Goal: Task Accomplishment & Management: Use online tool/utility

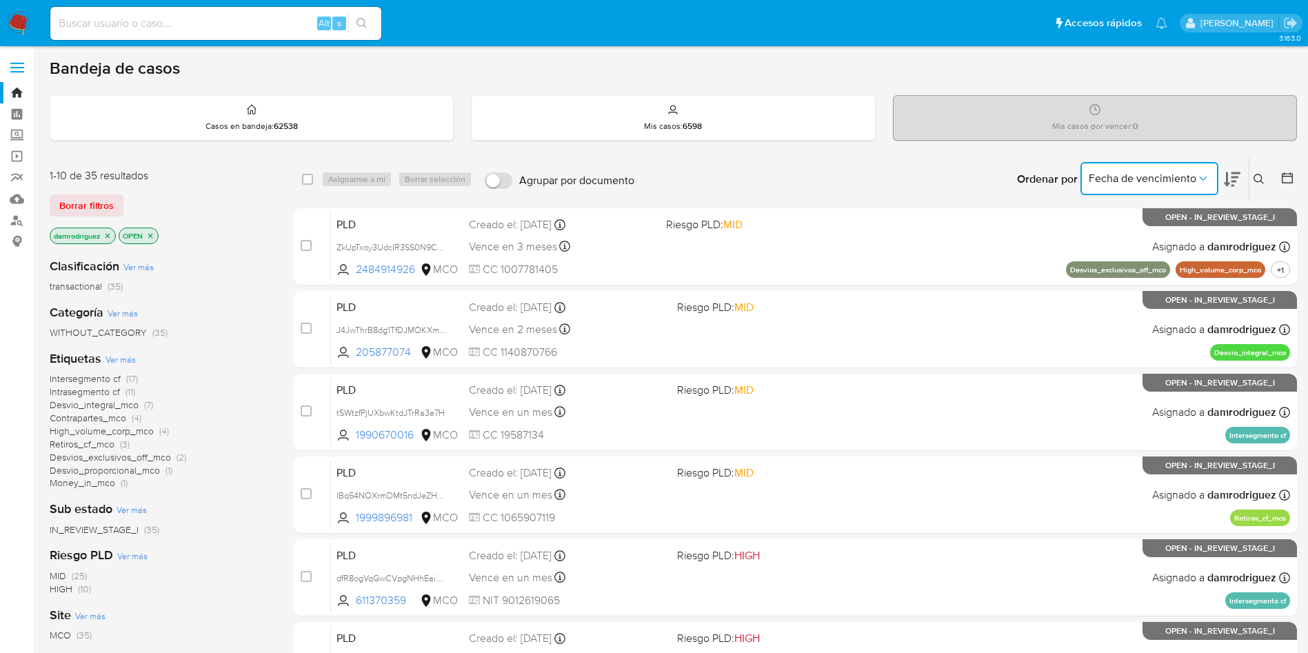
click at [1132, 178] on span "Fecha de vencimiento" at bounding box center [1143, 179] width 108 height 14
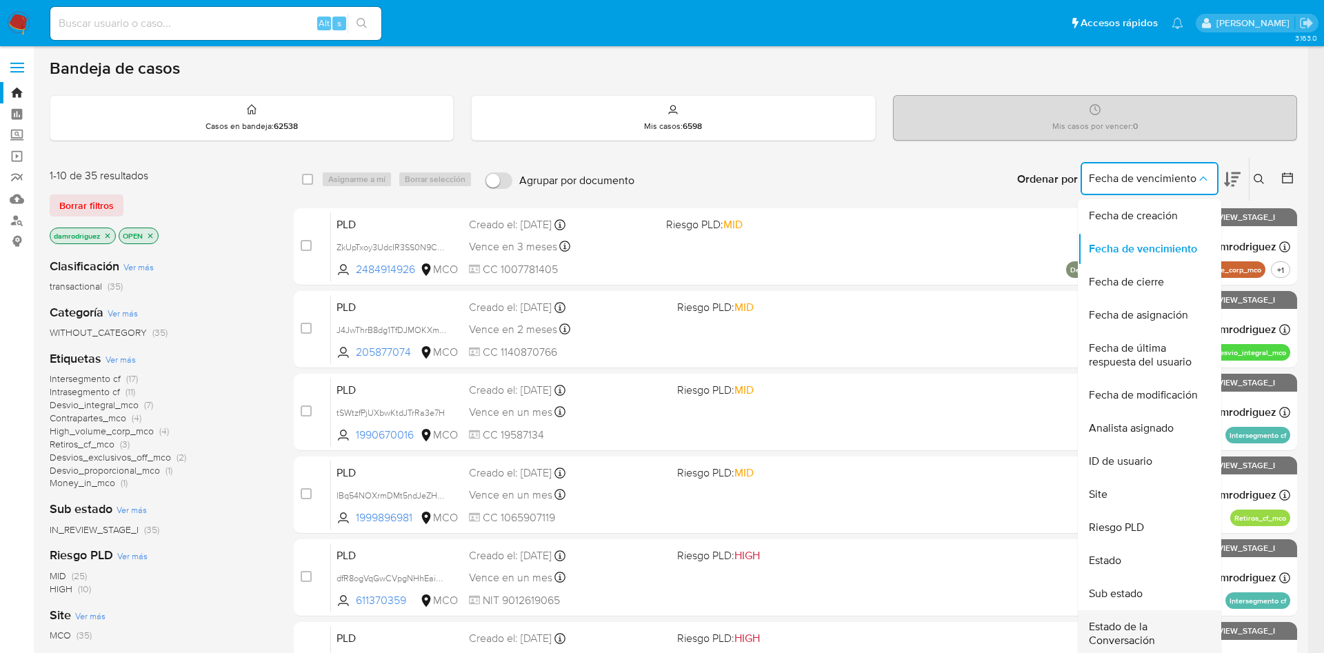
click at [1122, 637] on span "Estado de la Conversación" at bounding box center [1145, 634] width 113 height 28
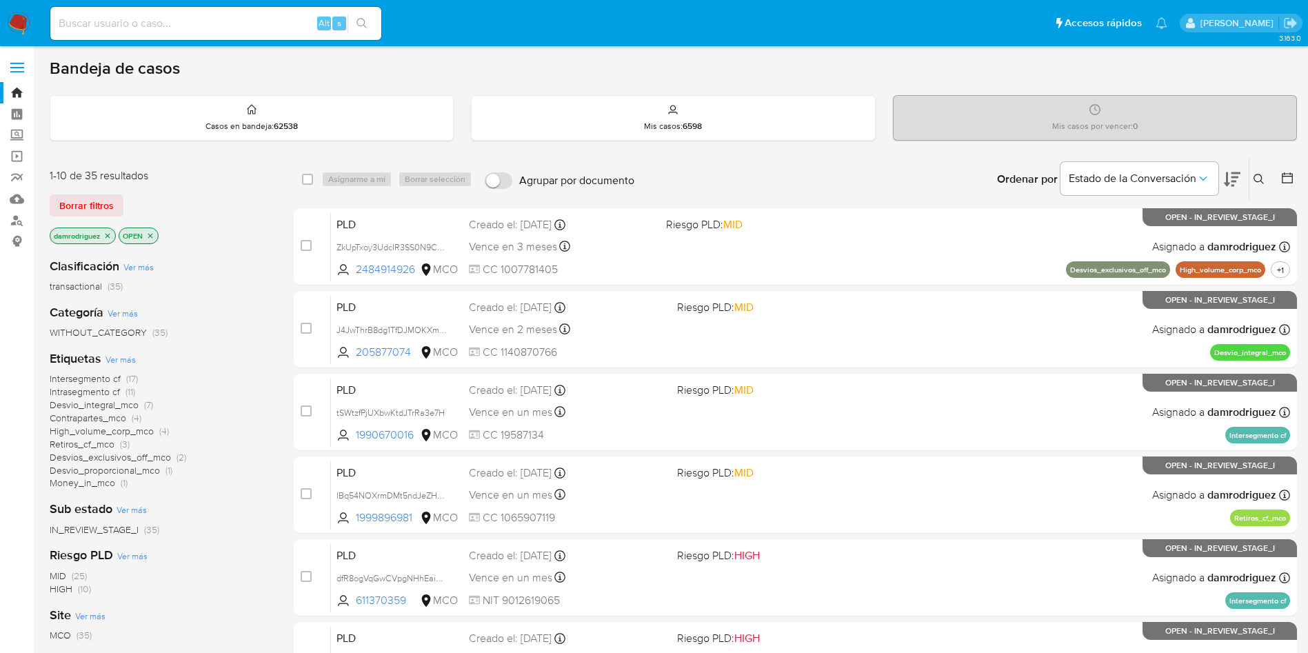
click at [1232, 181] on icon at bounding box center [1232, 179] width 17 height 14
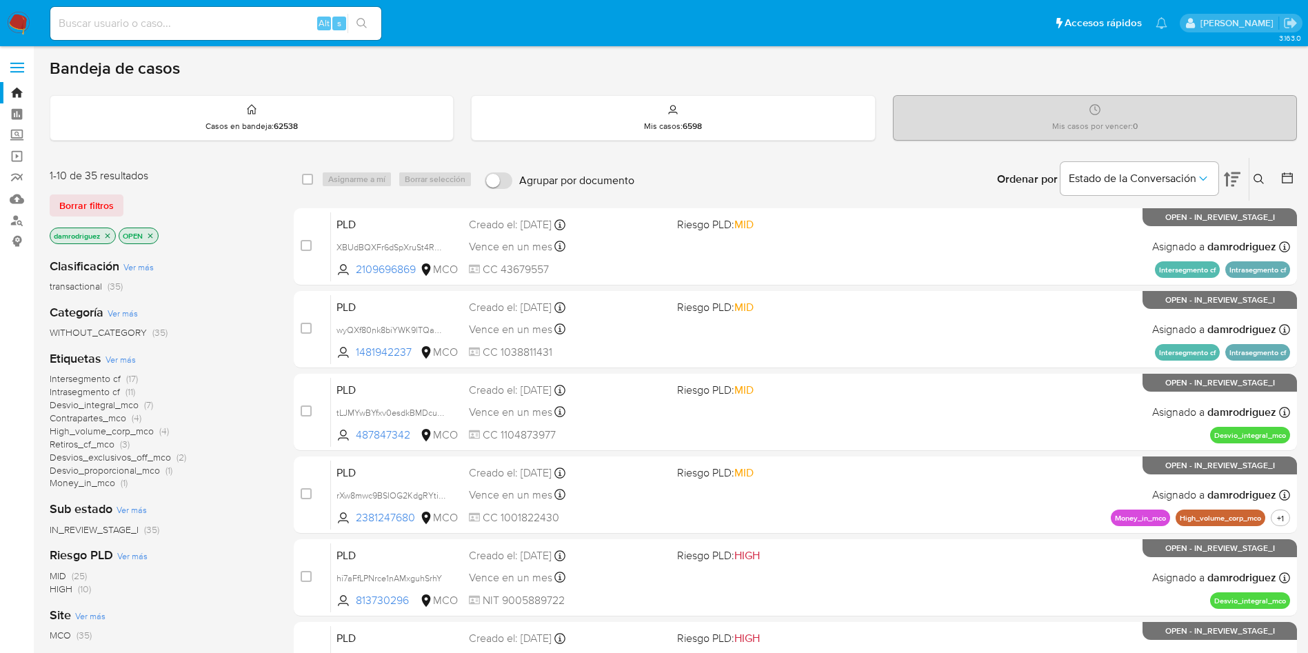
click at [1232, 181] on icon at bounding box center [1232, 179] width 17 height 14
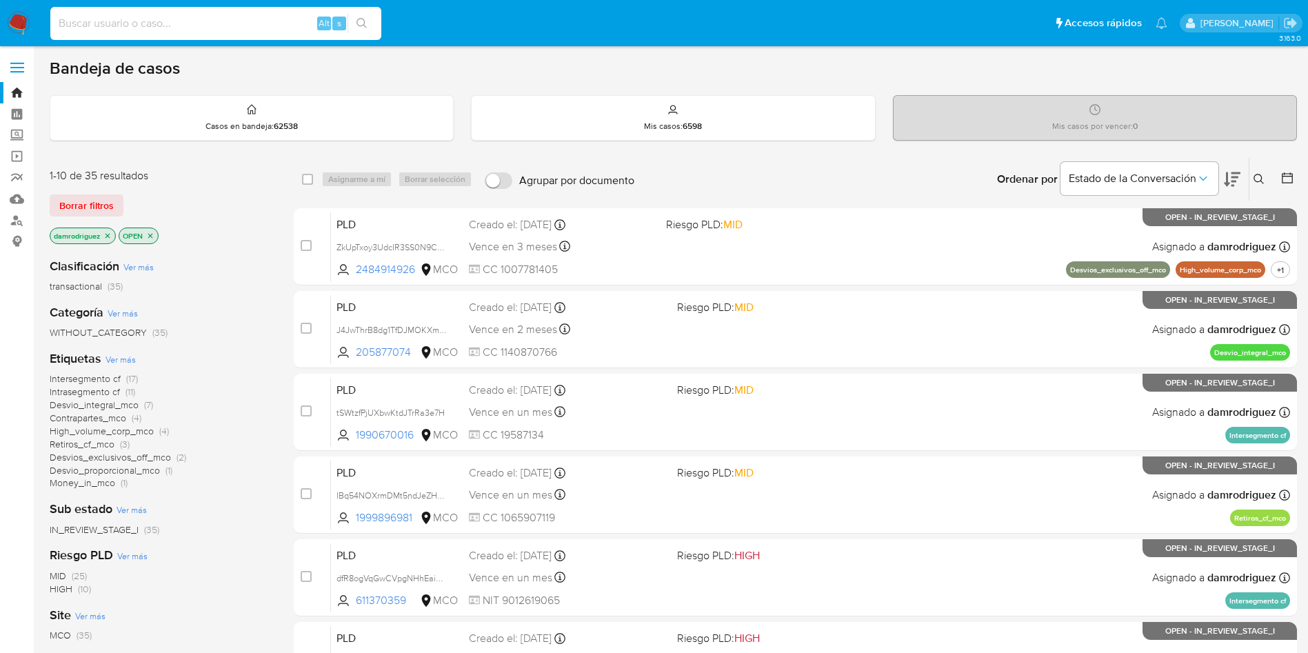
click at [221, 25] on input at bounding box center [215, 23] width 331 height 18
paste input "ZkUpTxoy3UdcIR3SS0N9Cenf"
type input "ZkUpTxoy3UdcIR3SS0N9Cenf"
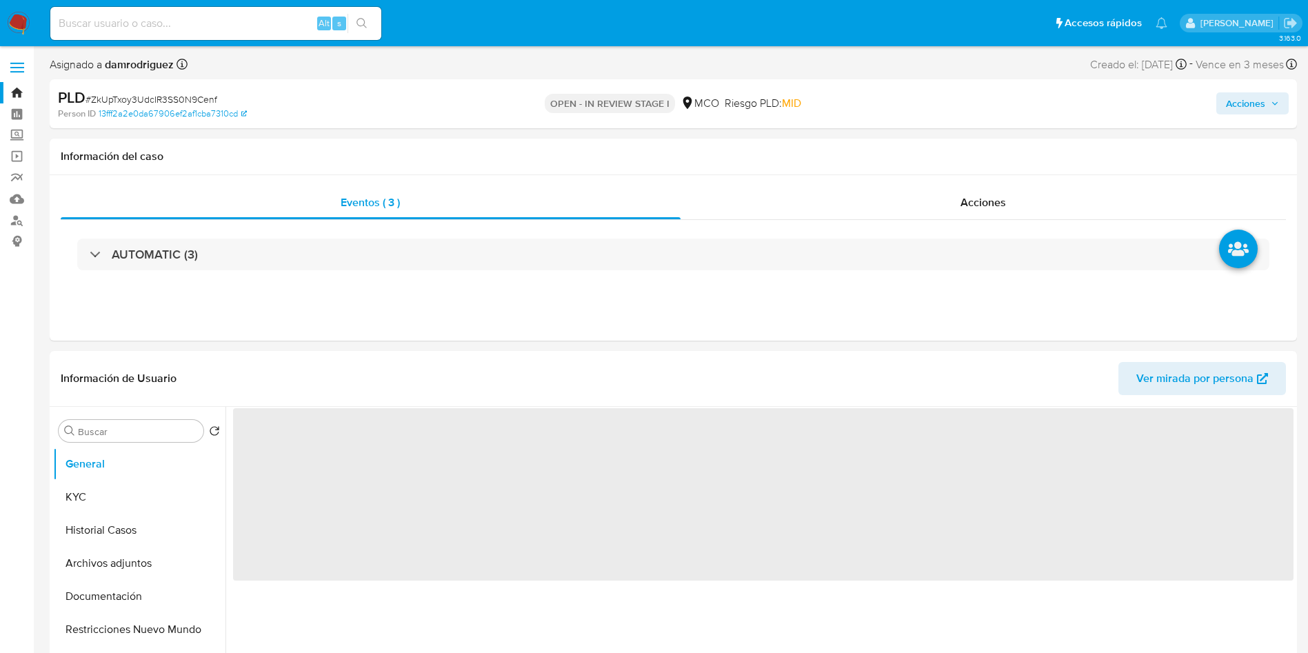
select select "10"
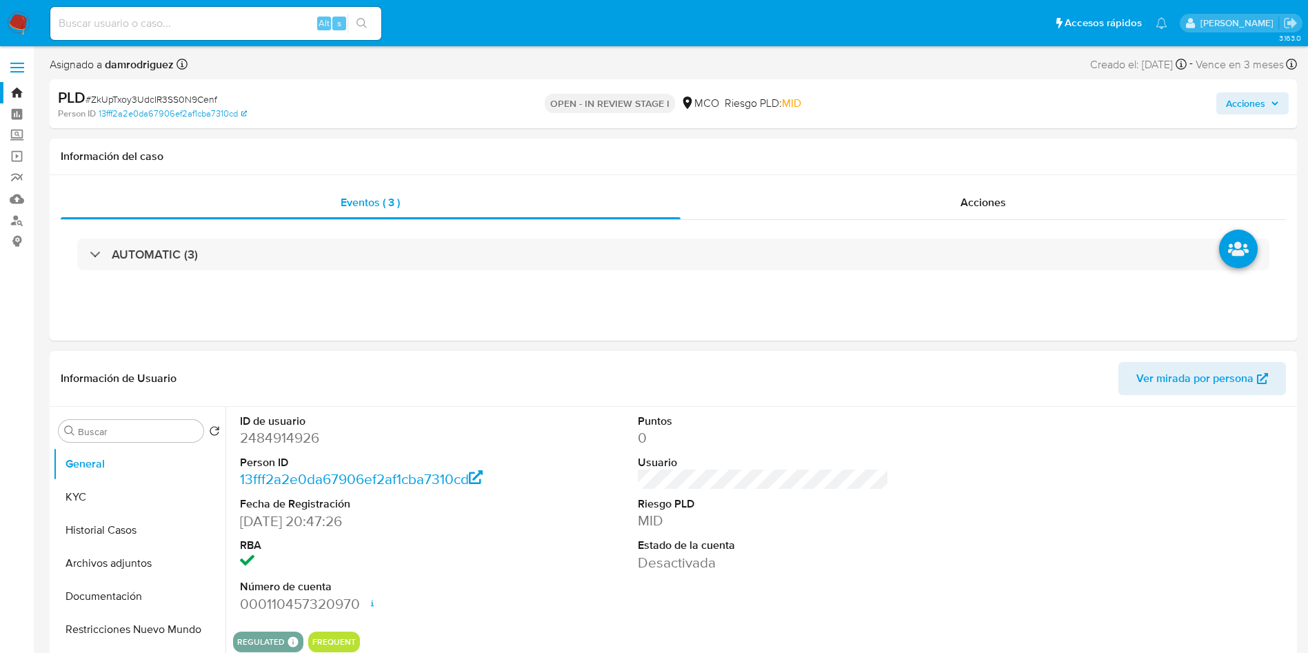
click at [288, 435] on dd "2484914926" at bounding box center [366, 437] width 252 height 19
copy dd "2484914926"
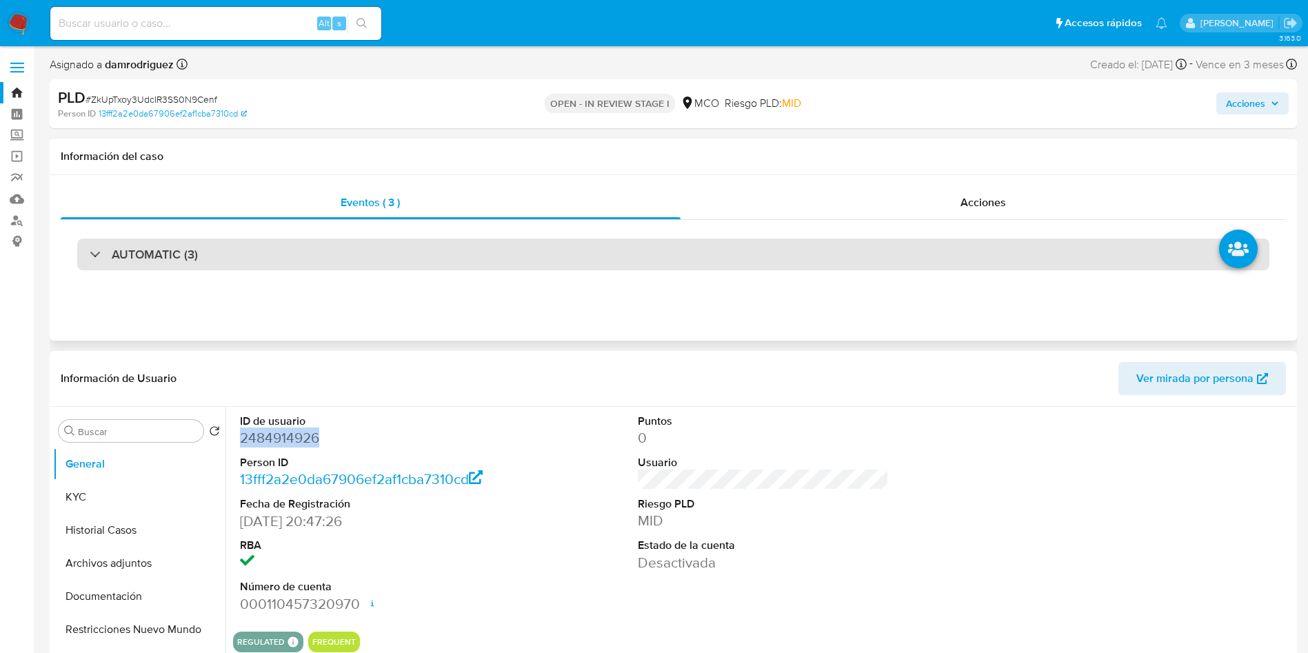
click at [259, 206] on div "Eventos ( 3 )" at bounding box center [371, 202] width 620 height 33
click at [230, 251] on div "AUTOMATIC (3)" at bounding box center [673, 255] width 1192 height 32
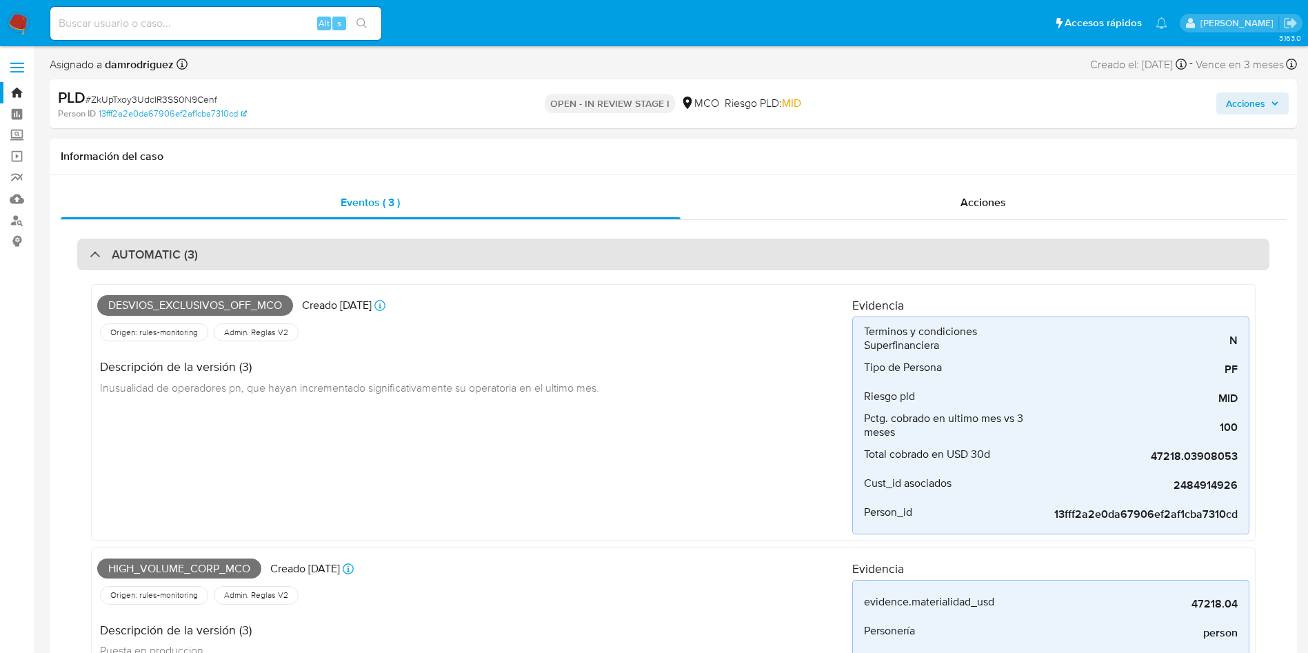
click at [196, 252] on h3 "AUTOMATIC (3)" at bounding box center [155, 254] width 86 height 15
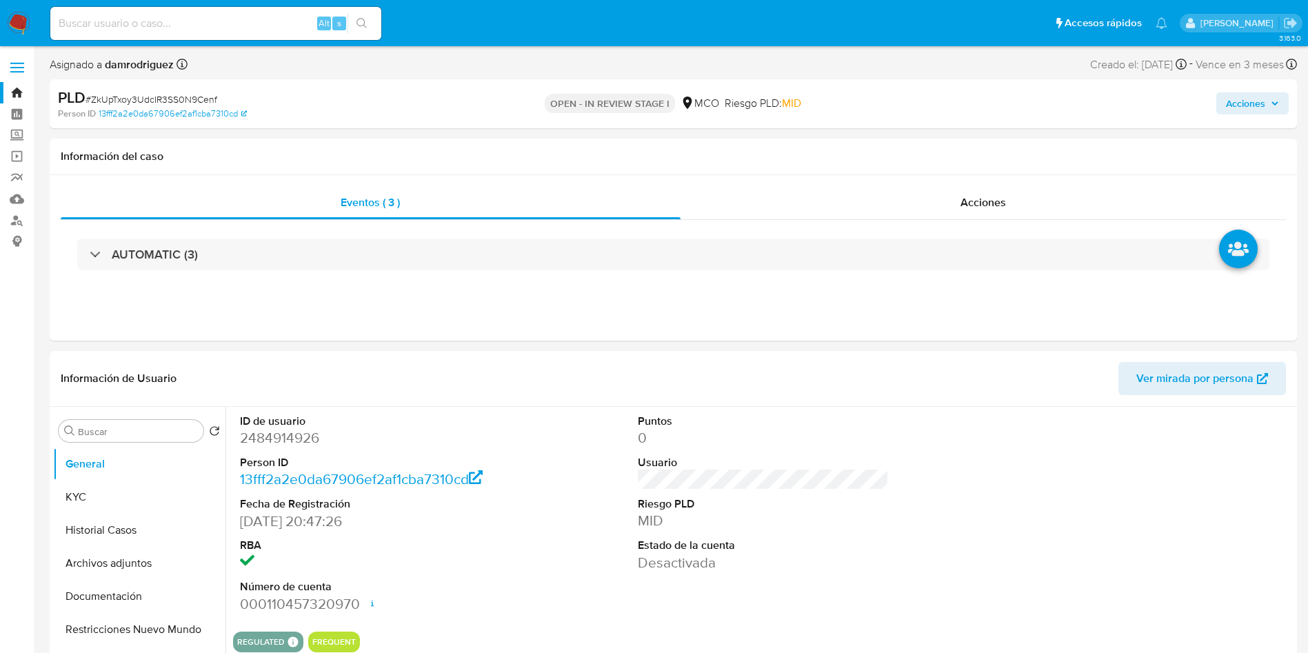
click at [26, 21] on img at bounding box center [18, 23] width 23 height 23
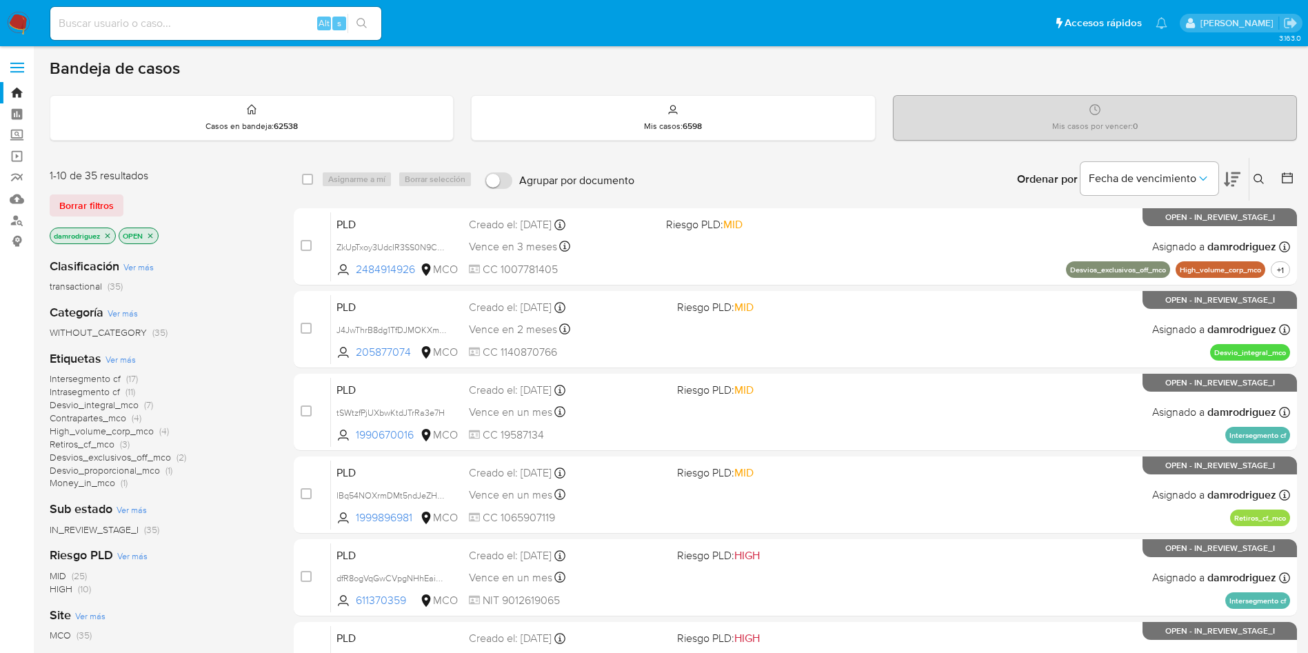
click at [132, 406] on span "Desvio_integral_mco" at bounding box center [94, 405] width 89 height 14
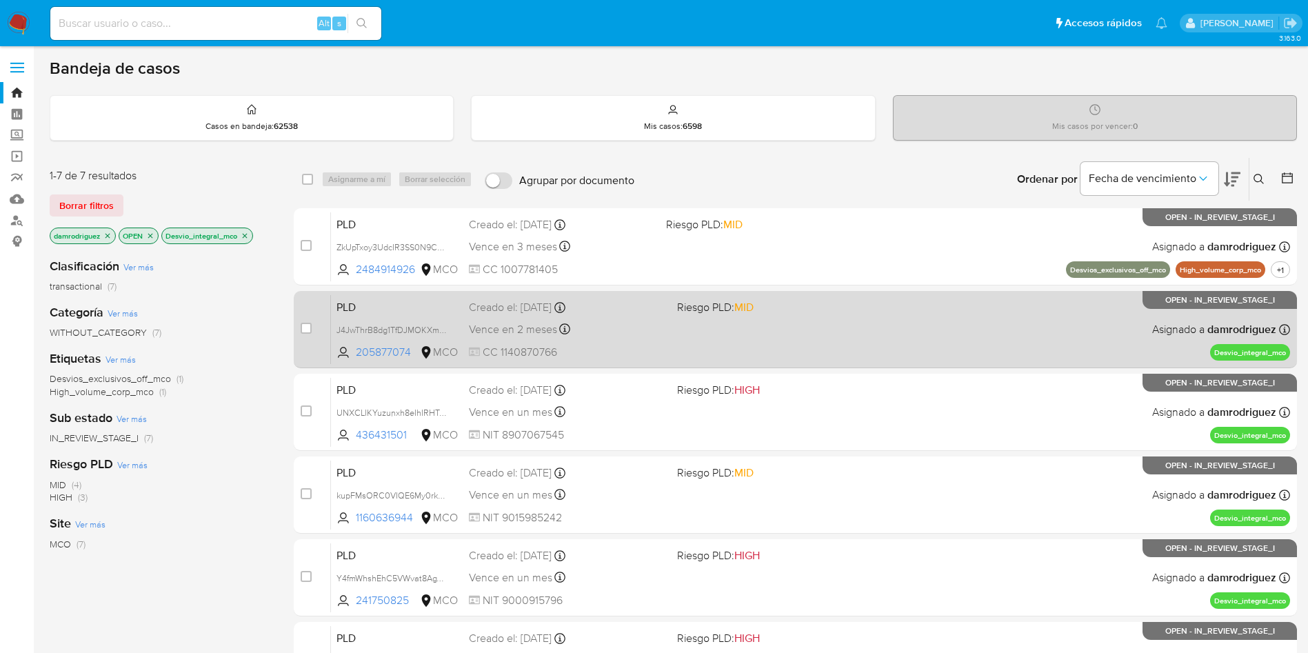
click at [357, 301] on span "PLD" at bounding box center [396, 306] width 121 height 18
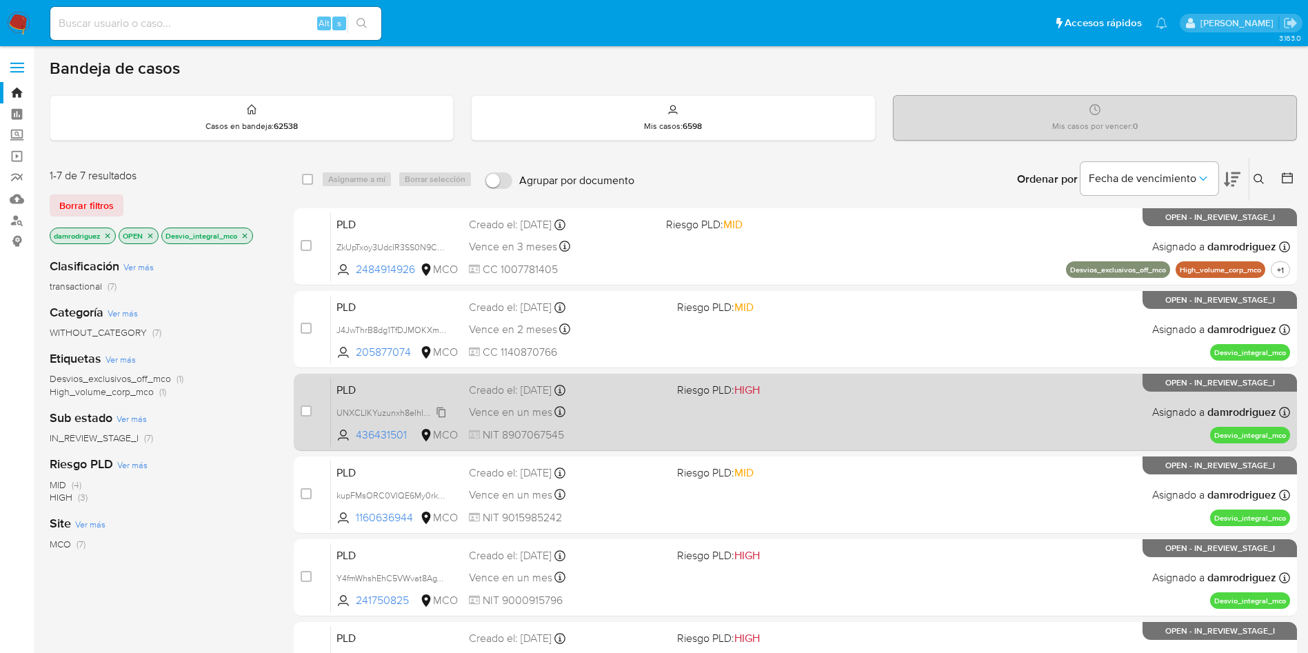
click at [407, 415] on span "UNXCLIKYuzunxh8eIhIRHTJx" at bounding box center [391, 411] width 111 height 15
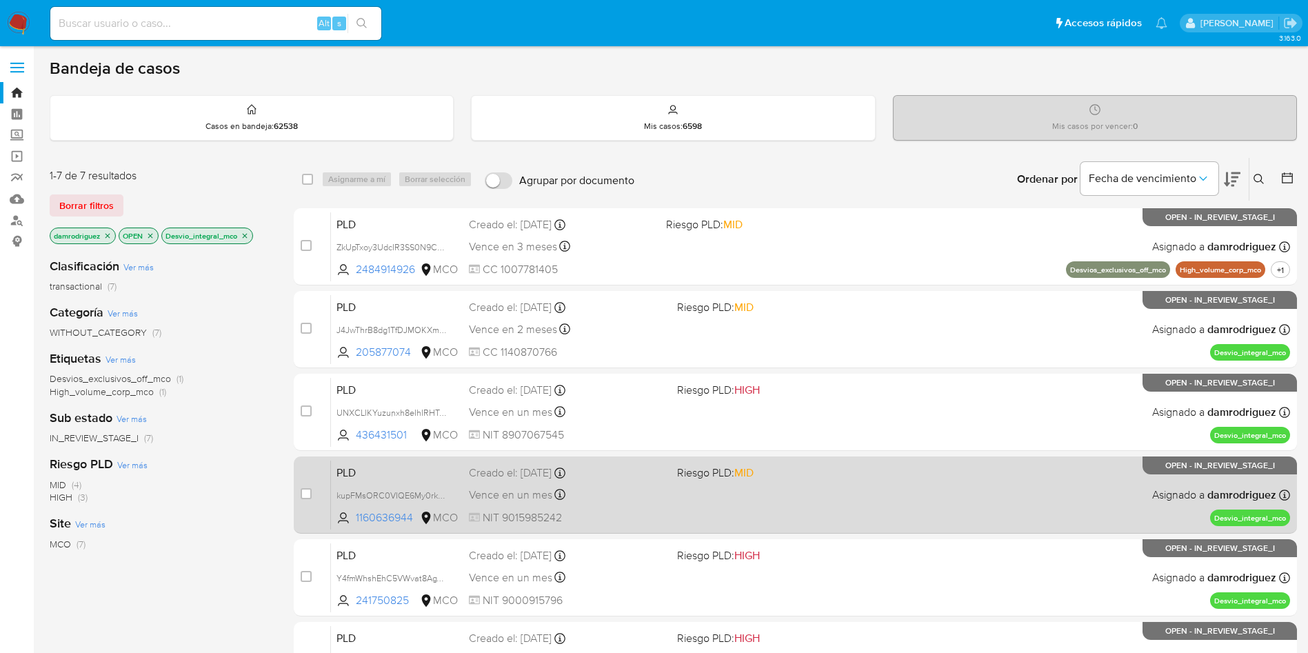
scroll to position [103, 0]
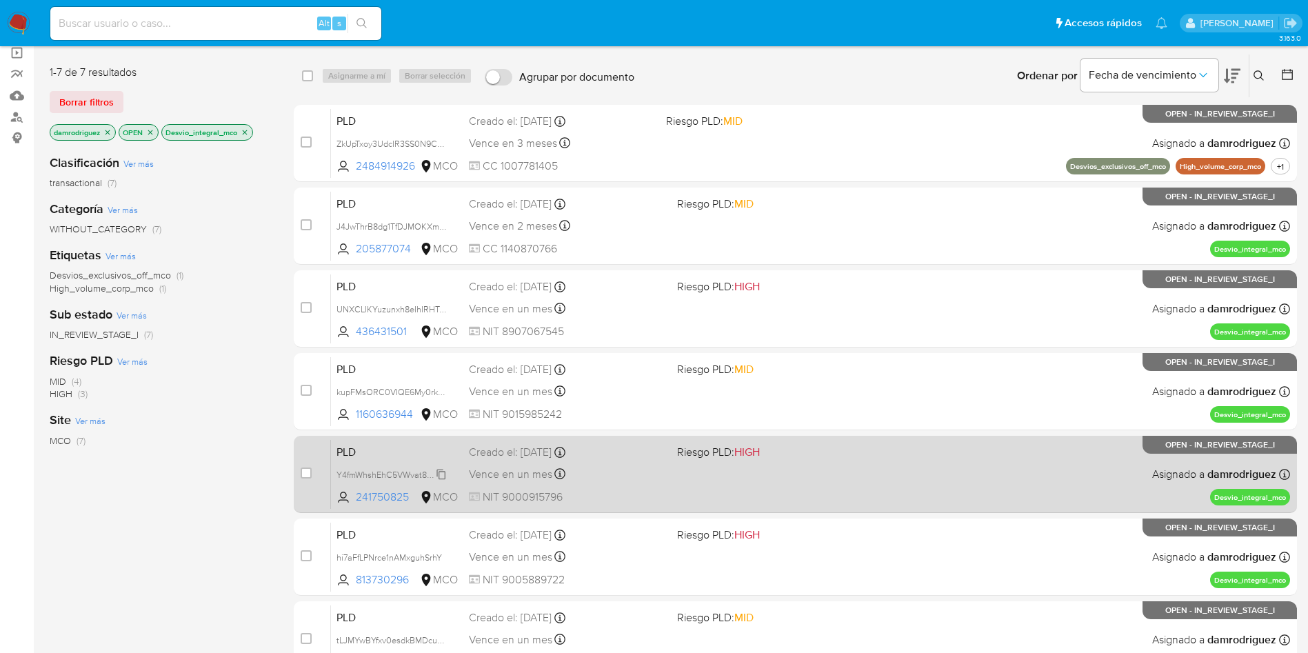
click at [410, 472] on span "Y4fmWhshEhC5VWvat8AgTXEy" at bounding box center [395, 473] width 119 height 15
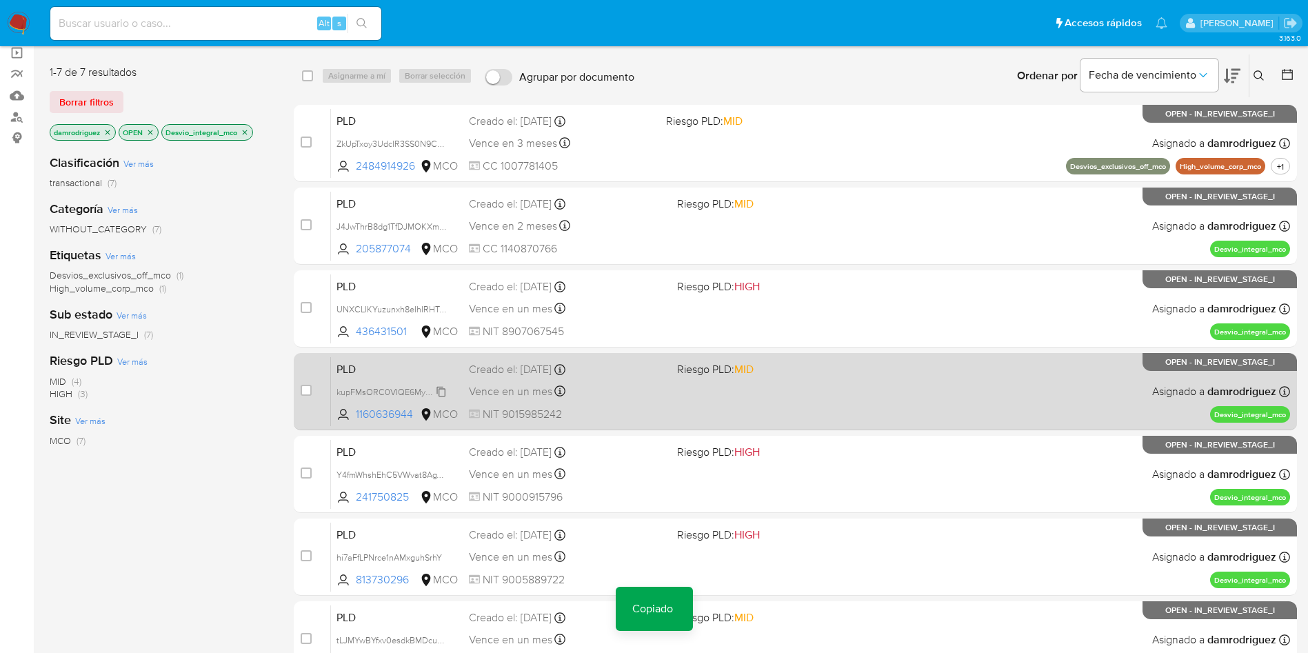
click at [382, 388] on span "kupFMsORC0VIQE6My0rk0KE1" at bounding box center [396, 390] width 120 height 15
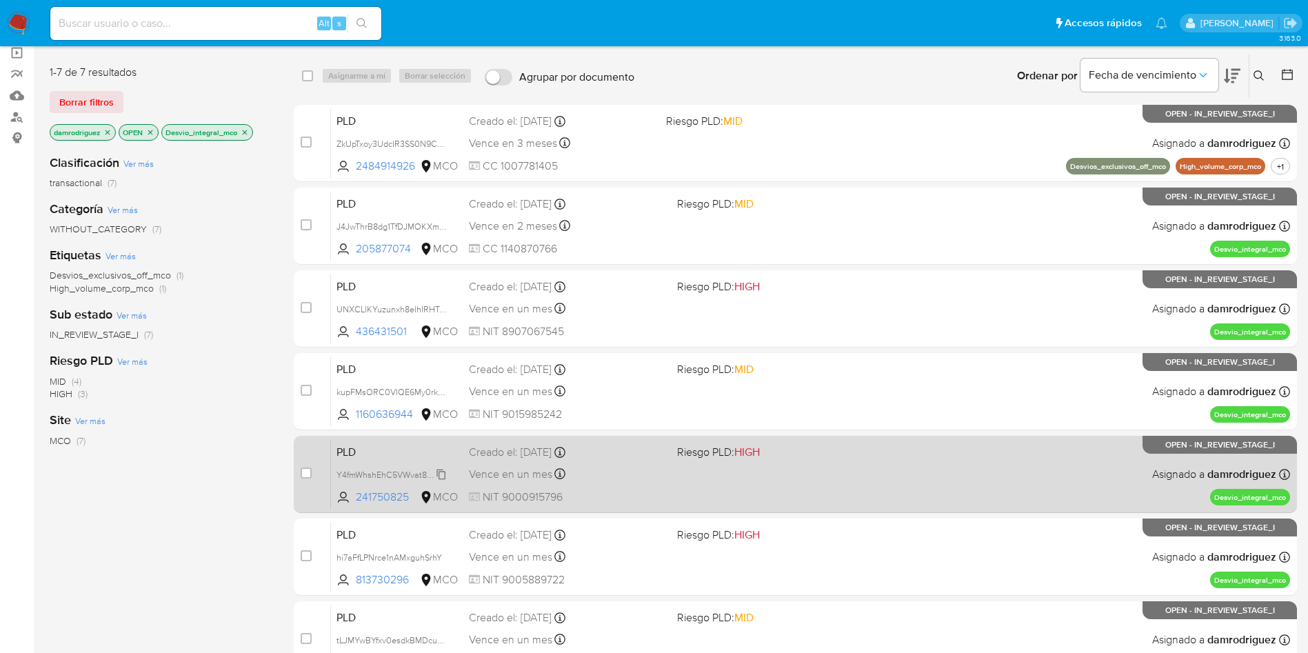
click at [377, 475] on span "Y4fmWhshEhC5VWvat8AgTXEy" at bounding box center [395, 473] width 119 height 15
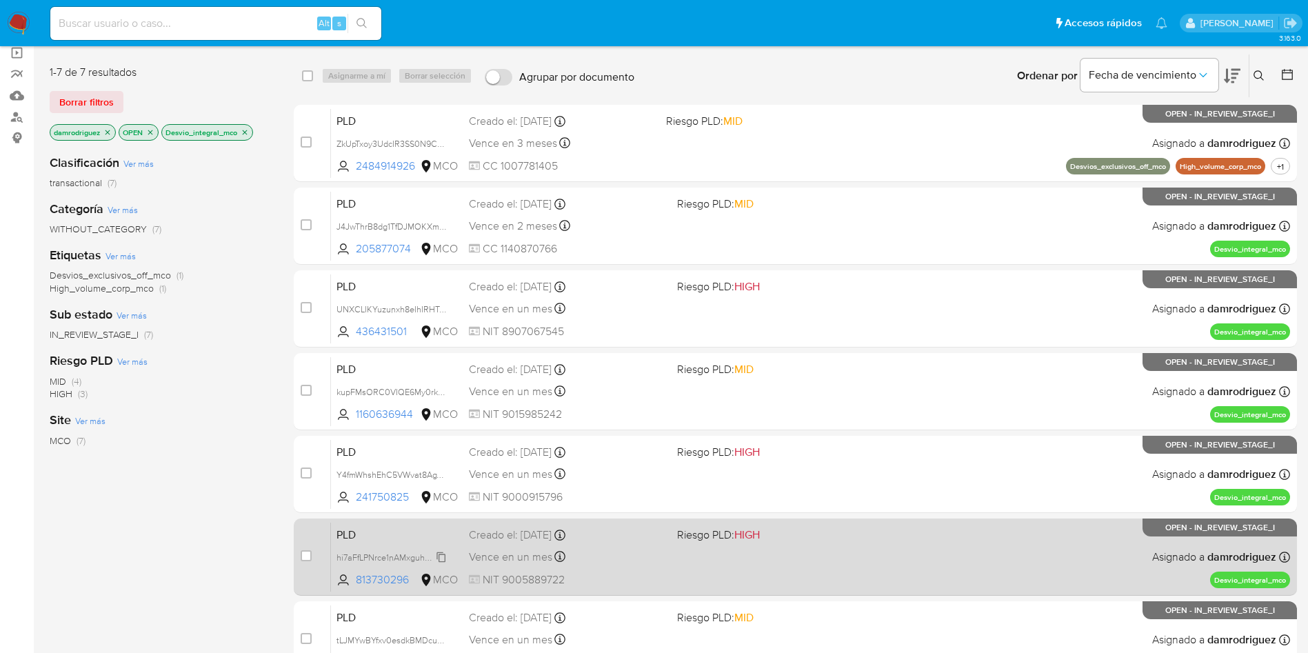
click at [381, 553] on span "hi7aFfLPNrce1nAMxguhSrhY" at bounding box center [388, 556] width 105 height 15
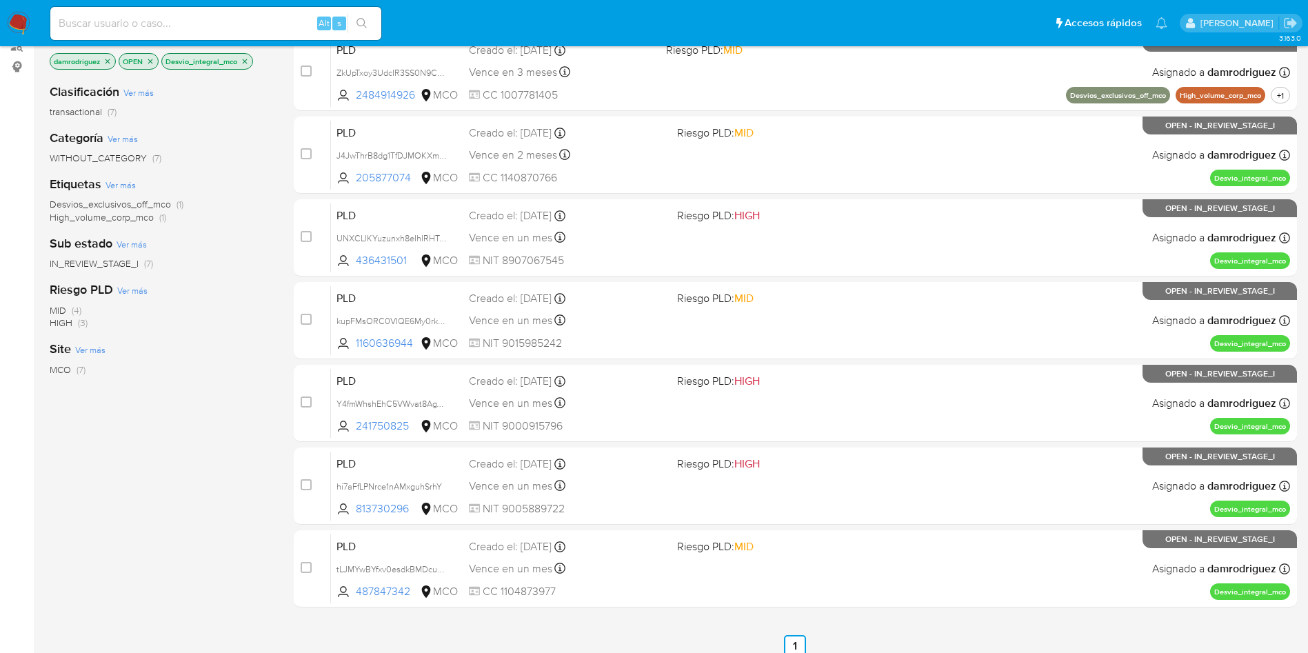
scroll to position [207, 0]
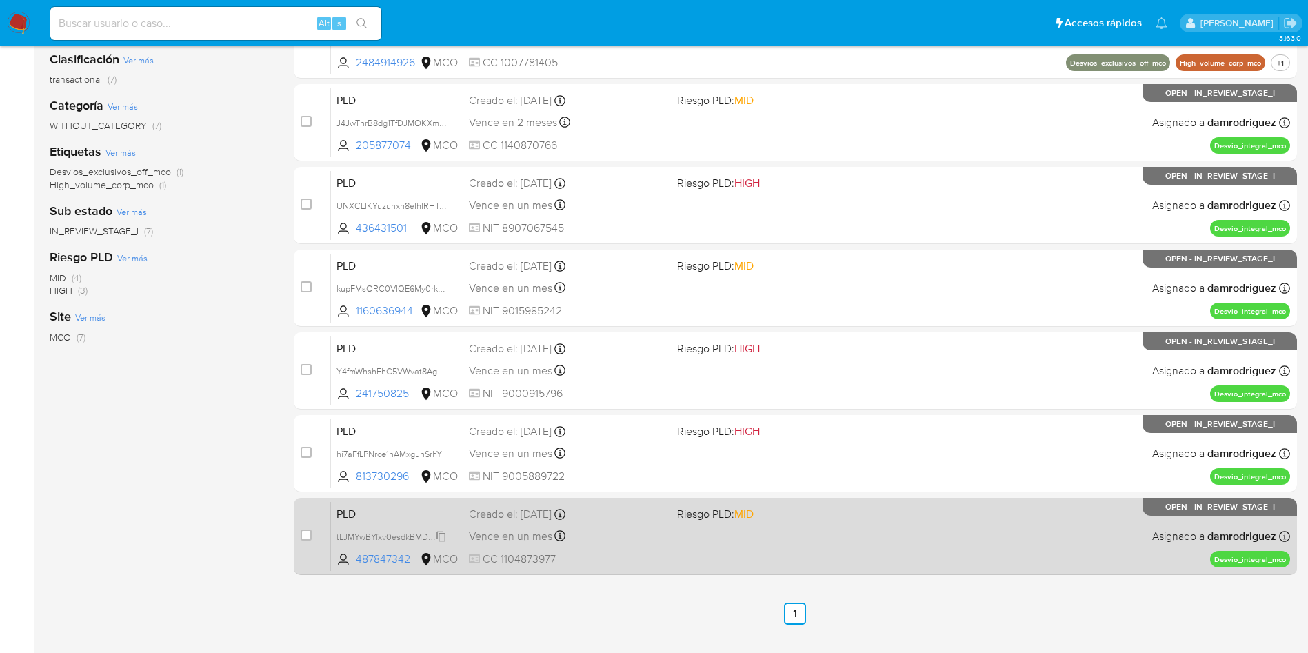
click at [385, 532] on span "tLJMYwBYfxv0esdkBMDcuxKI" at bounding box center [392, 535] width 112 height 15
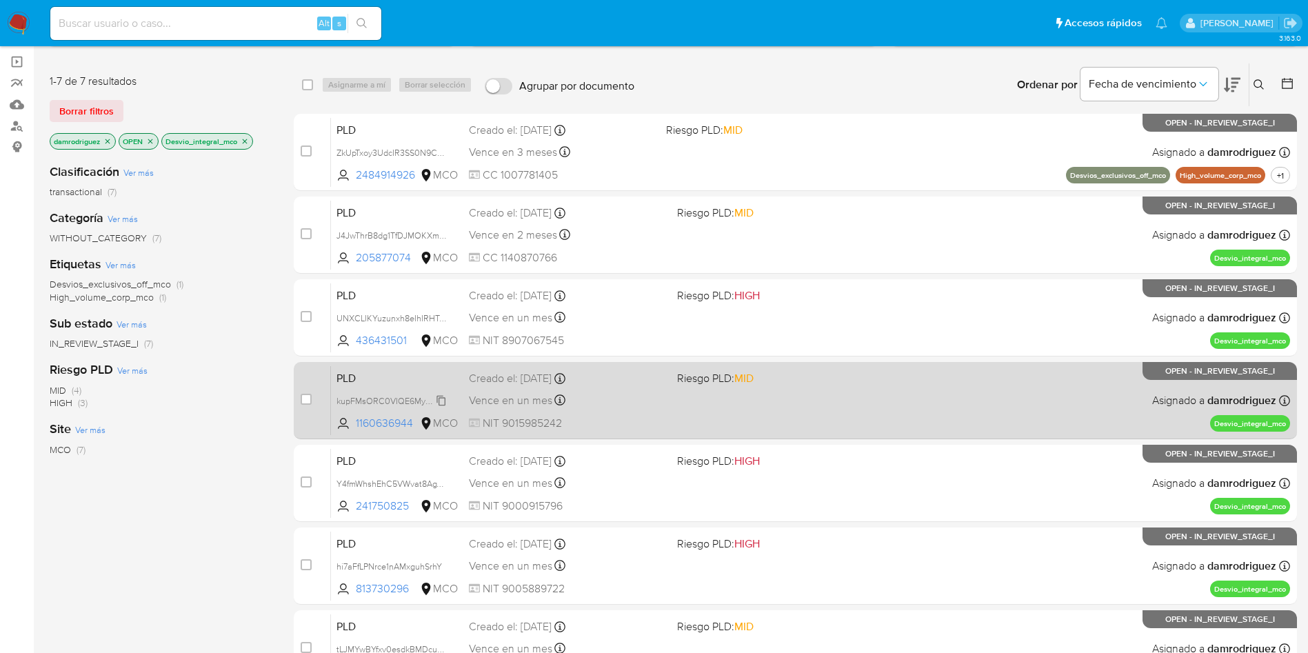
scroll to position [0, 0]
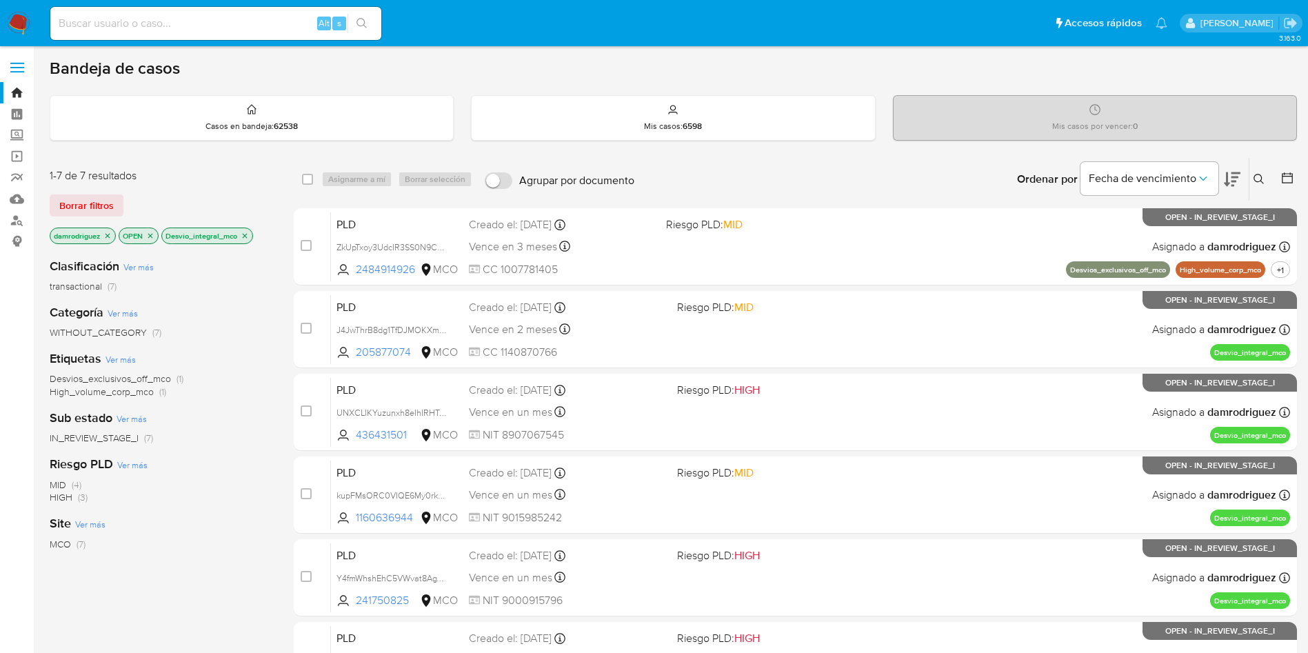
click at [211, 27] on input at bounding box center [215, 23] width 331 height 18
paste input "UNXCLIKYuzunxh8eIhIRHTJx"
type input "UNXCLIKYuzunxh8eIhIRHTJx"
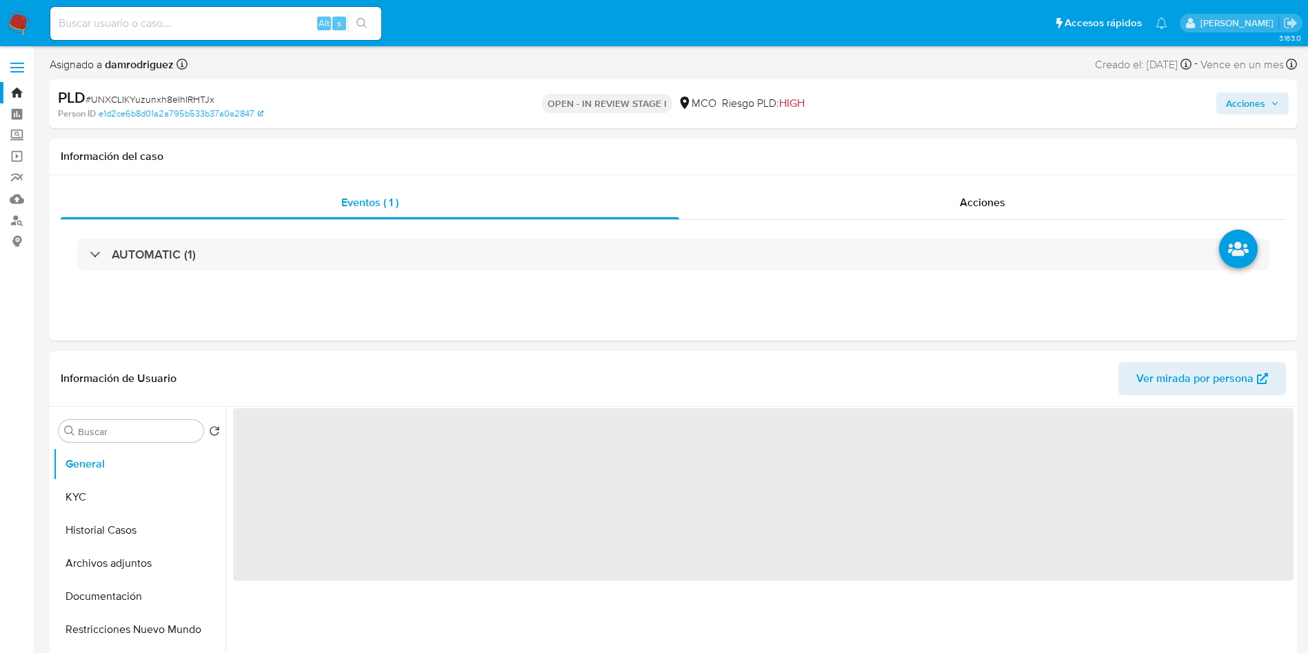
select select "10"
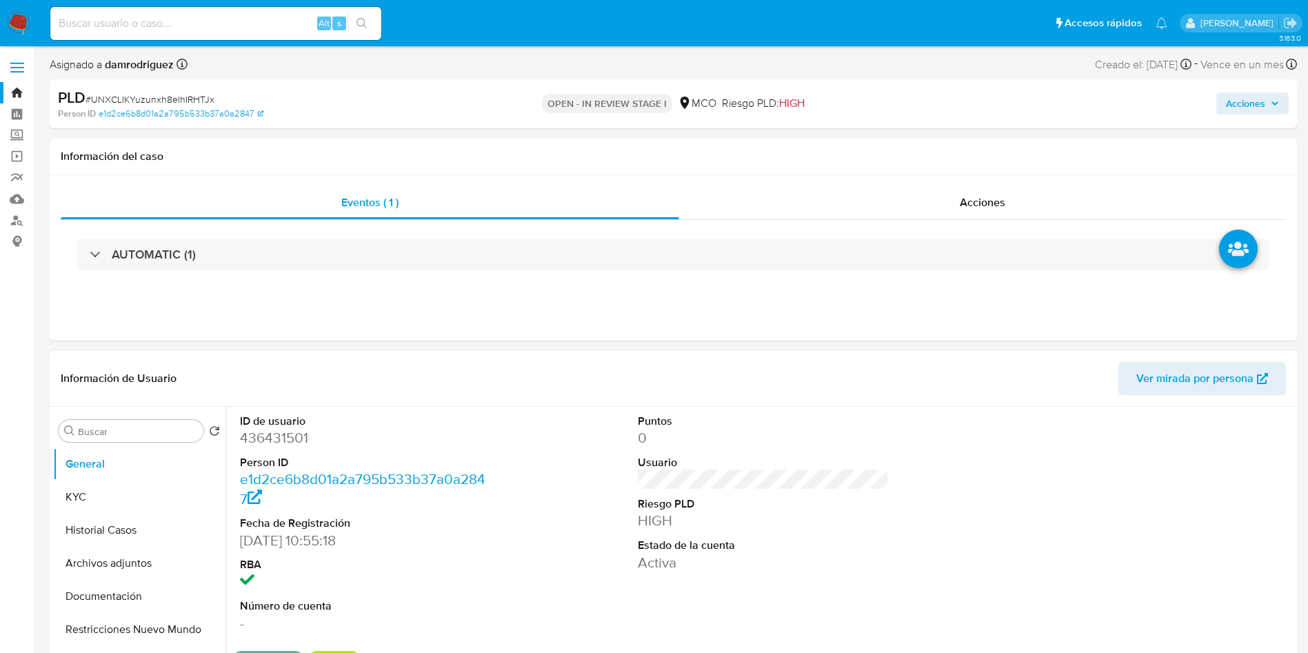
click at [269, 434] on dd "436431501" at bounding box center [366, 437] width 252 height 19
copy dd "436431501"
click at [60, 502] on button "KYC" at bounding box center [133, 496] width 161 height 33
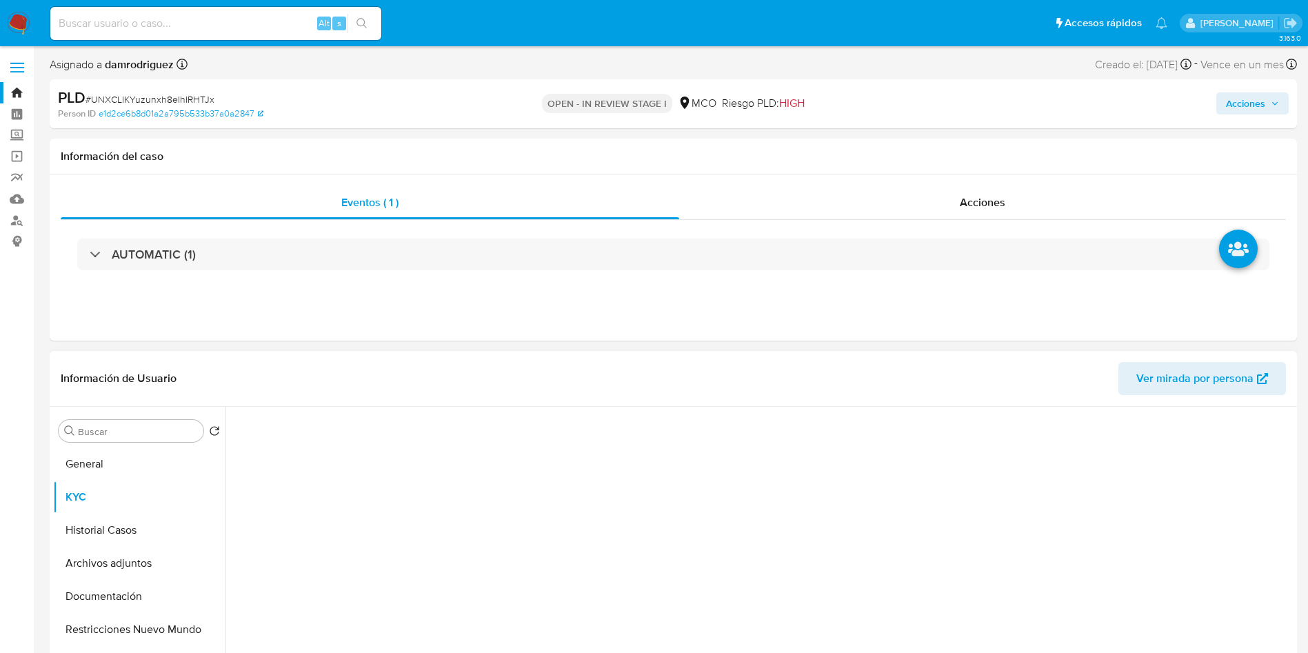
click at [492, 414] on div at bounding box center [763, 580] width 1060 height 346
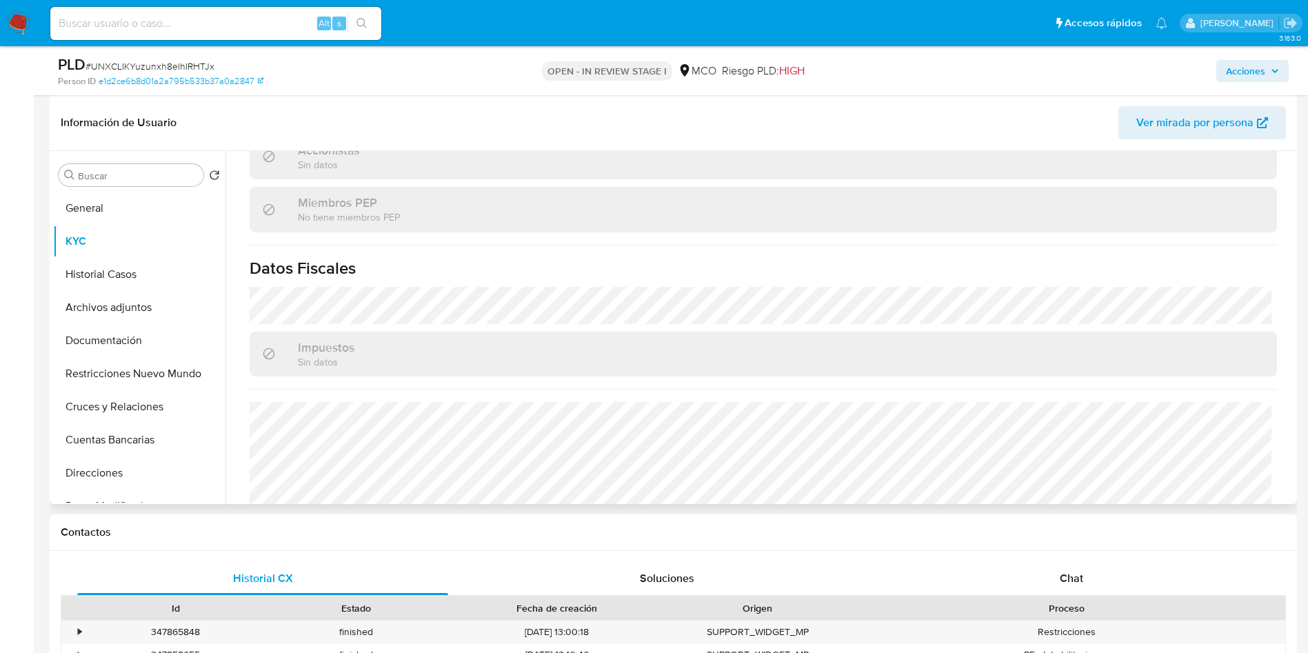
scroll to position [878, 0]
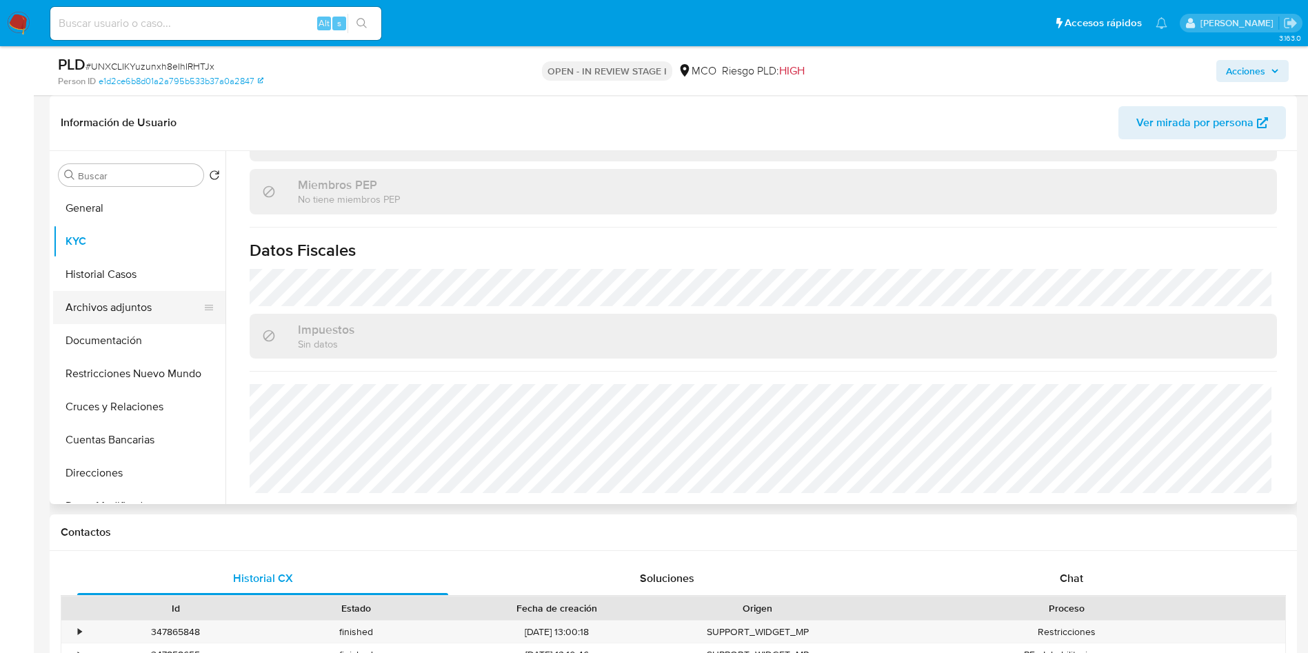
click at [132, 313] on button "Archivos adjuntos" at bounding box center [133, 307] width 161 height 33
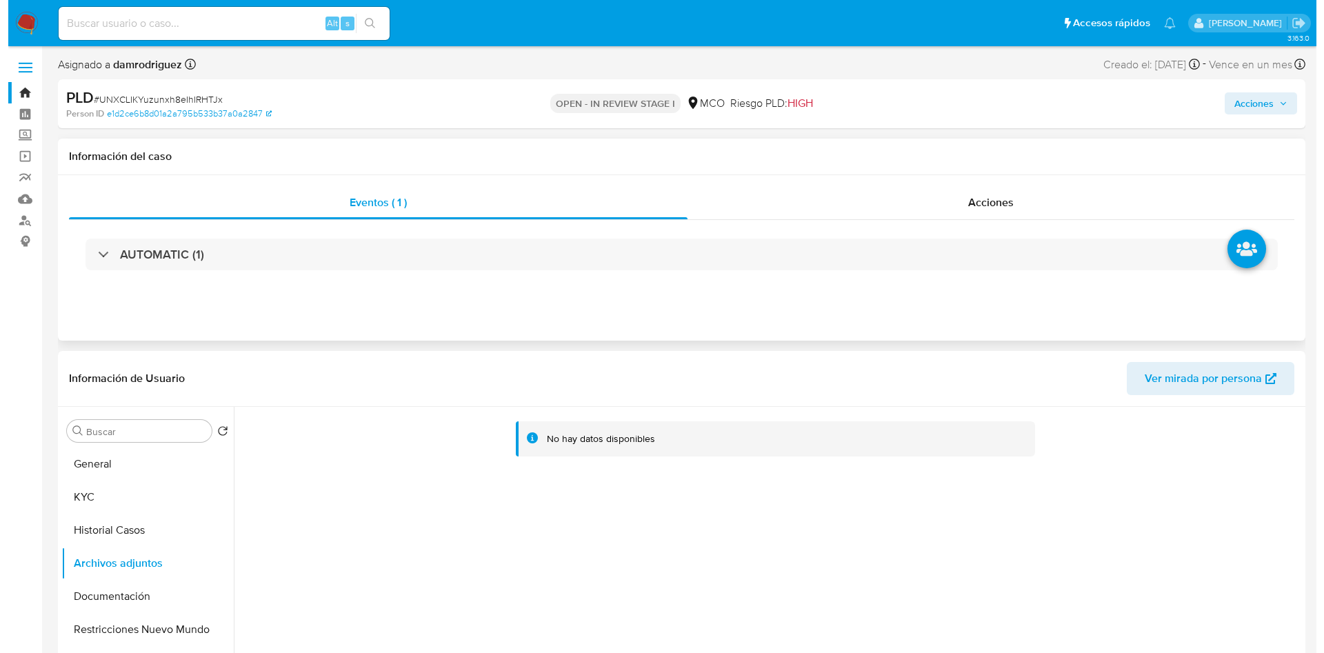
scroll to position [103, 0]
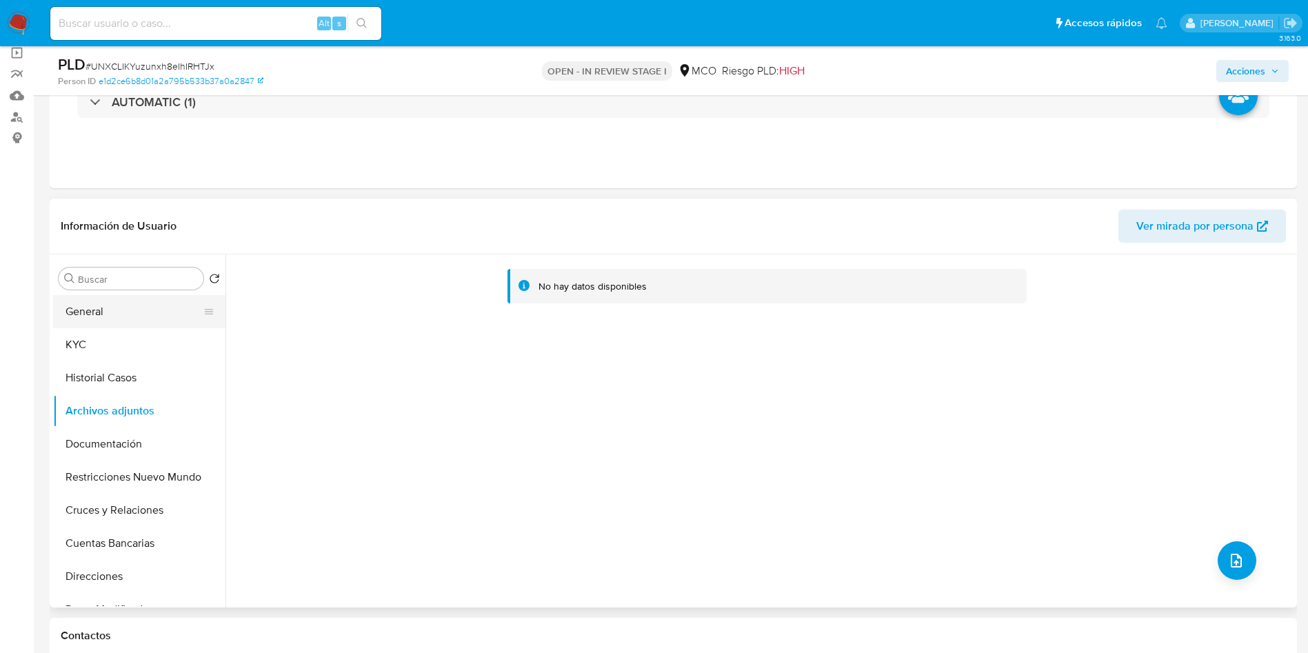
click at [85, 298] on button "General" at bounding box center [133, 311] width 161 height 33
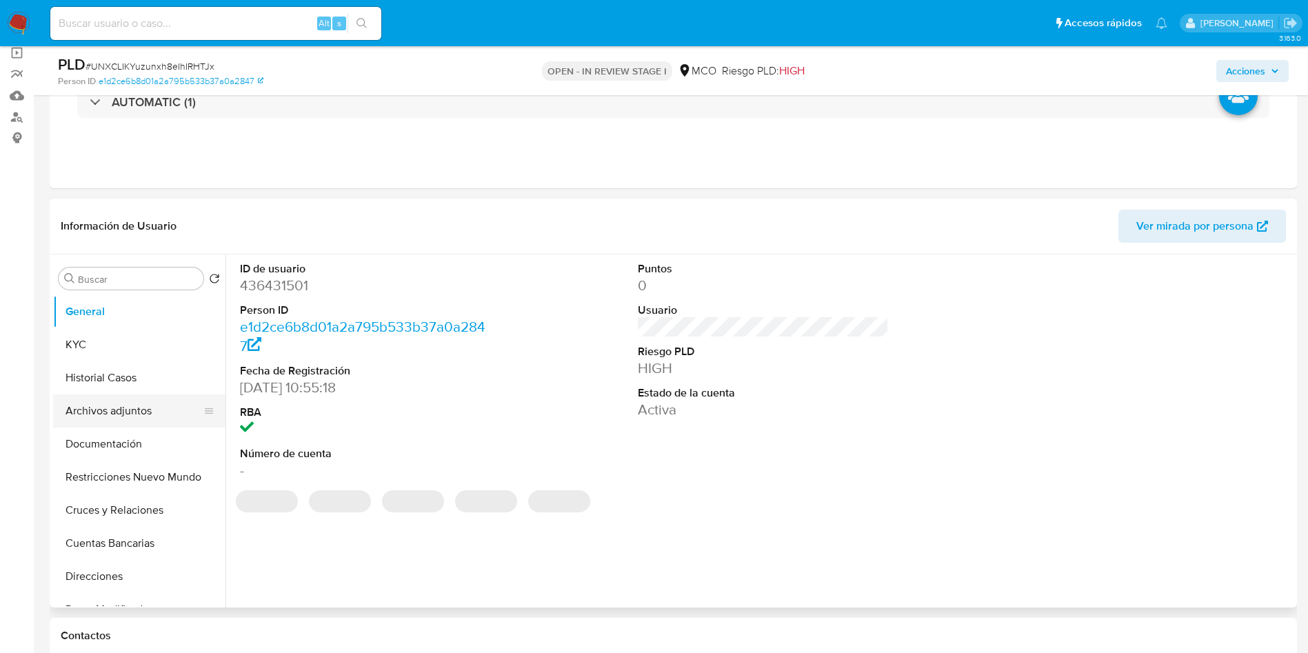
click at [117, 407] on button "Archivos adjuntos" at bounding box center [133, 410] width 161 height 33
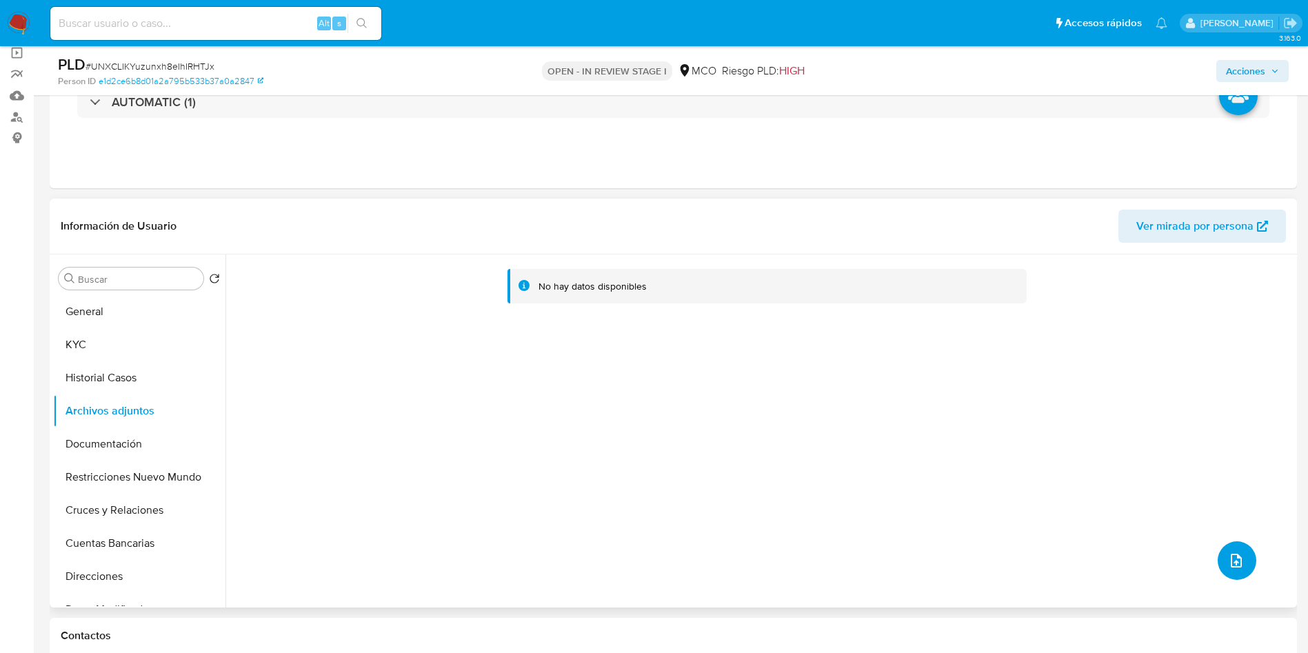
click at [1228, 552] on span "upload-file" at bounding box center [1236, 560] width 17 height 17
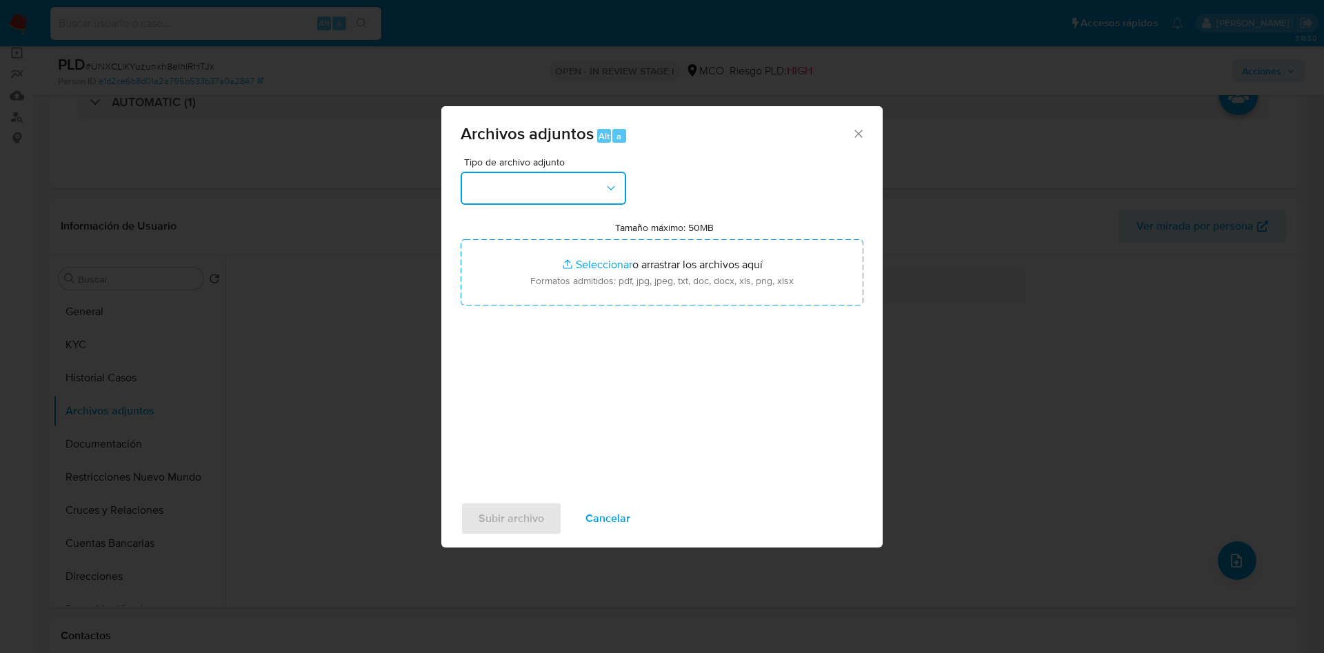
click at [537, 196] on button "button" at bounding box center [543, 188] width 165 height 33
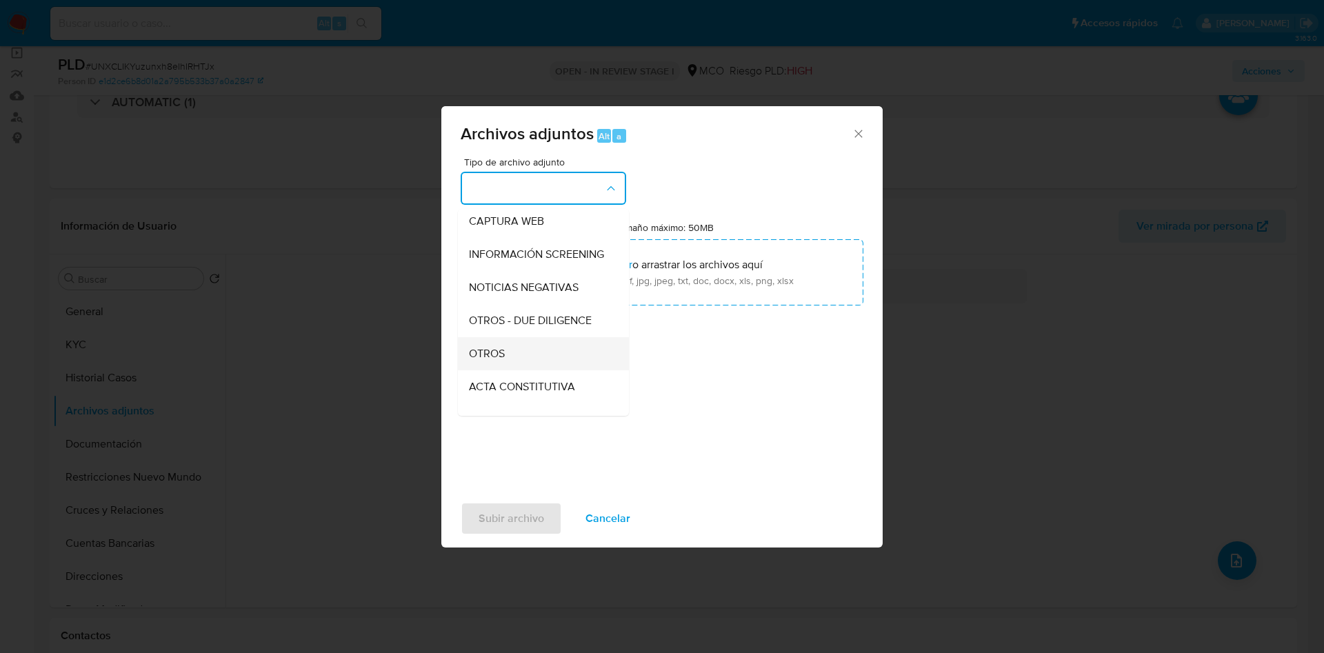
click at [518, 370] on div "OTROS" at bounding box center [539, 353] width 141 height 33
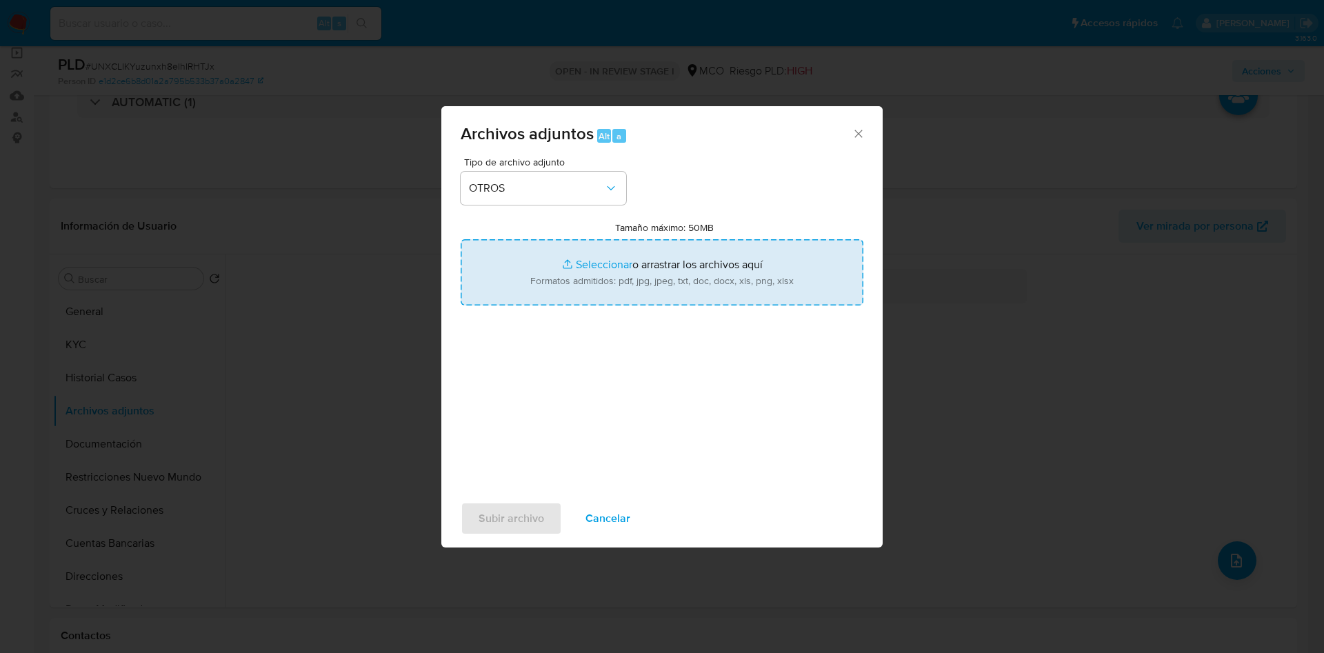
click at [527, 282] on input "Tamaño máximo: 50MB Seleccionar archivos" at bounding box center [662, 272] width 403 height 66
type input "C:\fakepath\436431501 - 15_10_2025.pdf"
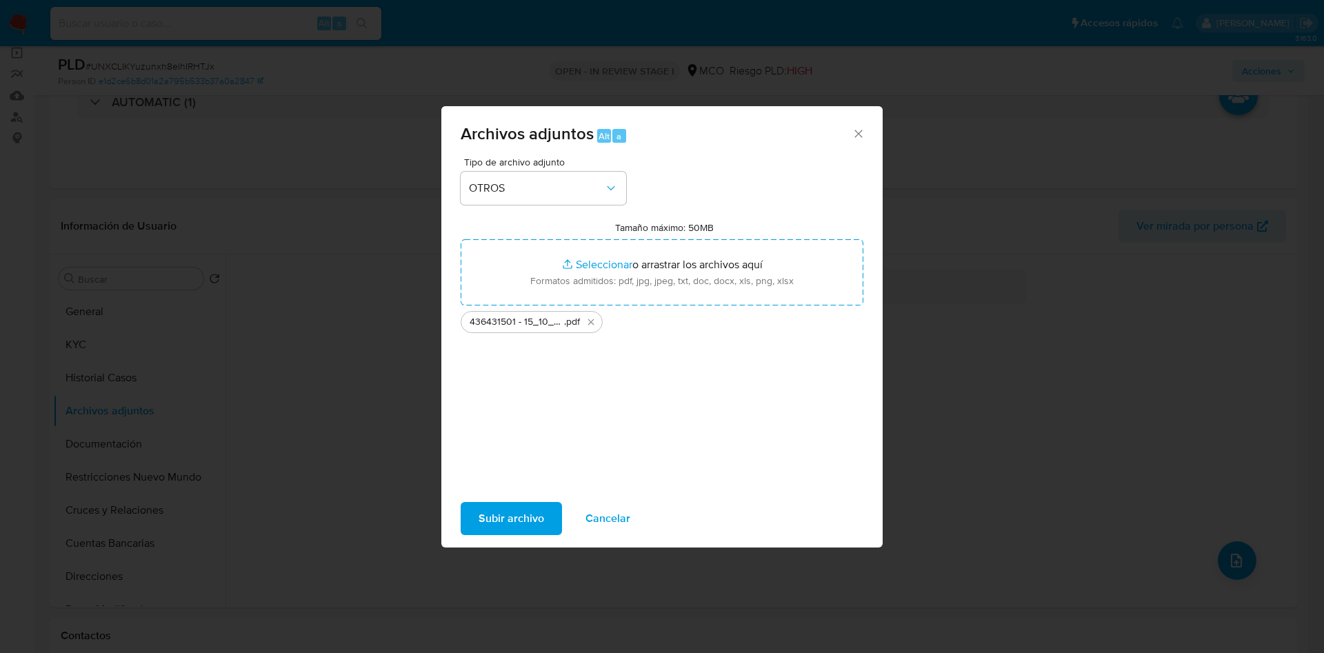
click at [509, 520] on span "Subir archivo" at bounding box center [510, 518] width 65 height 30
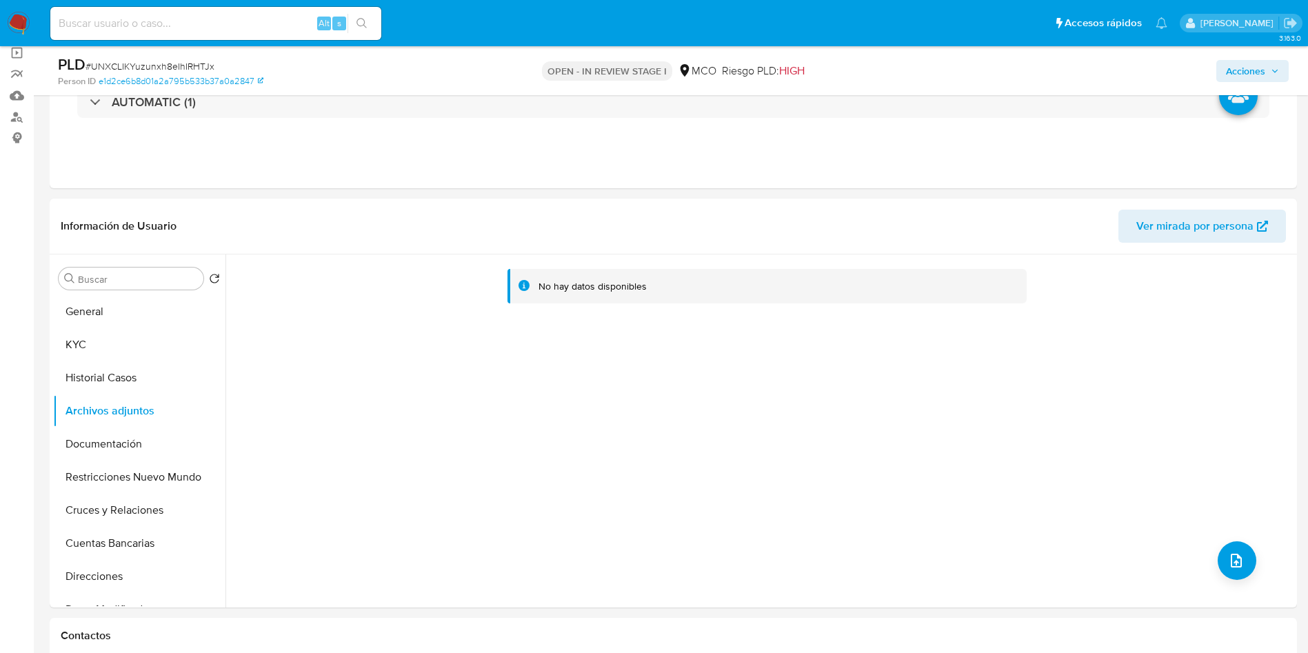
click at [1264, 66] on span "Acciones" at bounding box center [1245, 71] width 39 height 22
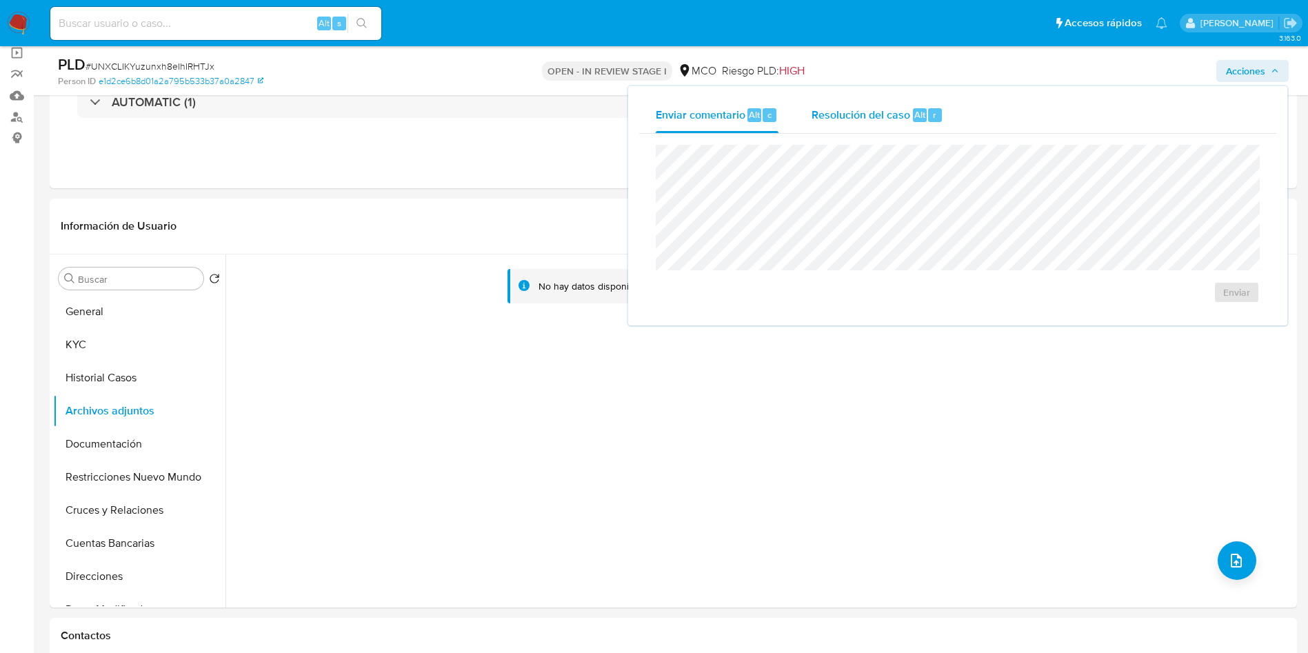
click at [895, 117] on span "Resolución del caso" at bounding box center [860, 114] width 99 height 16
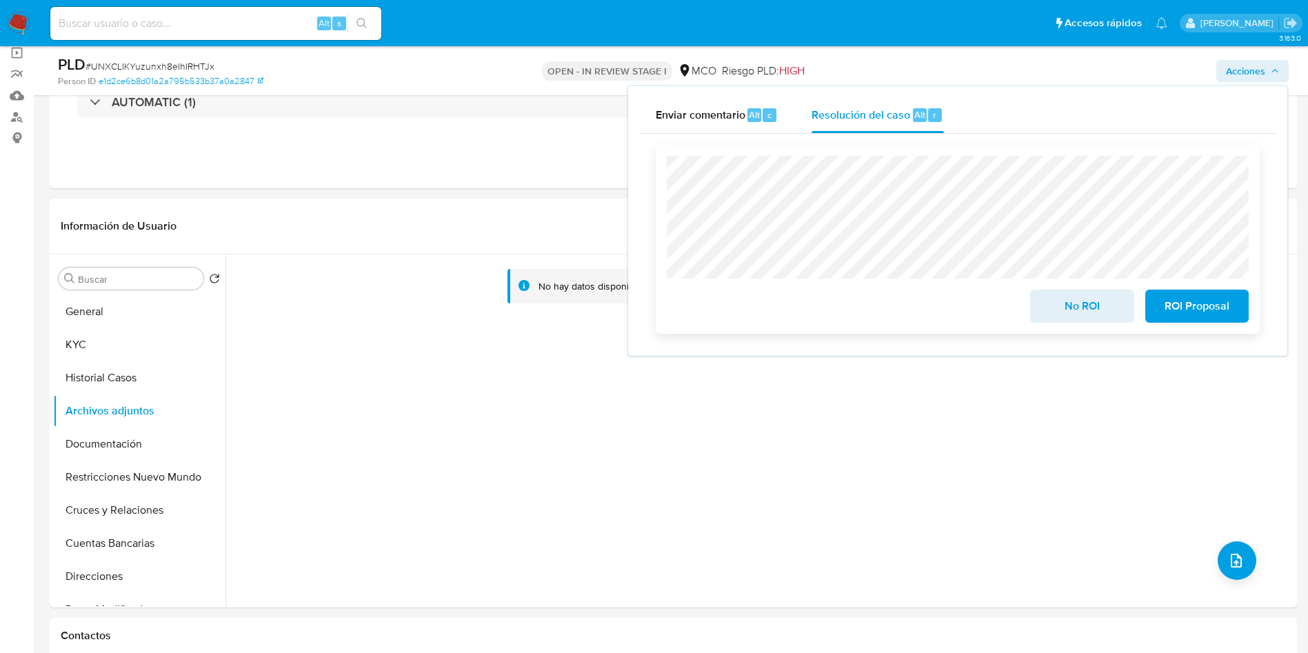
click at [1076, 300] on span "No ROI" at bounding box center [1082, 306] width 68 height 30
click at [1070, 312] on span "No ROI" at bounding box center [1082, 306] width 68 height 30
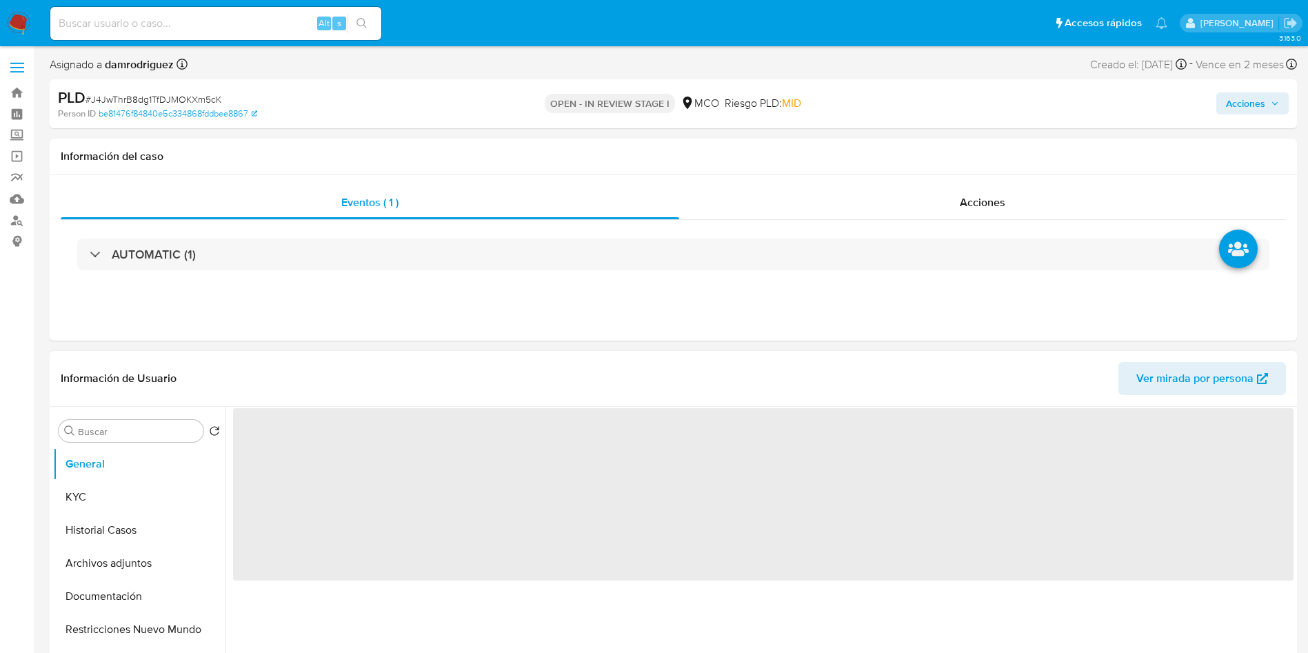
select select "10"
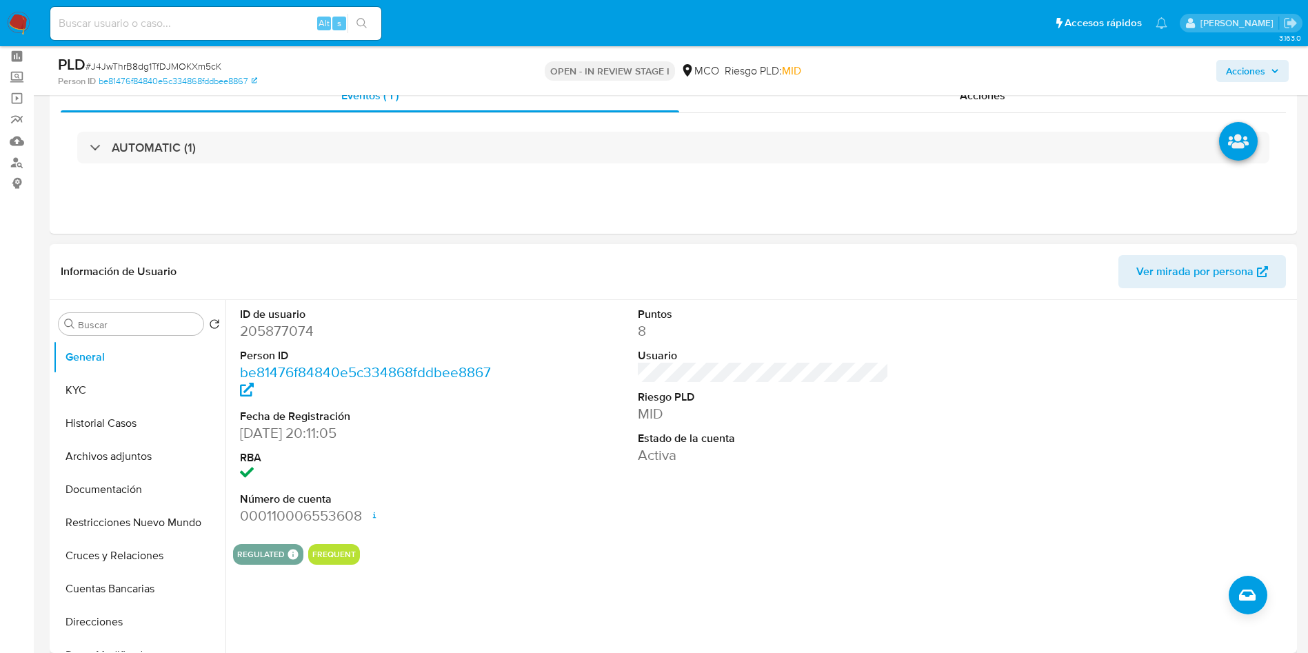
scroll to position [103, 0]
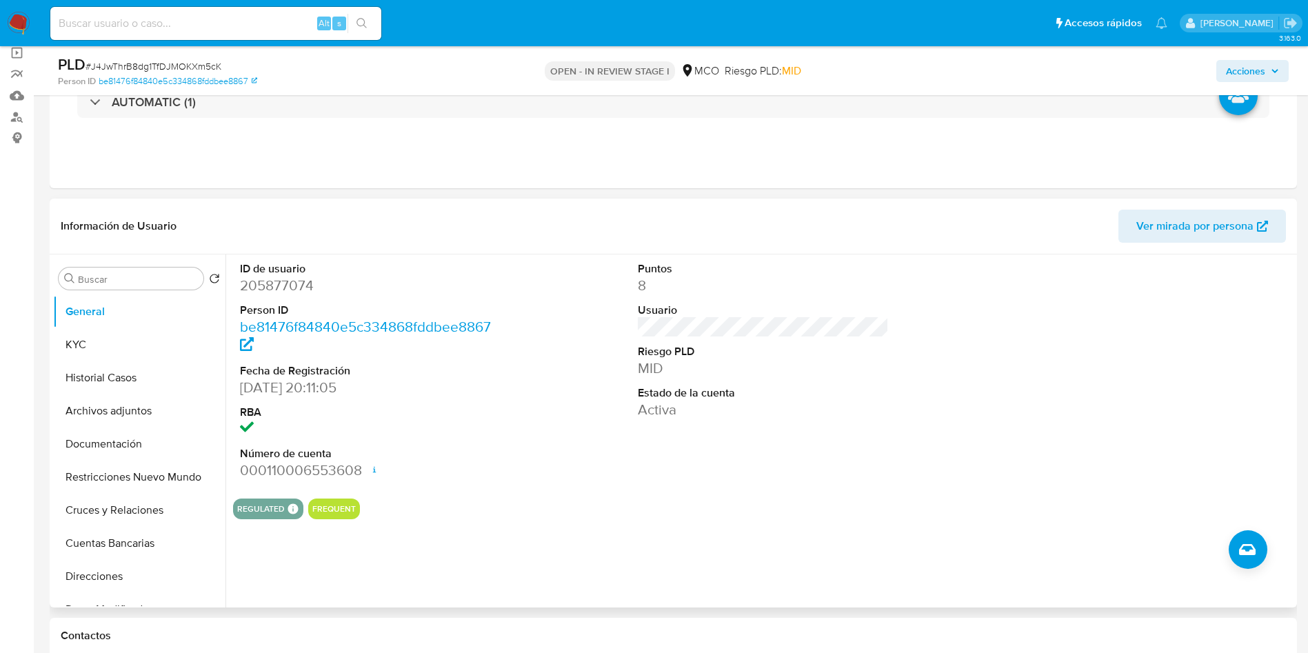
click at [280, 276] on dd "205877074" at bounding box center [366, 285] width 252 height 19
copy dd "205877074"
click at [276, 285] on dd "205877074" at bounding box center [366, 285] width 252 height 19
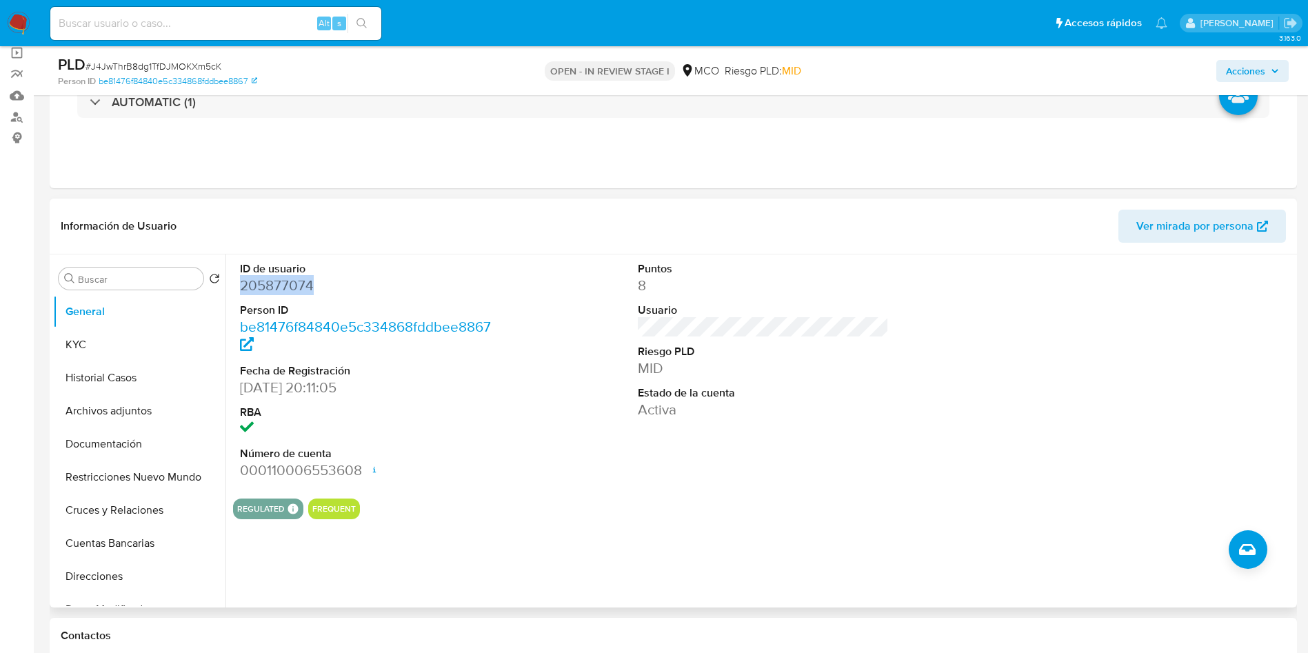
click at [256, 283] on dd "205877074" at bounding box center [366, 285] width 252 height 19
click at [110, 370] on button "Historial Casos" at bounding box center [133, 377] width 161 height 33
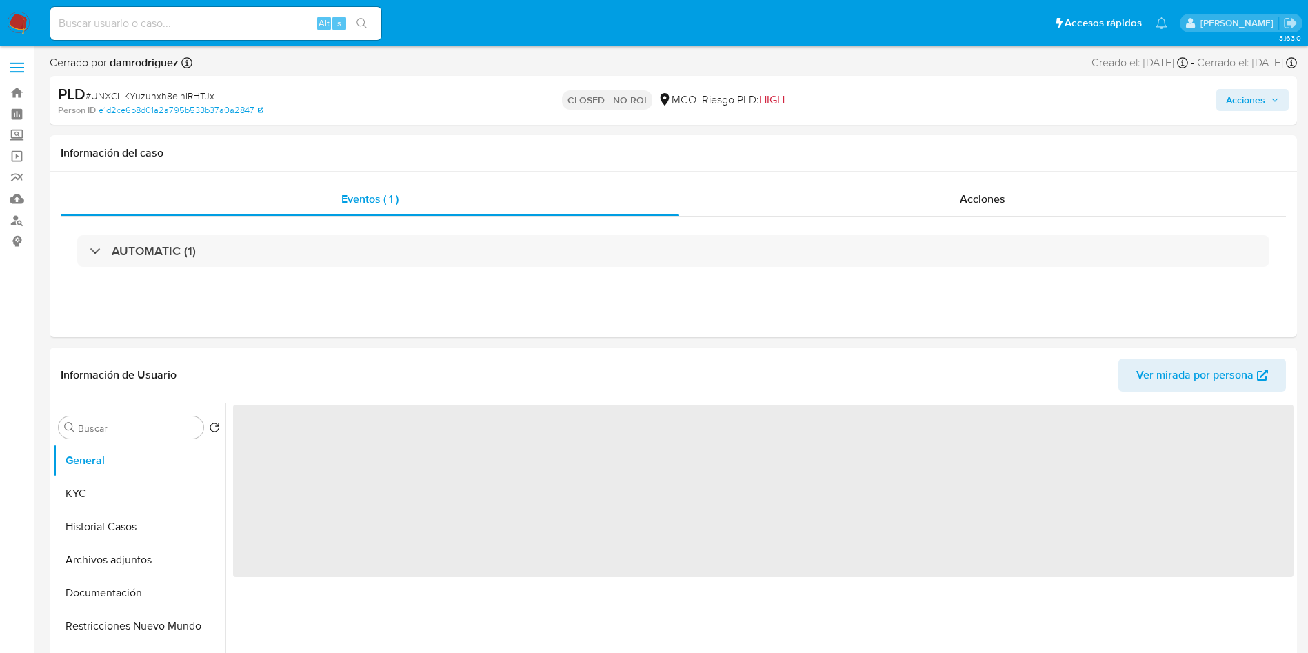
select select "10"
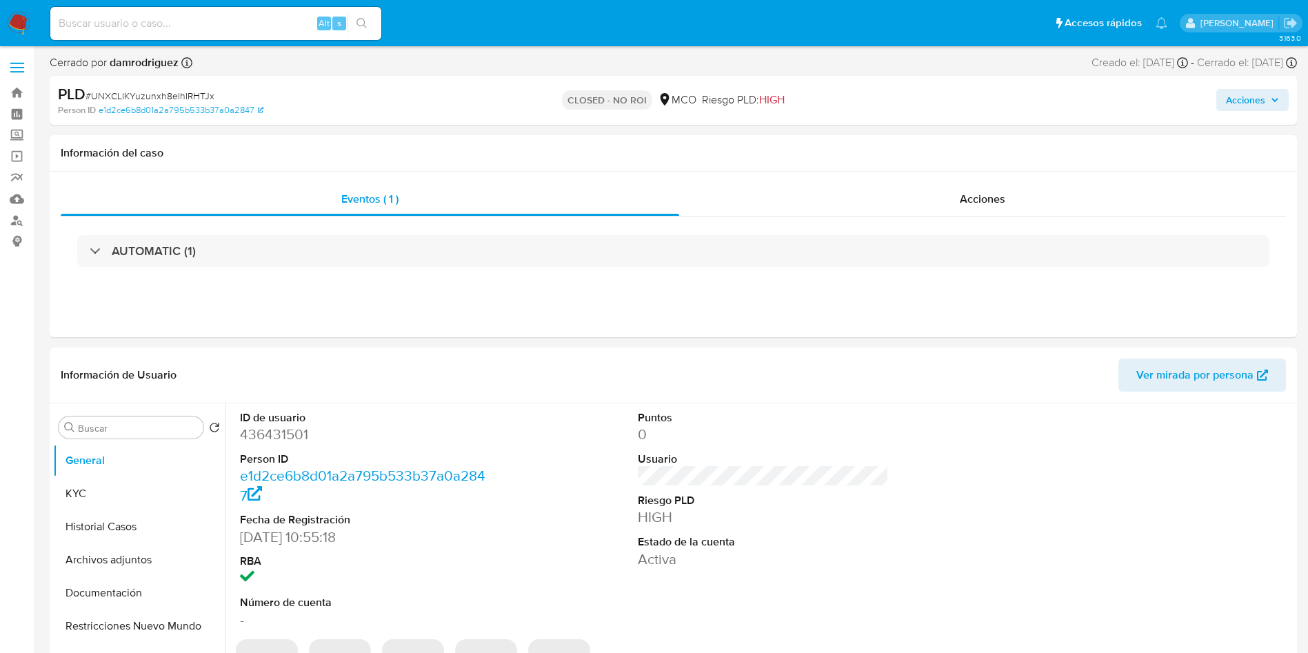
click at [21, 30] on img at bounding box center [18, 23] width 23 height 23
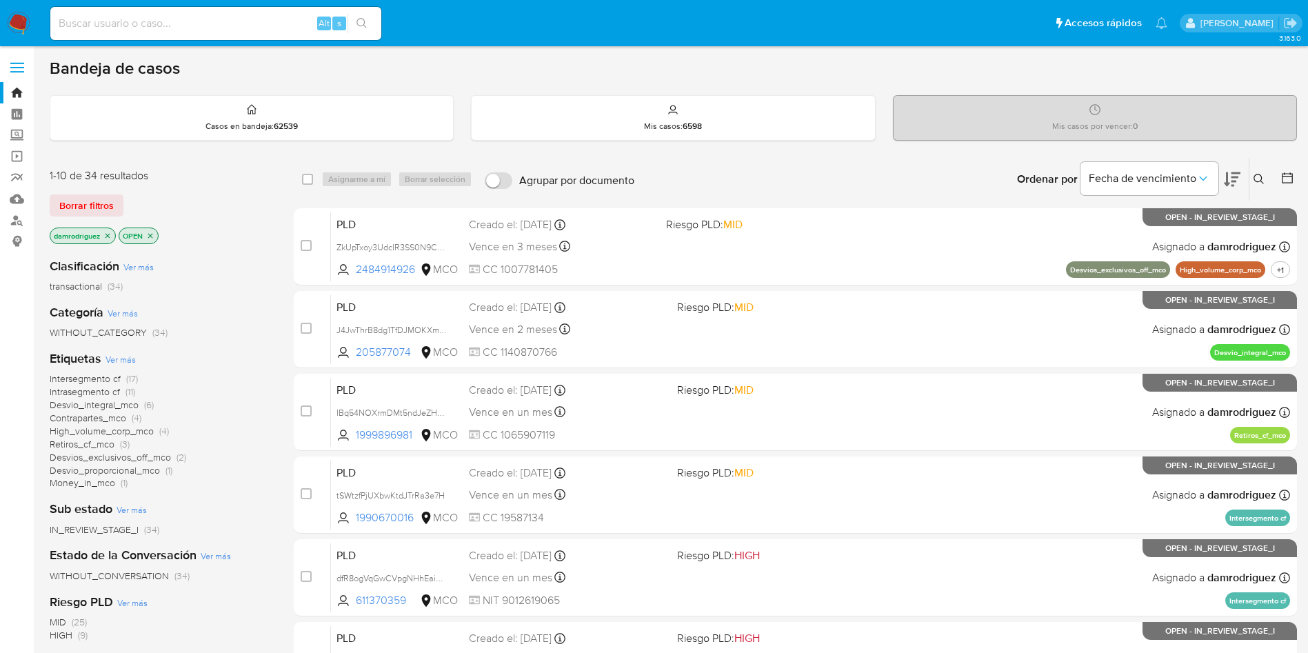
click at [266, 25] on input at bounding box center [215, 23] width 331 height 18
paste input "kupFMsORC0VIQE6My0rk0KE1"
type input "kupFMsORC0VIQE6My0rk0KE1"
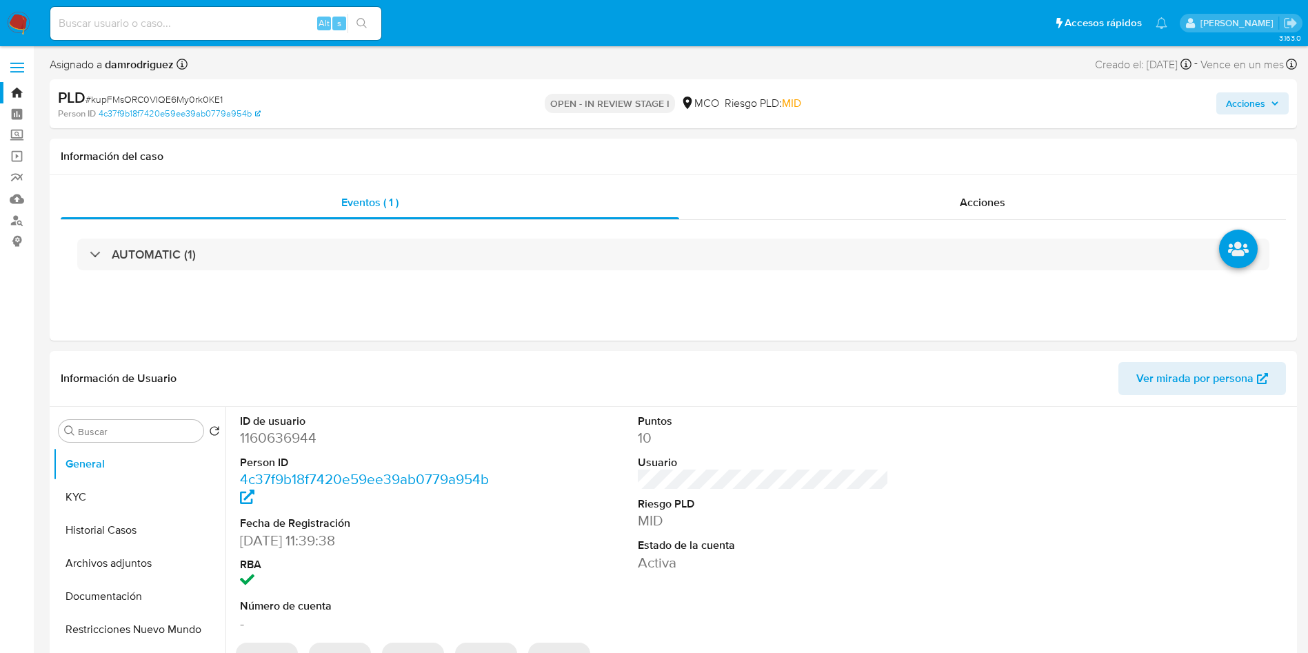
select select "10"
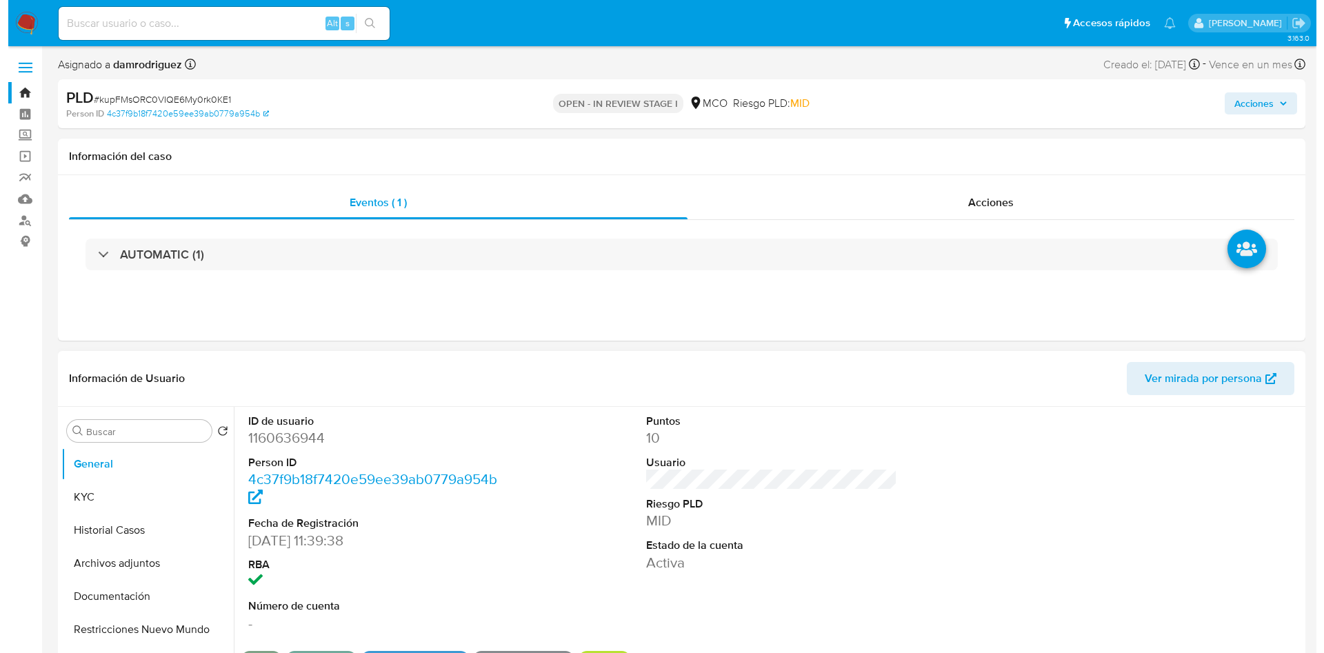
scroll to position [103, 0]
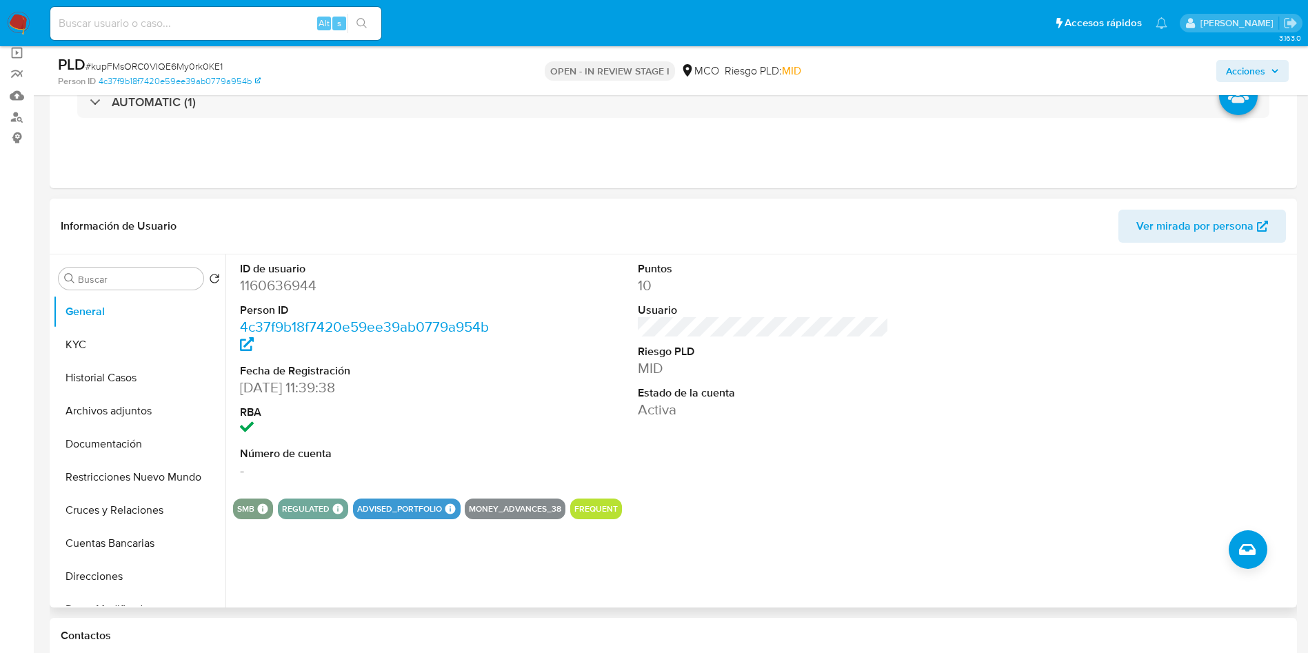
click at [281, 287] on dd "1160636944" at bounding box center [366, 285] width 252 height 19
copy dd "1160636944"
click at [241, 283] on dd "1160636944" at bounding box center [366, 285] width 252 height 19
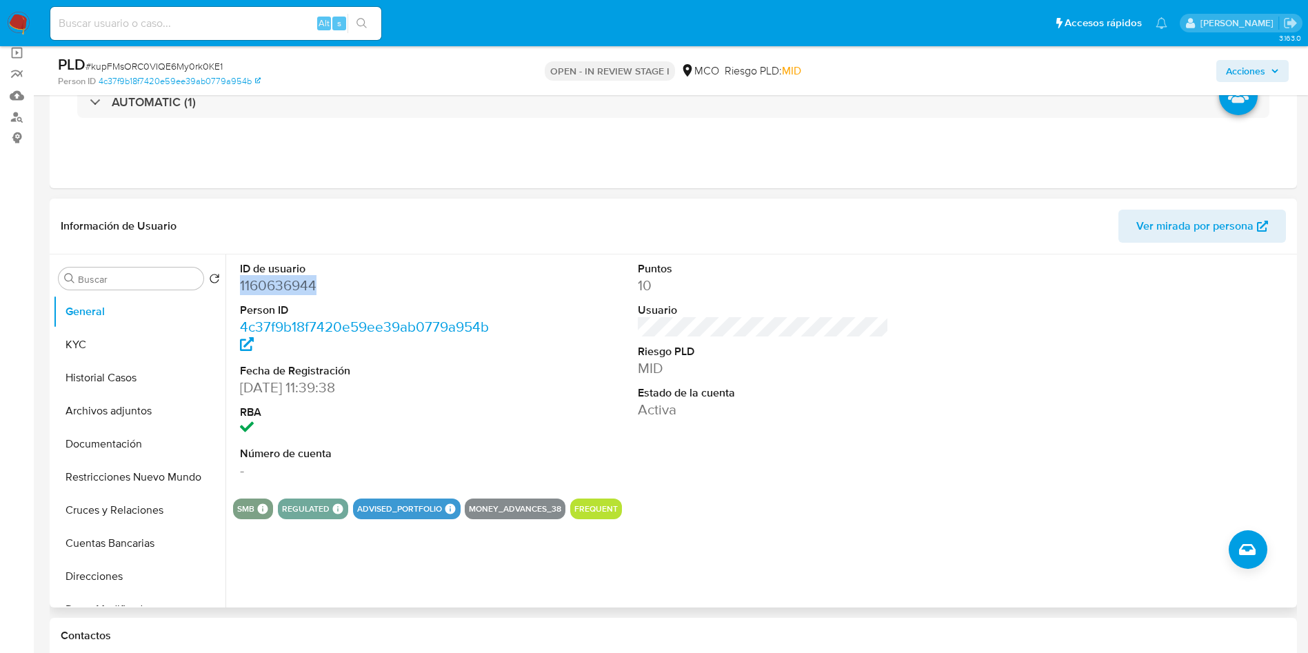
click at [241, 283] on dd "1160636944" at bounding box center [366, 285] width 252 height 19
click at [93, 385] on button "Historial Casos" at bounding box center [133, 377] width 161 height 33
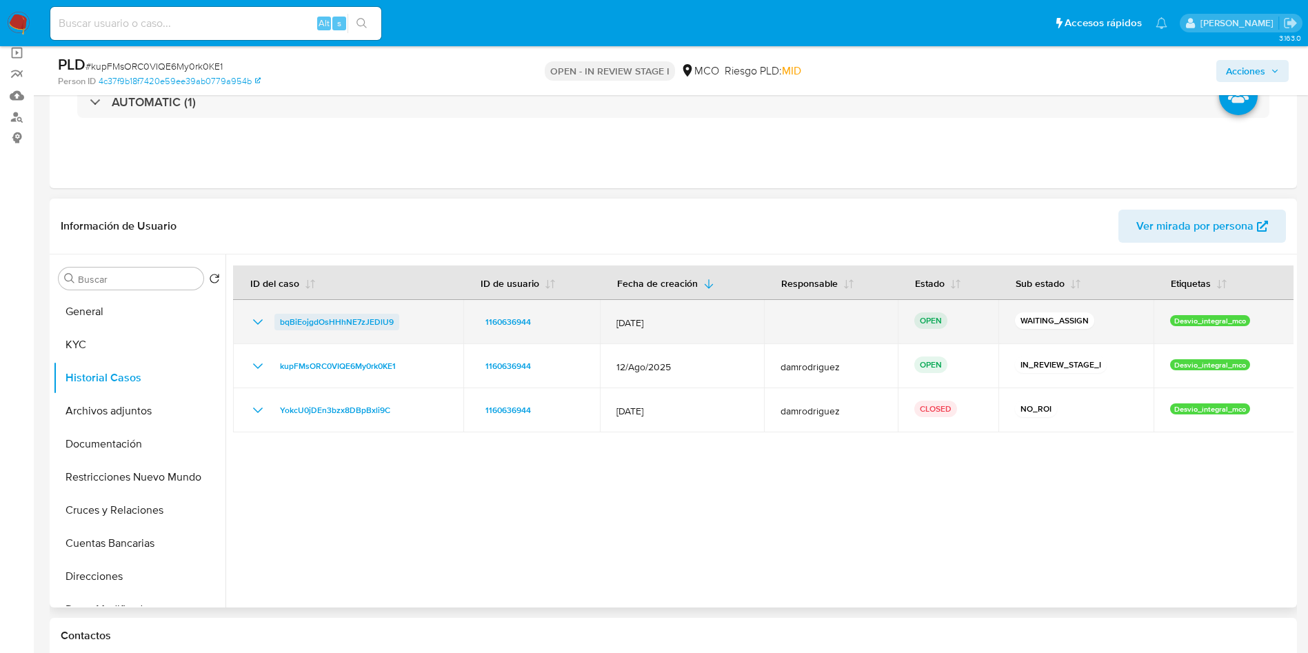
drag, startPoint x: 425, startPoint y: 321, endPoint x: 279, endPoint y: 320, distance: 146.2
click at [279, 320] on div "bqBiEojgdOsHHhNE7zJEDlU9" at bounding box center [348, 322] width 197 height 17
click at [365, 322] on span "bqBiEojgdOsHHhNE7zJEDlU9" at bounding box center [337, 322] width 114 height 17
click at [425, 330] on td "bqBiEojgdOsHHhNE7zJEDlU9" at bounding box center [348, 322] width 230 height 44
drag, startPoint x: 423, startPoint y: 322, endPoint x: 269, endPoint y: 323, distance: 154.4
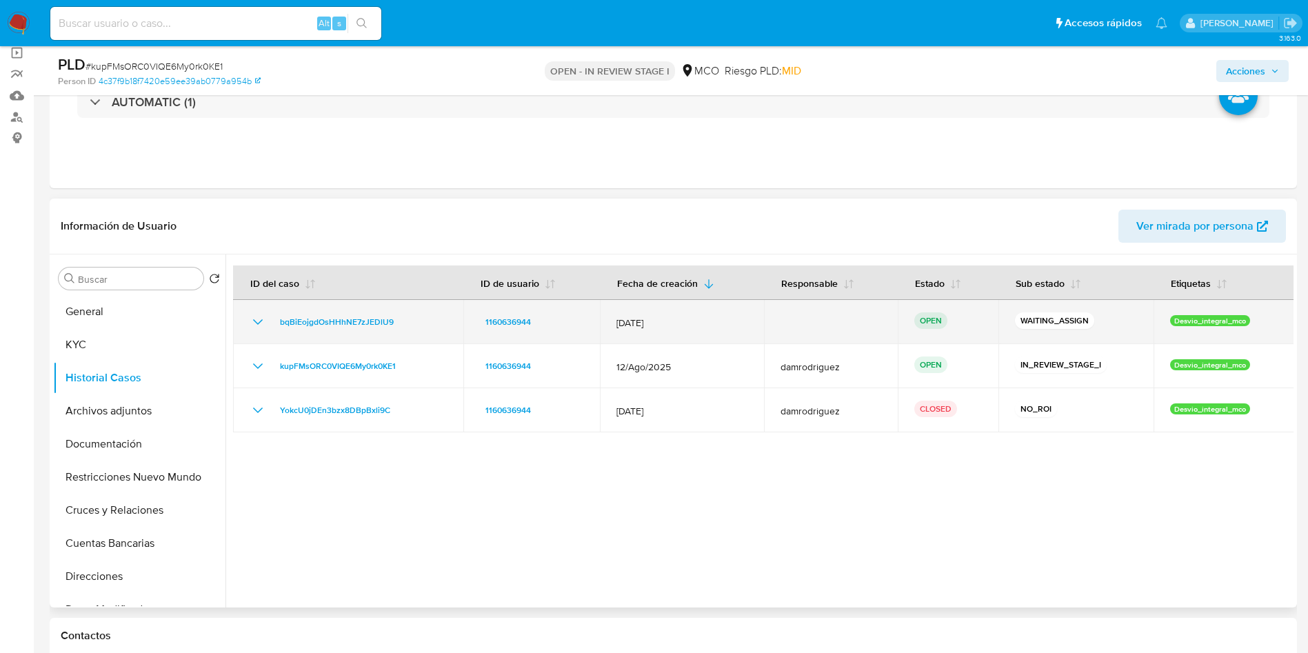
click at [269, 323] on div "bqBiEojgdOsHHhNE7zJEDlU9" at bounding box center [348, 322] width 197 height 17
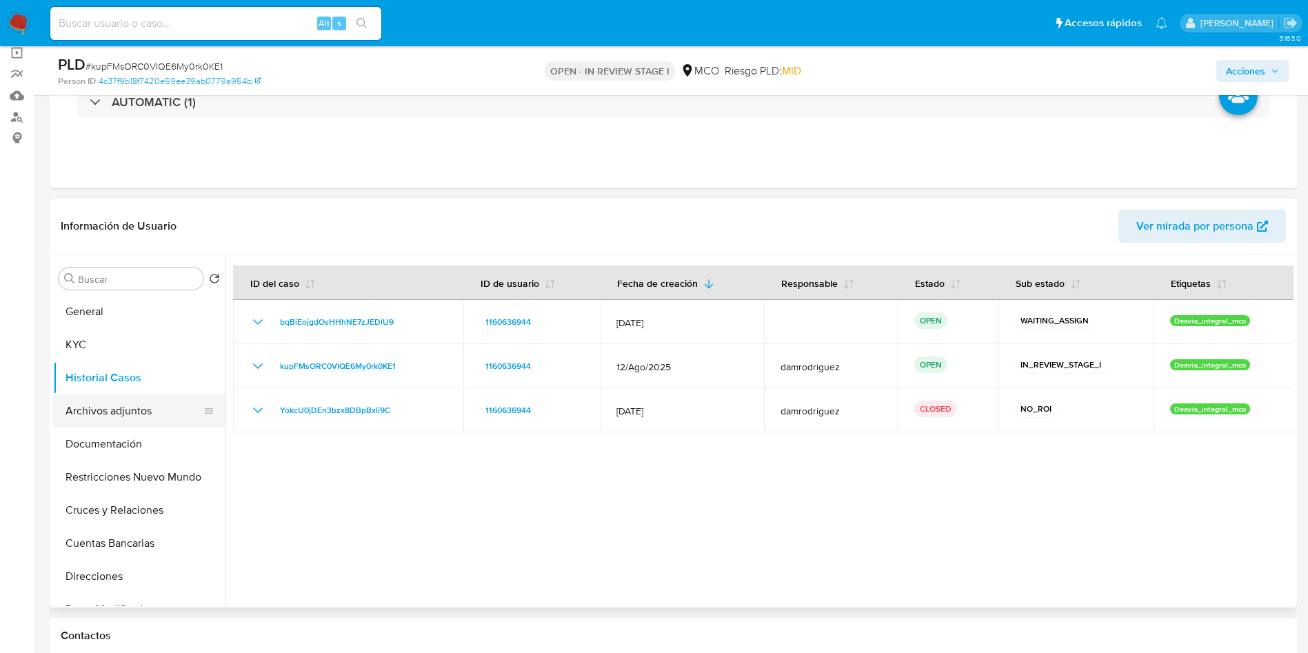
click at [113, 419] on button "Archivos adjuntos" at bounding box center [133, 410] width 161 height 33
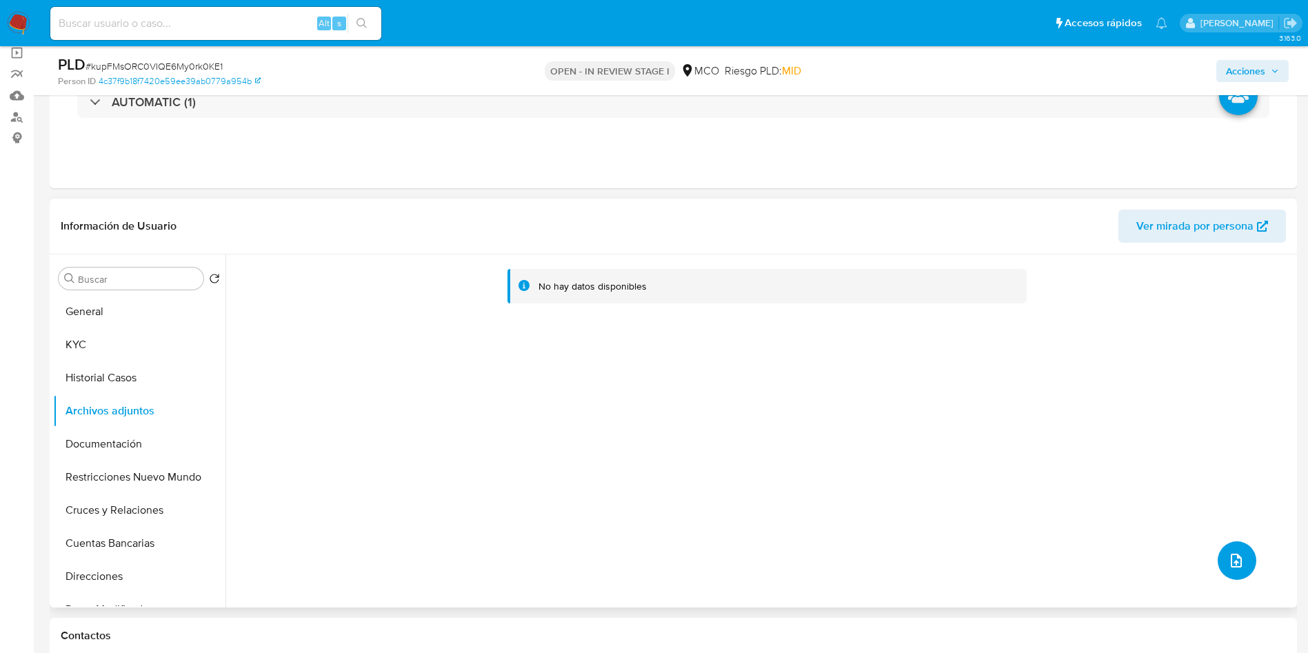
click at [1236, 558] on icon "upload-file" at bounding box center [1236, 561] width 11 height 14
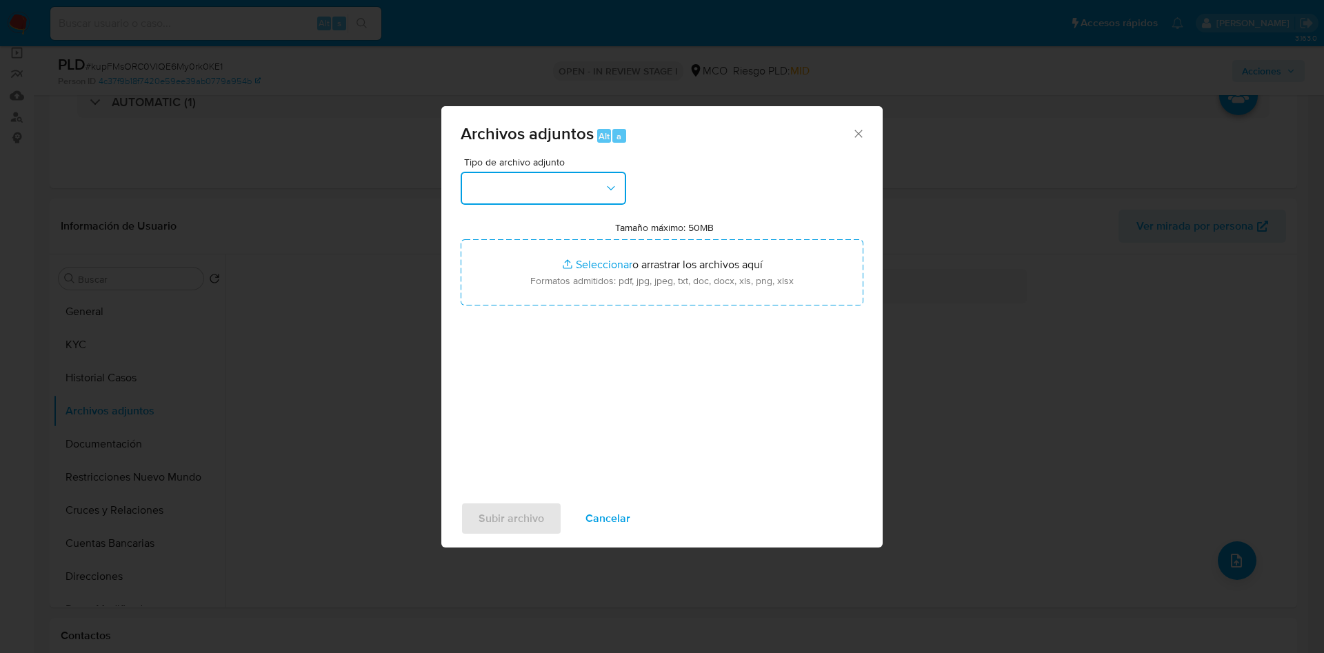
click at [547, 175] on button "button" at bounding box center [543, 188] width 165 height 33
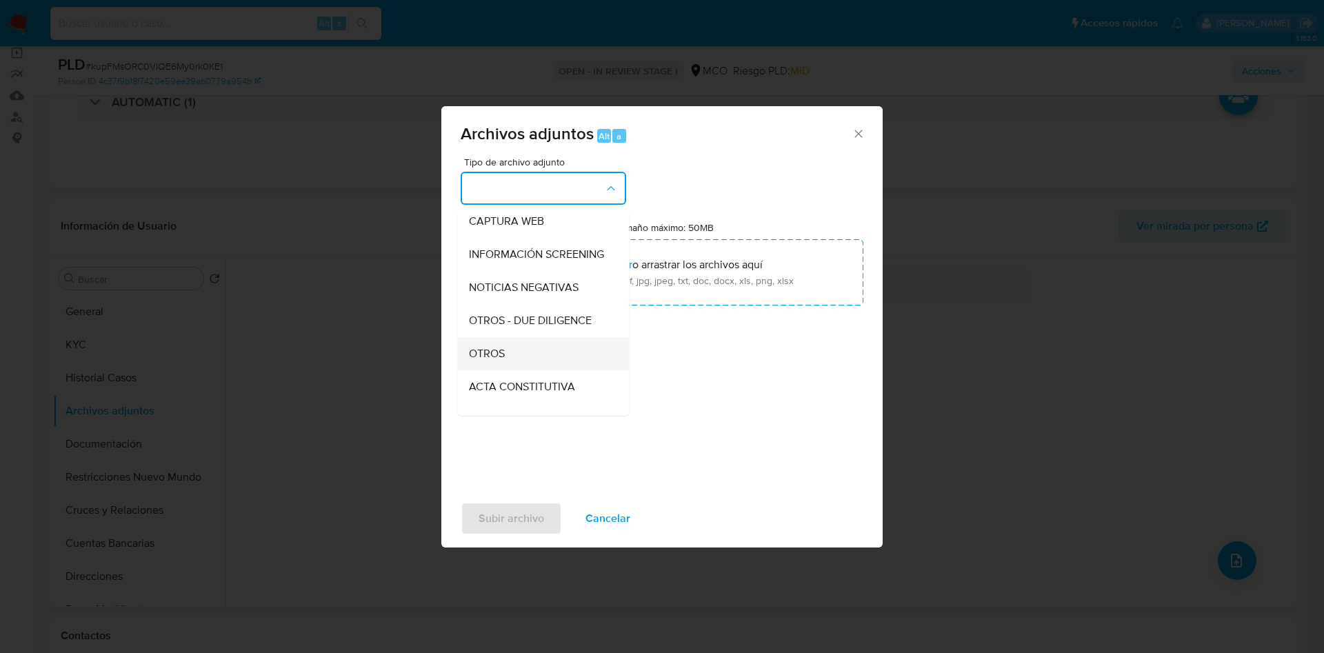
click at [514, 360] on div "OTROS" at bounding box center [539, 353] width 141 height 33
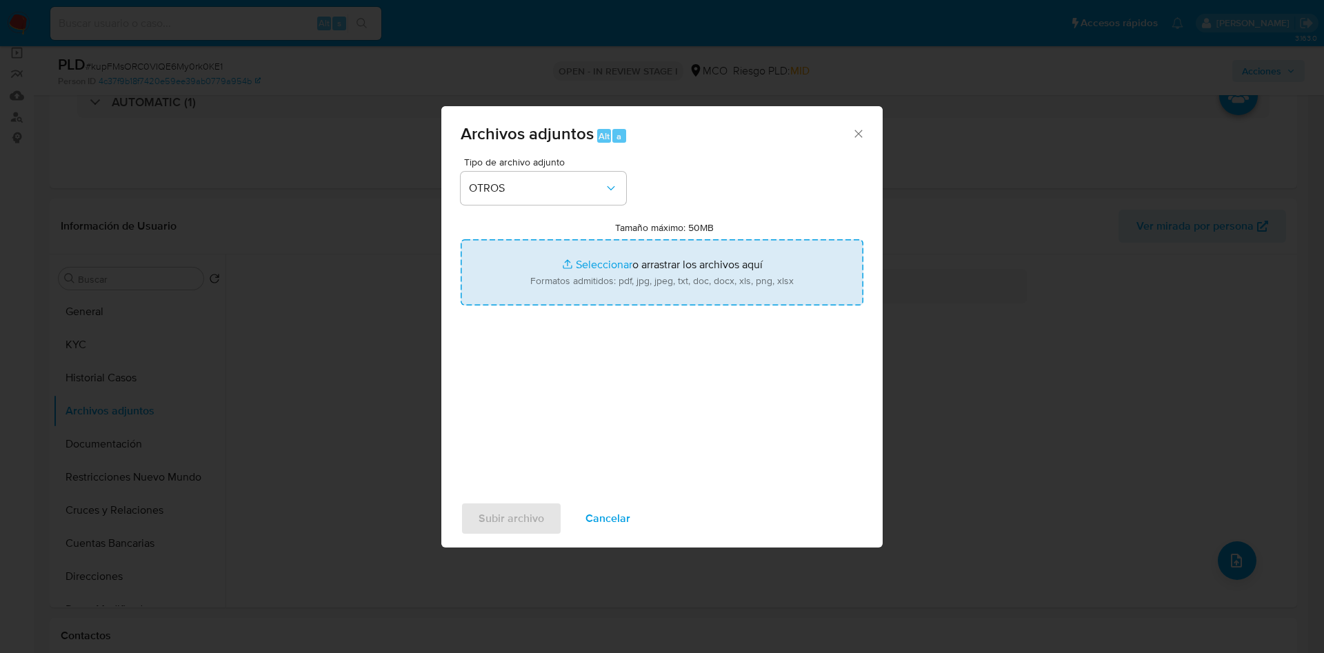
click at [540, 279] on input "Tamaño máximo: 50MB Seleccionar archivos" at bounding box center [662, 272] width 403 height 66
type input "C:\fakepath\1160636944 - 15_10_2025.pdf"
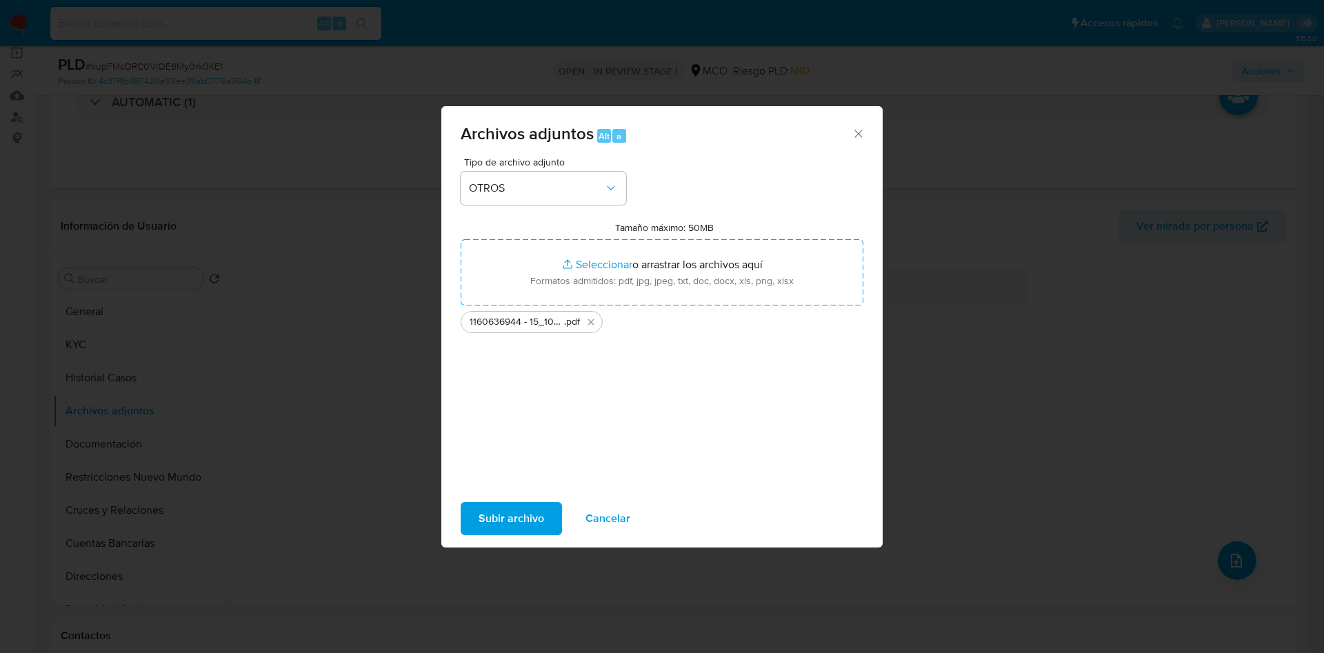
click at [531, 514] on span "Subir archivo" at bounding box center [510, 518] width 65 height 30
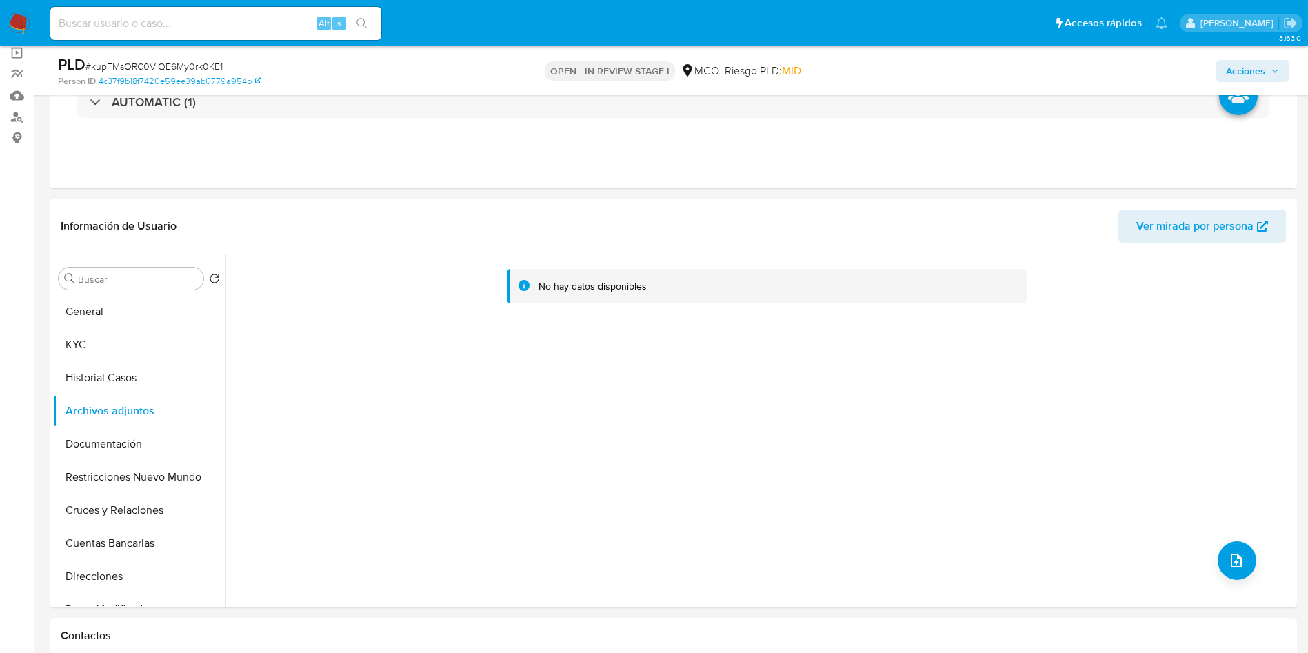
click at [1268, 68] on span "Acciones" at bounding box center [1252, 70] width 53 height 19
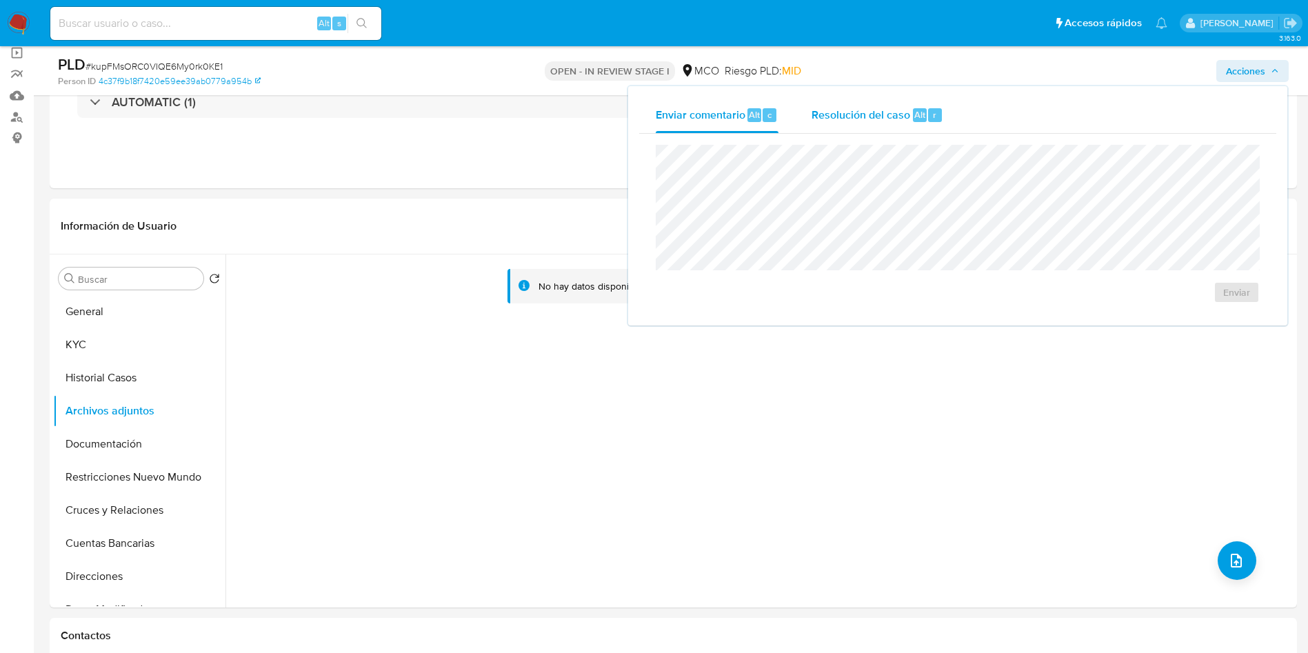
click at [896, 108] on span "Resolución del caso" at bounding box center [860, 114] width 99 height 16
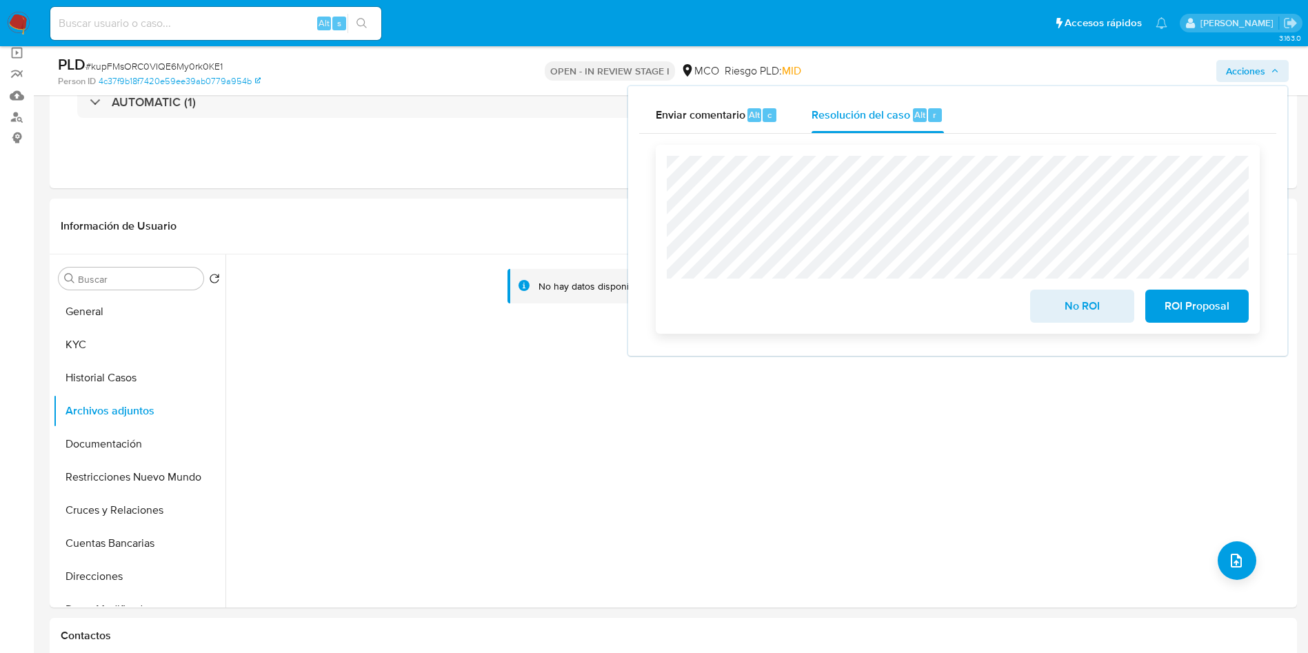
click at [1083, 308] on span "No ROI" at bounding box center [1082, 306] width 68 height 30
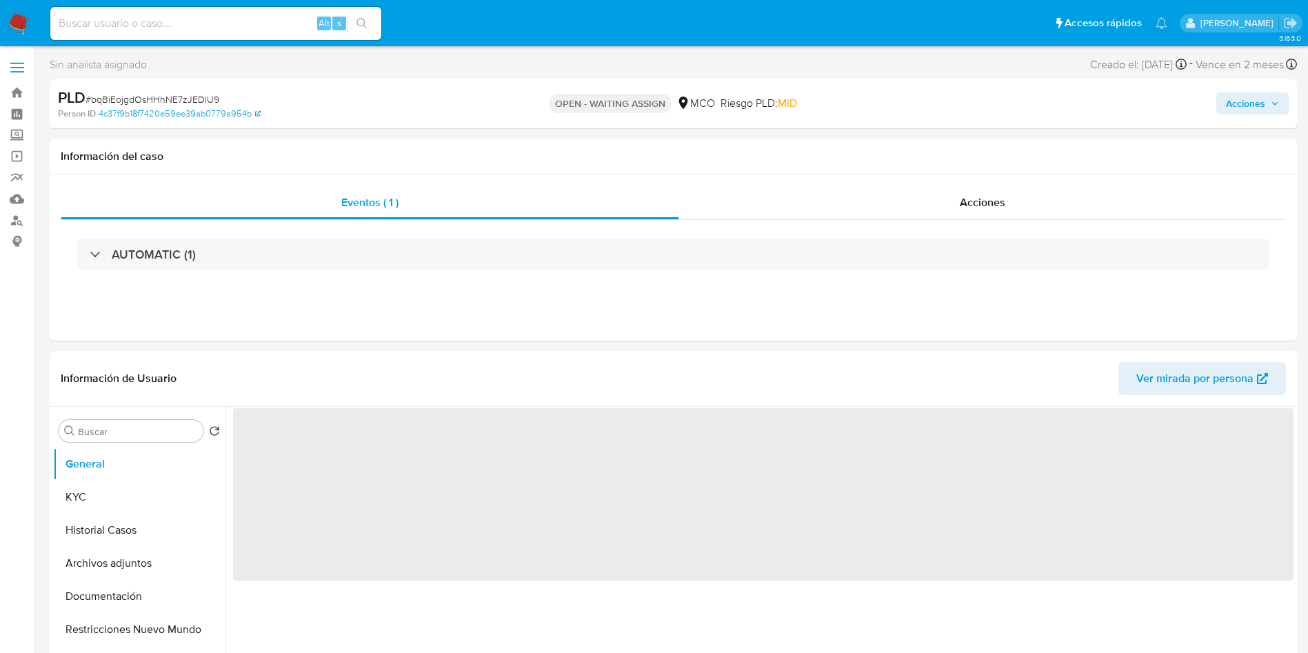
select select "10"
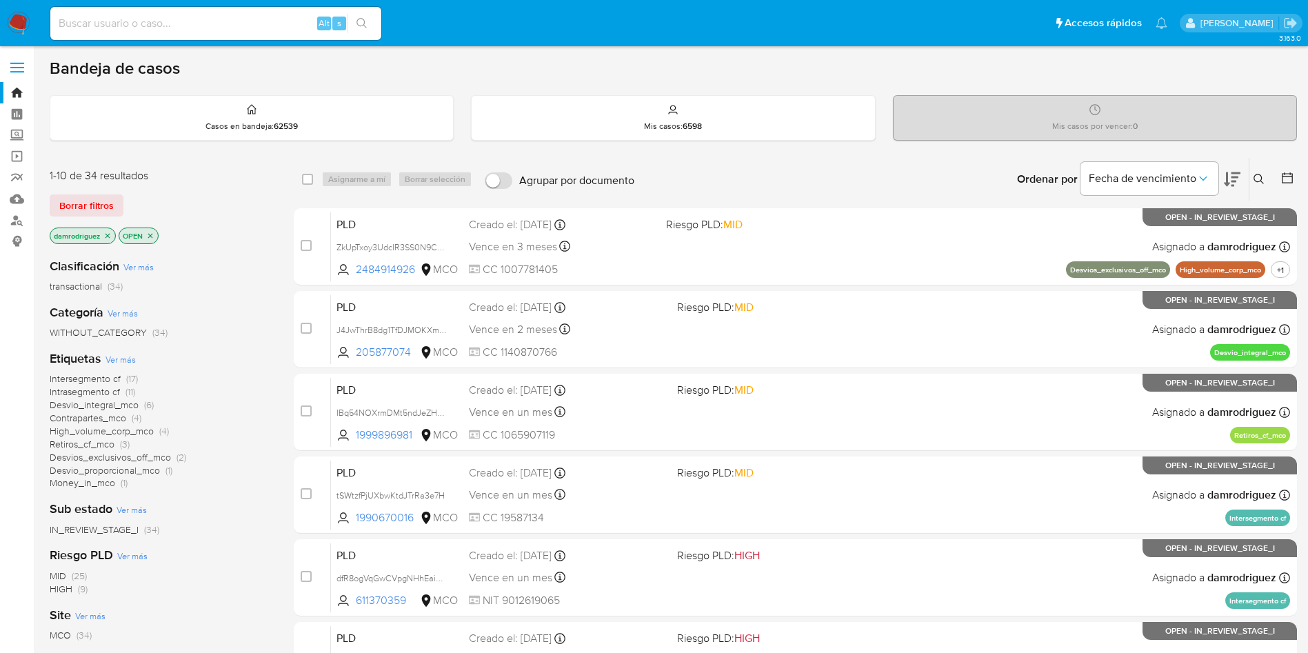
click at [1259, 176] on icon at bounding box center [1258, 179] width 11 height 11
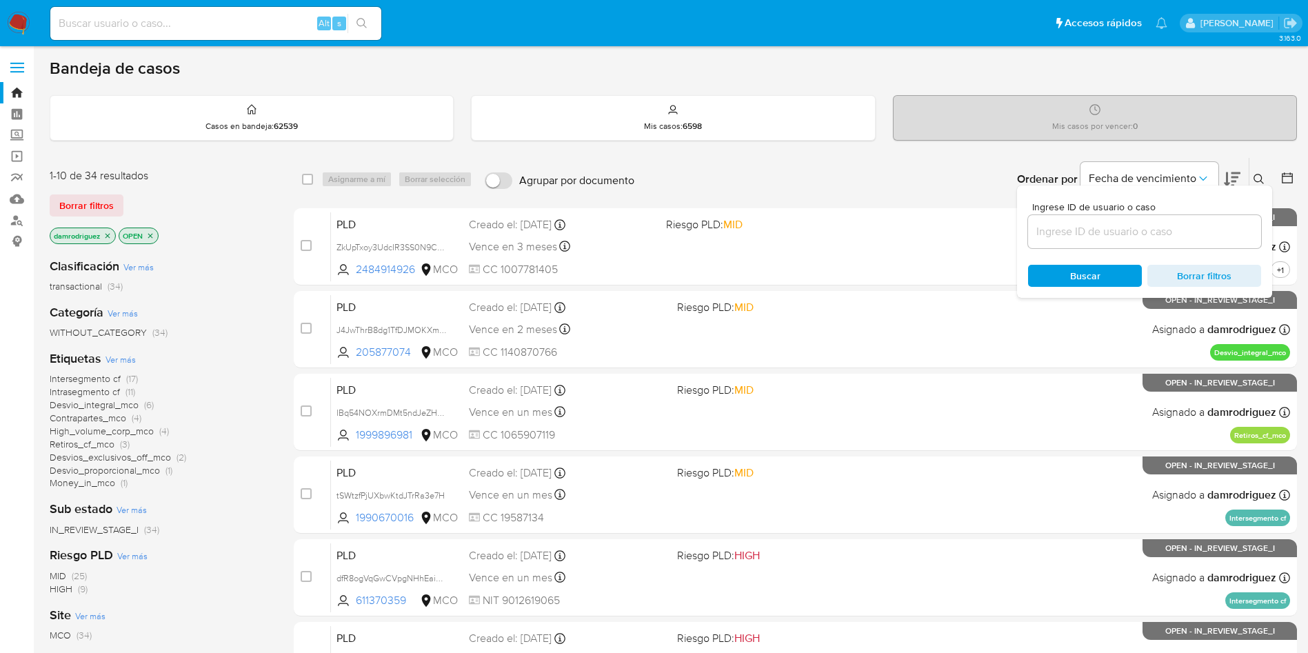
click at [1135, 232] on input at bounding box center [1144, 232] width 233 height 18
type input "bqBiEojgdOsHHhNE7zJEDlU9"
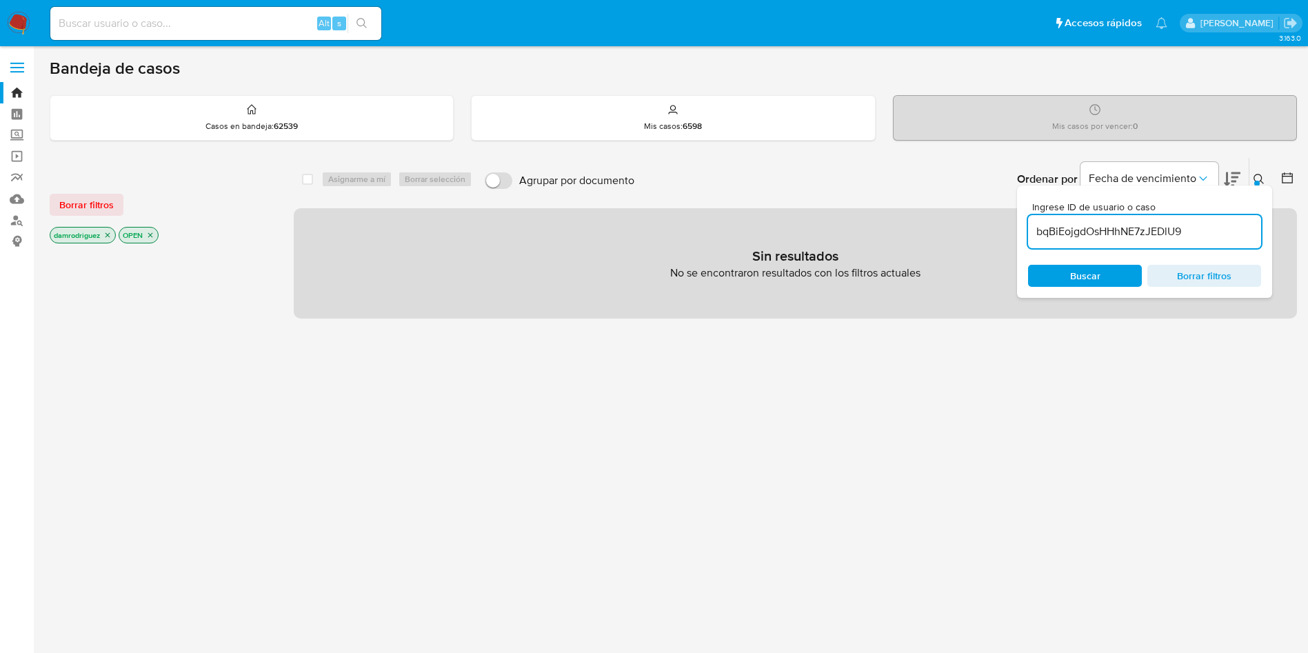
click at [105, 236] on icon "close-filter" at bounding box center [107, 235] width 8 height 8
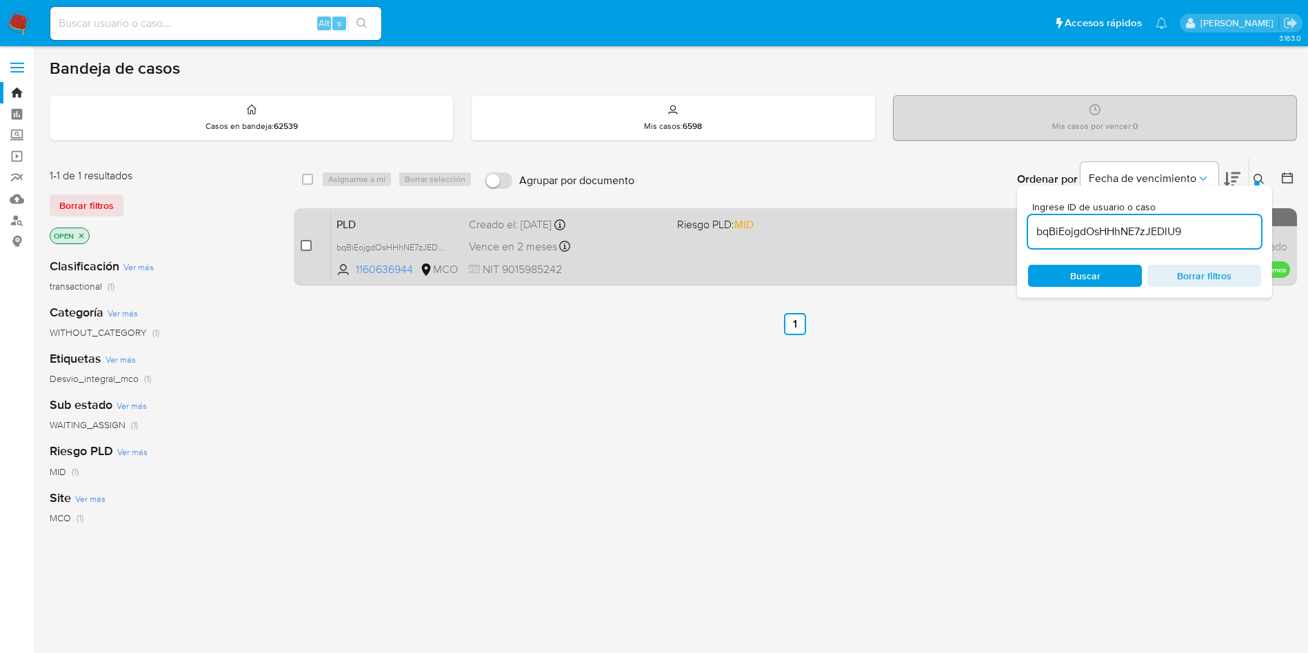
click at [306, 243] on input "checkbox" at bounding box center [306, 245] width 11 height 11
checkbox input "true"
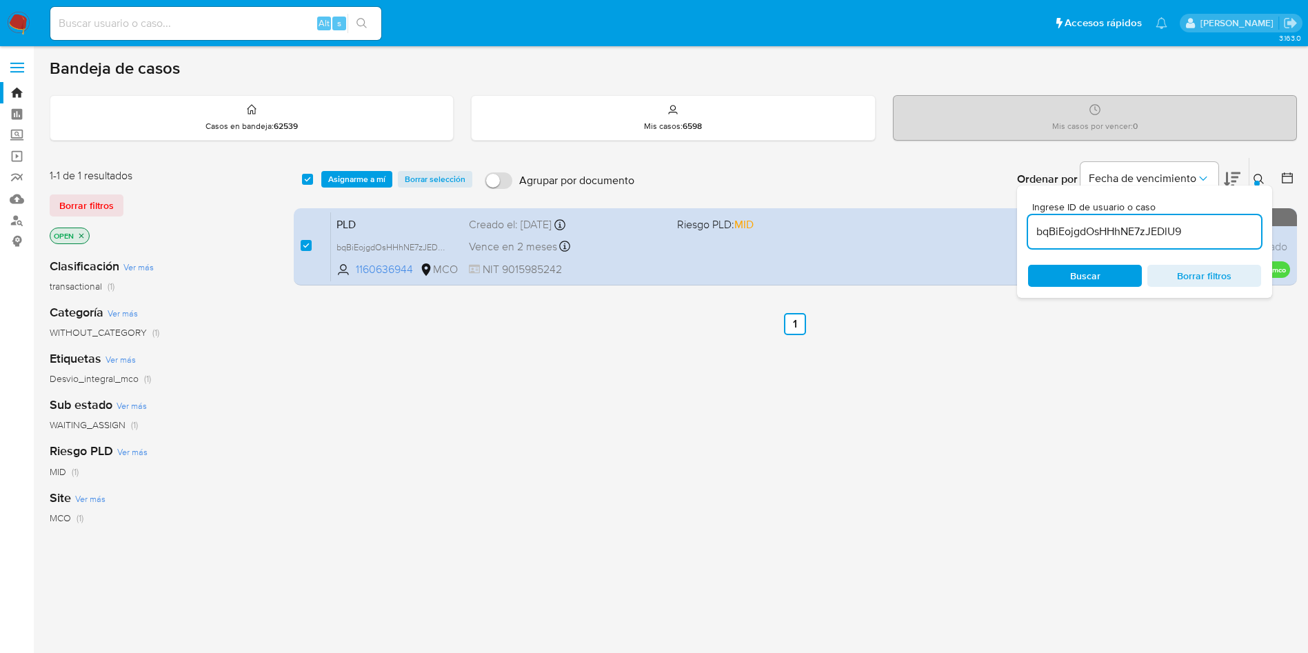
click at [346, 169] on div "select-all-cases-checkbox Asignarme a mí Borrar selección Agrupar por documento…" at bounding box center [795, 179] width 1003 height 43
click at [350, 179] on span "Asignarme a mí" at bounding box center [356, 179] width 57 height 14
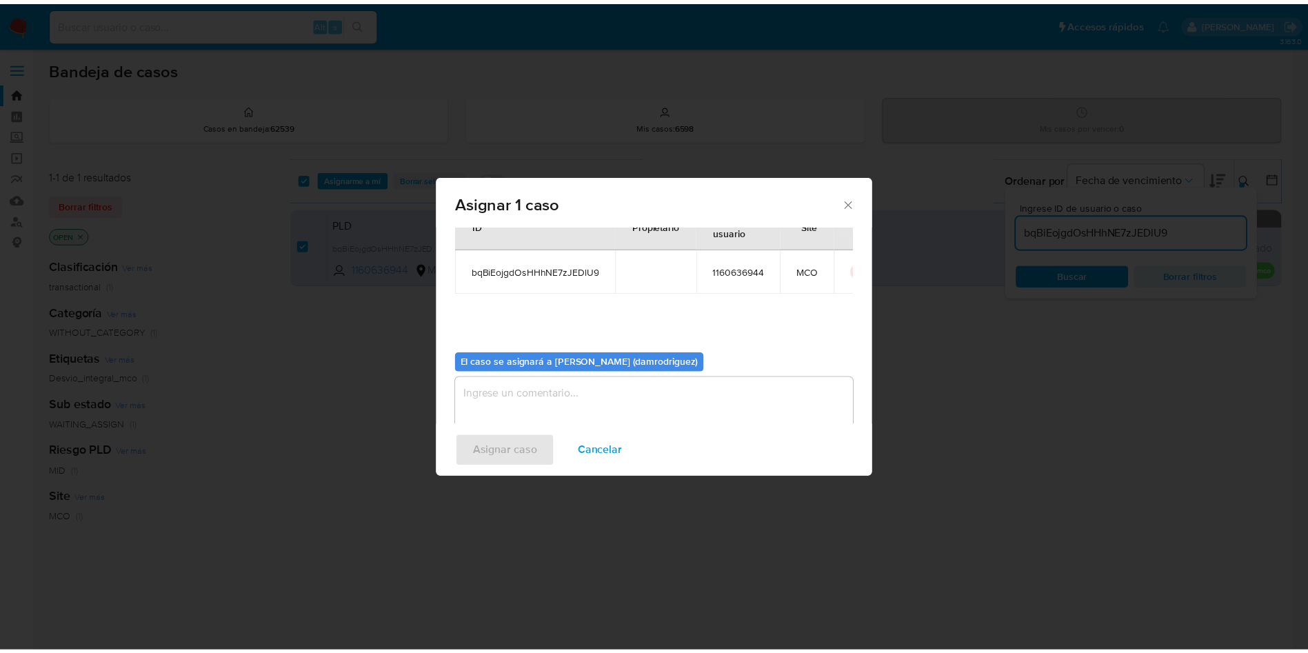
scroll to position [72, 0]
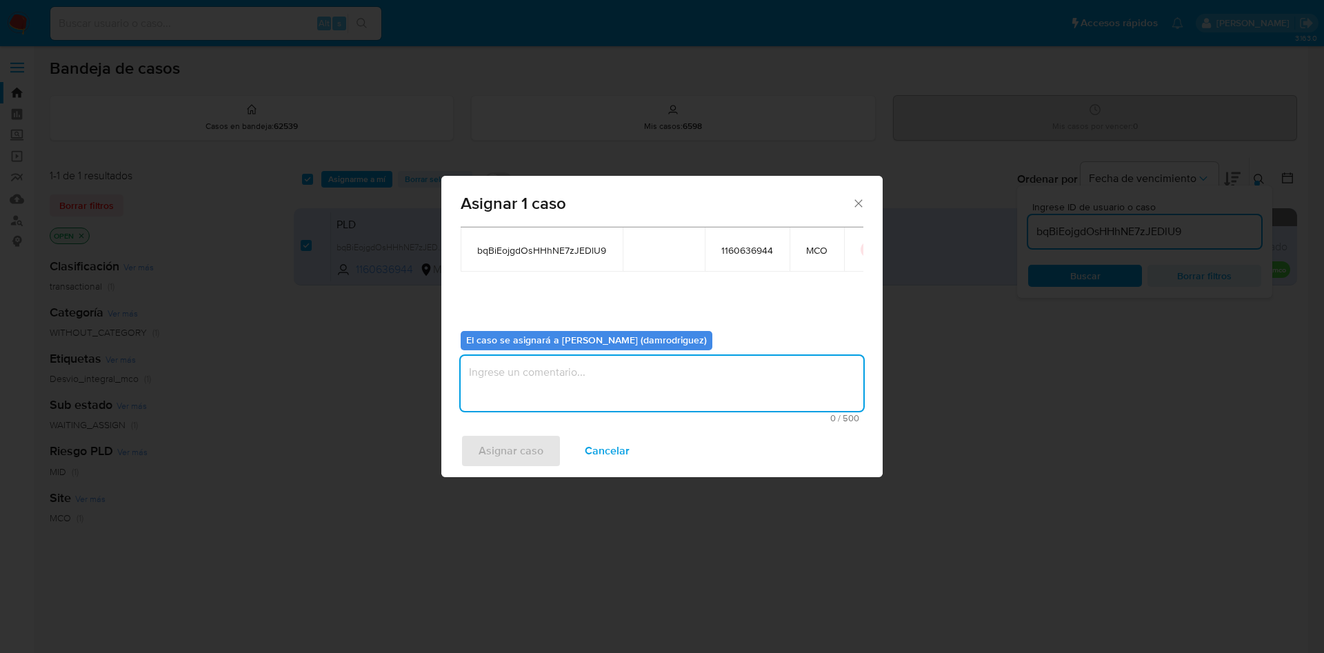
click at [559, 365] on textarea "assign-modal" at bounding box center [662, 383] width 403 height 55
type textarea "asignacion"
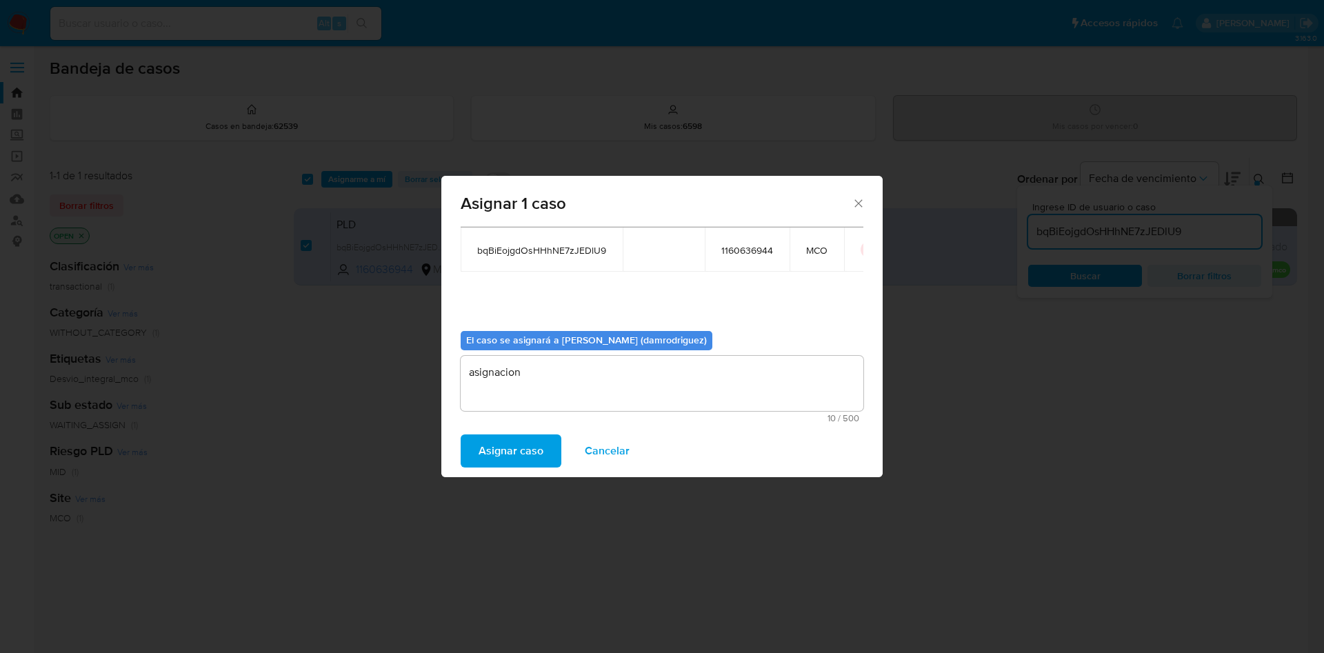
click at [518, 456] on span "Asignar caso" at bounding box center [510, 451] width 65 height 30
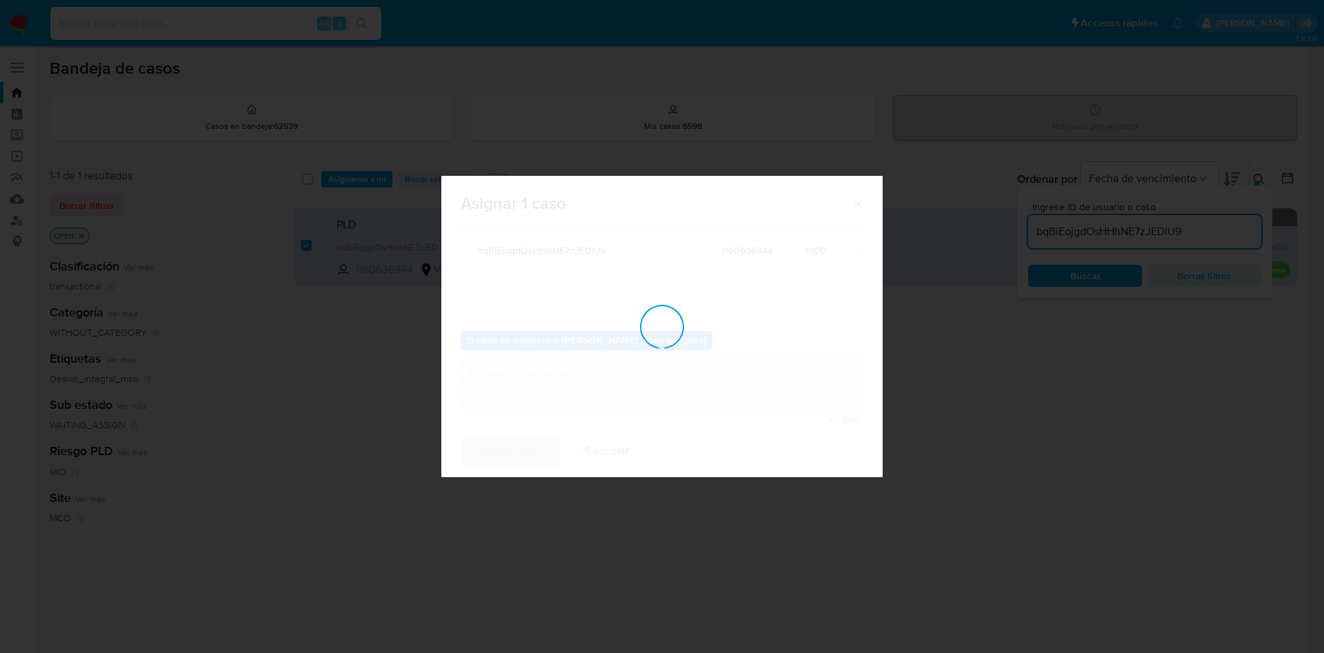
checkbox input "false"
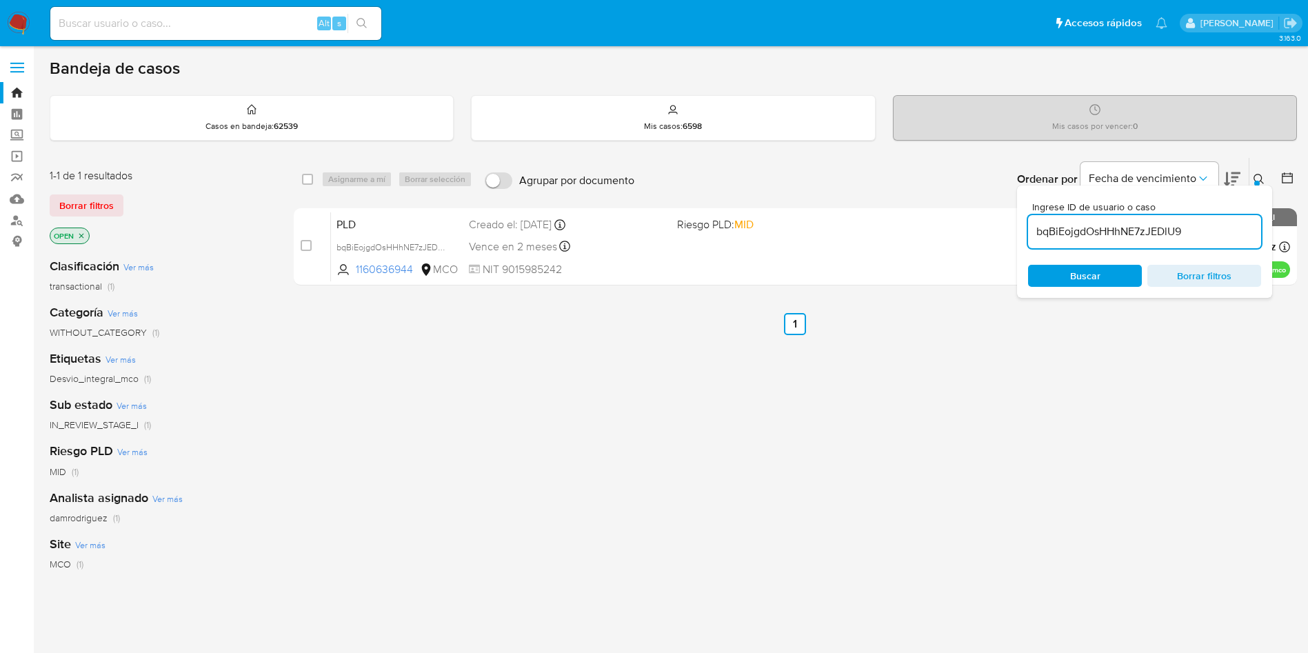
click at [17, 23] on img at bounding box center [18, 23] width 23 height 23
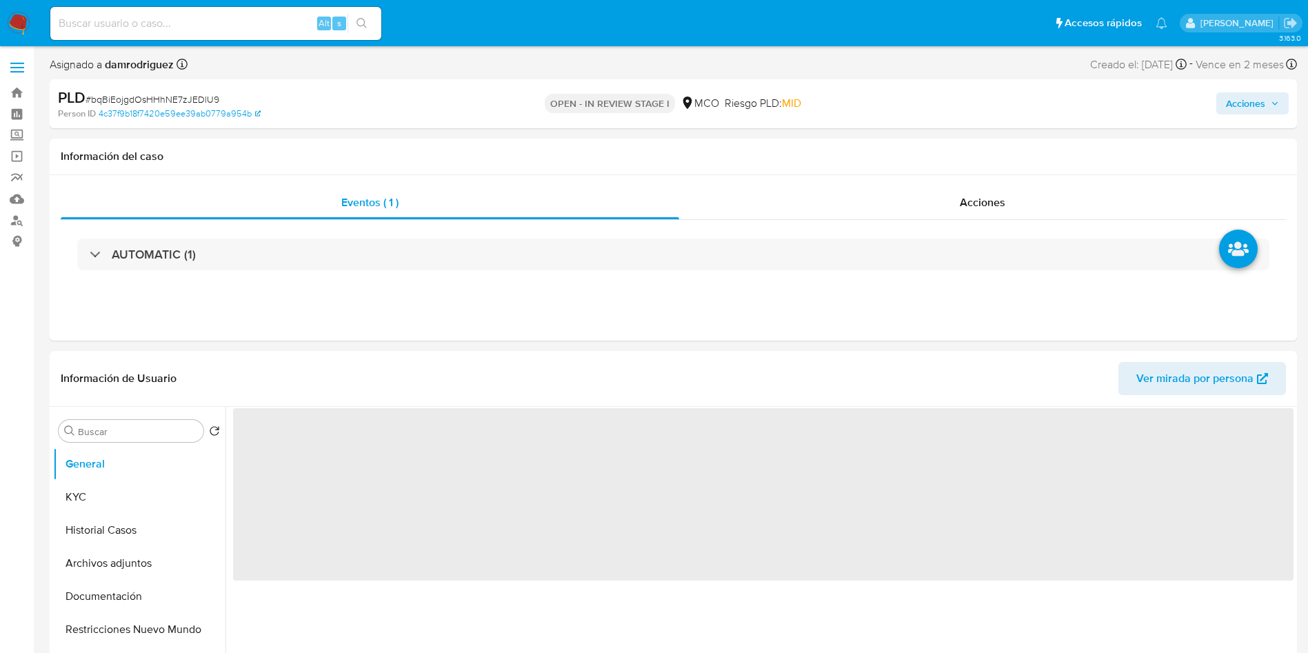
select select "10"
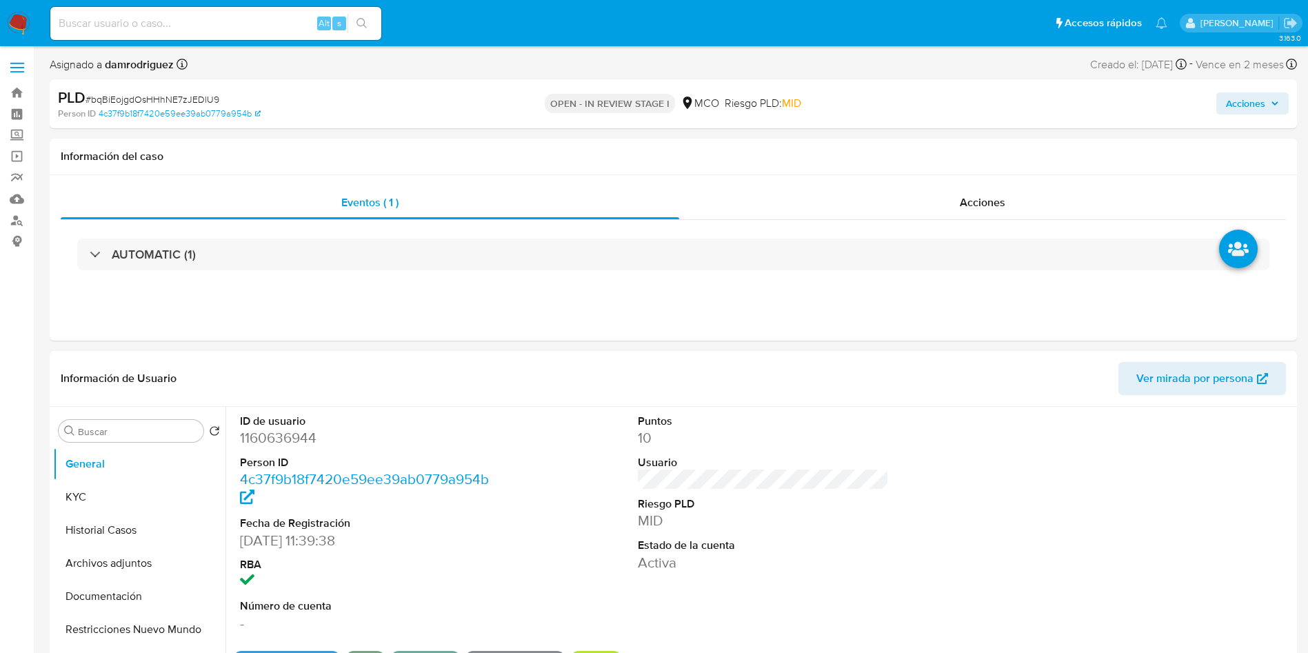
click at [1264, 100] on span "Acciones" at bounding box center [1245, 103] width 39 height 22
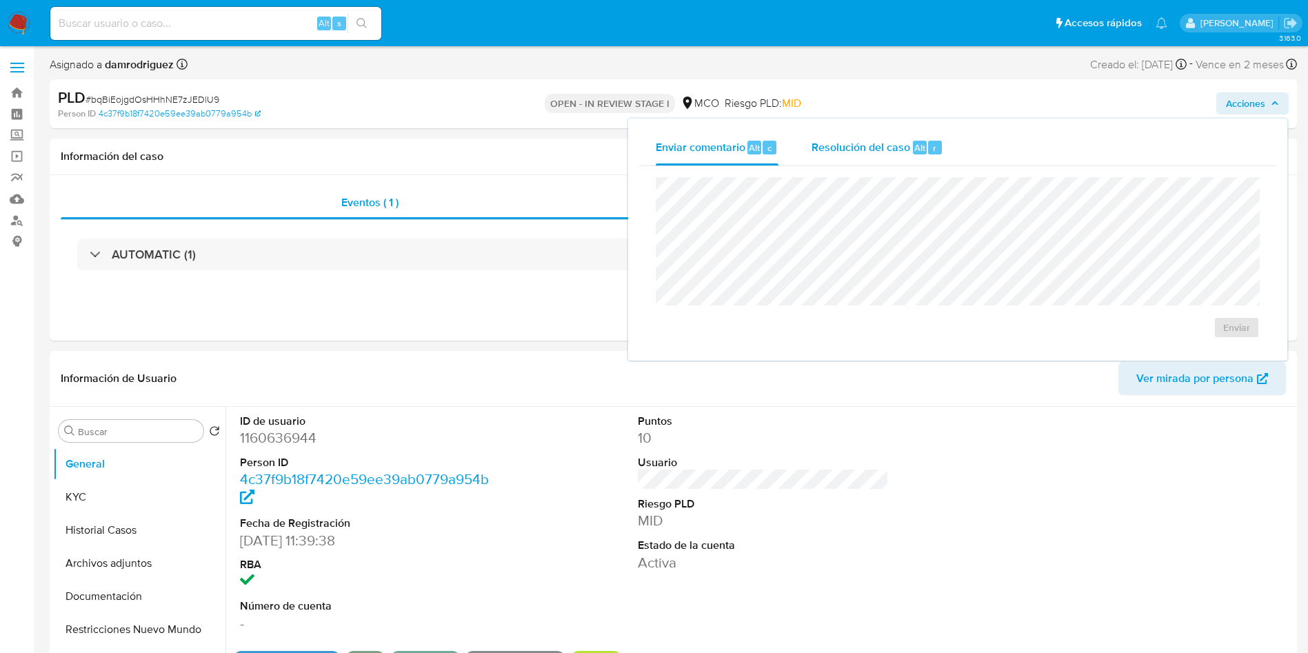
click at [852, 158] on div "Resolución del caso Alt r" at bounding box center [877, 148] width 132 height 36
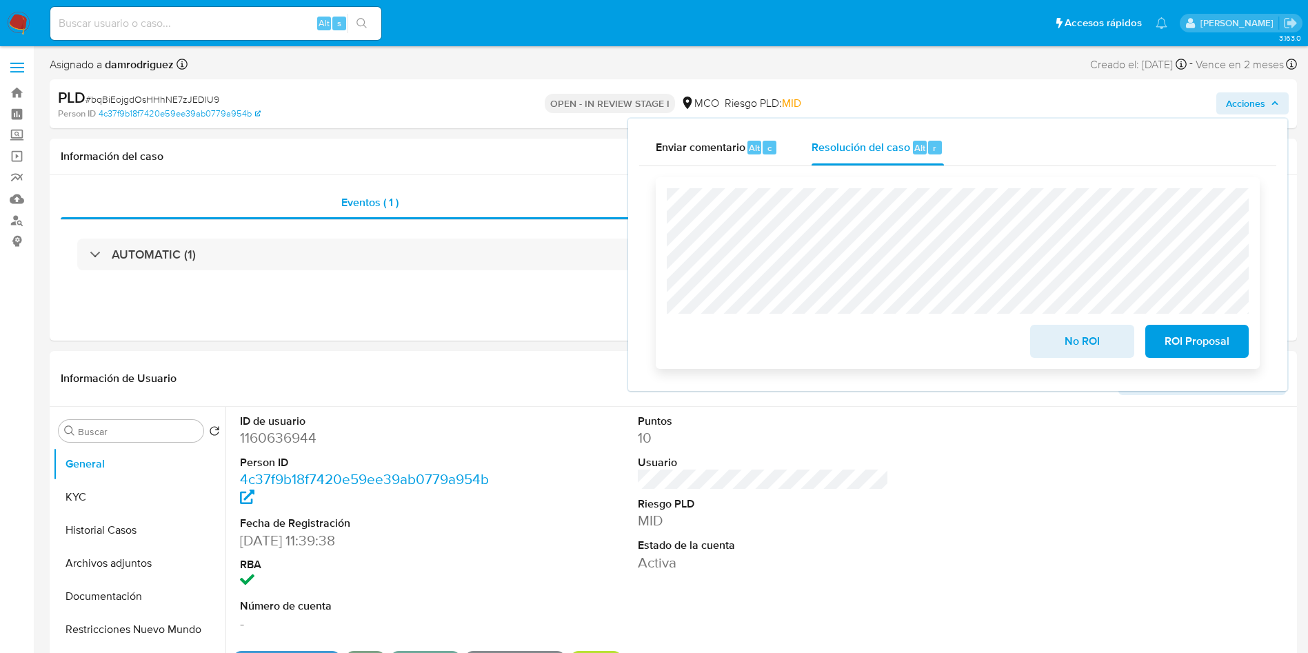
click at [1084, 356] on span "No ROI" at bounding box center [1082, 341] width 68 height 30
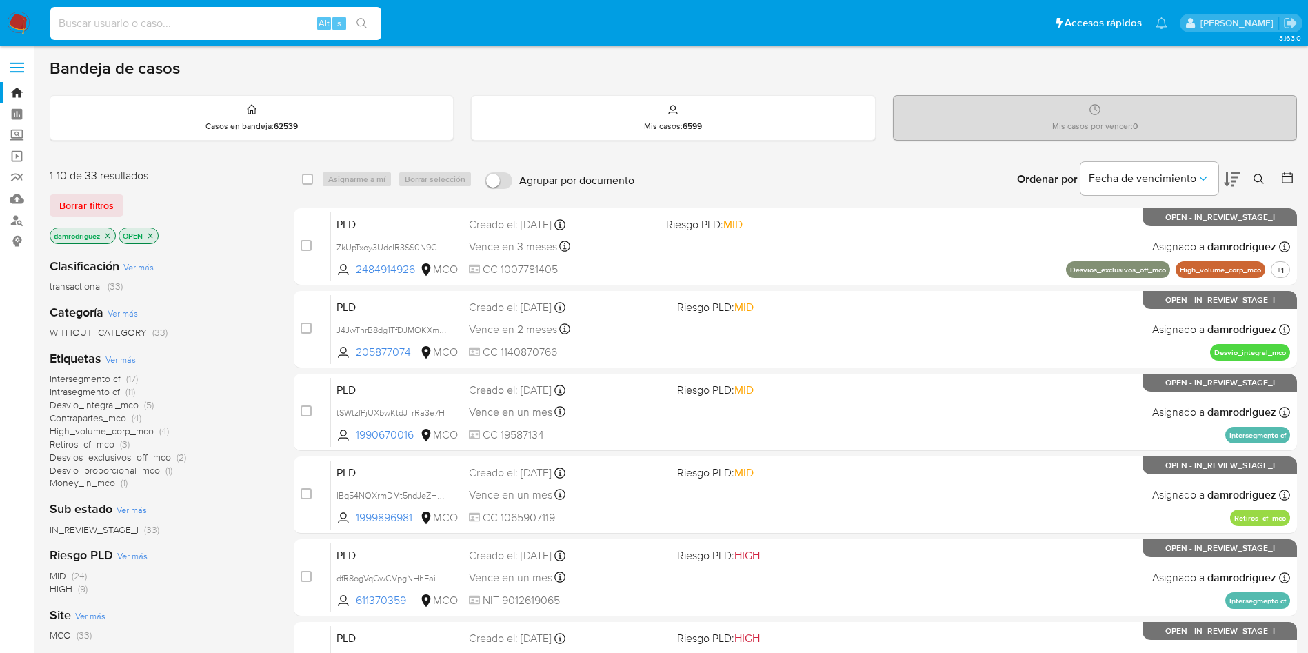
click at [207, 21] on input at bounding box center [215, 23] width 331 height 18
paste input "Y4fmWhshEhC5VWvat8AgTXEy"
type input "Y4fmWhshEhC5VWvat8AgTXEy"
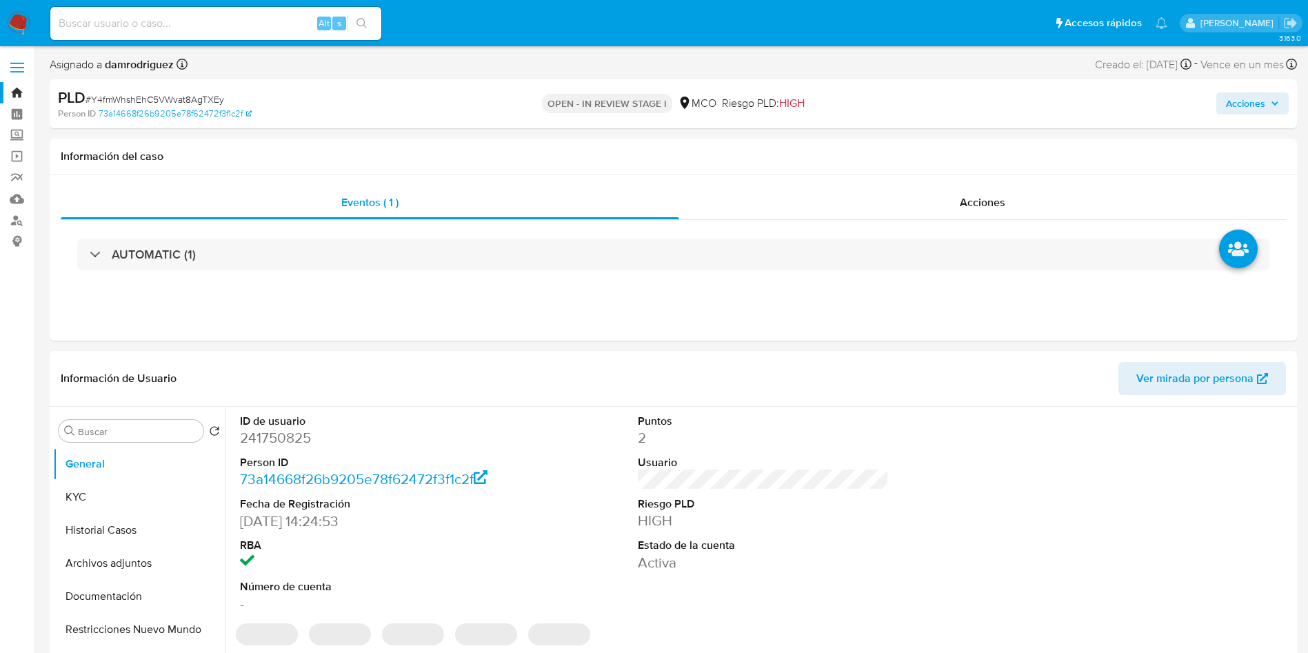
select select "10"
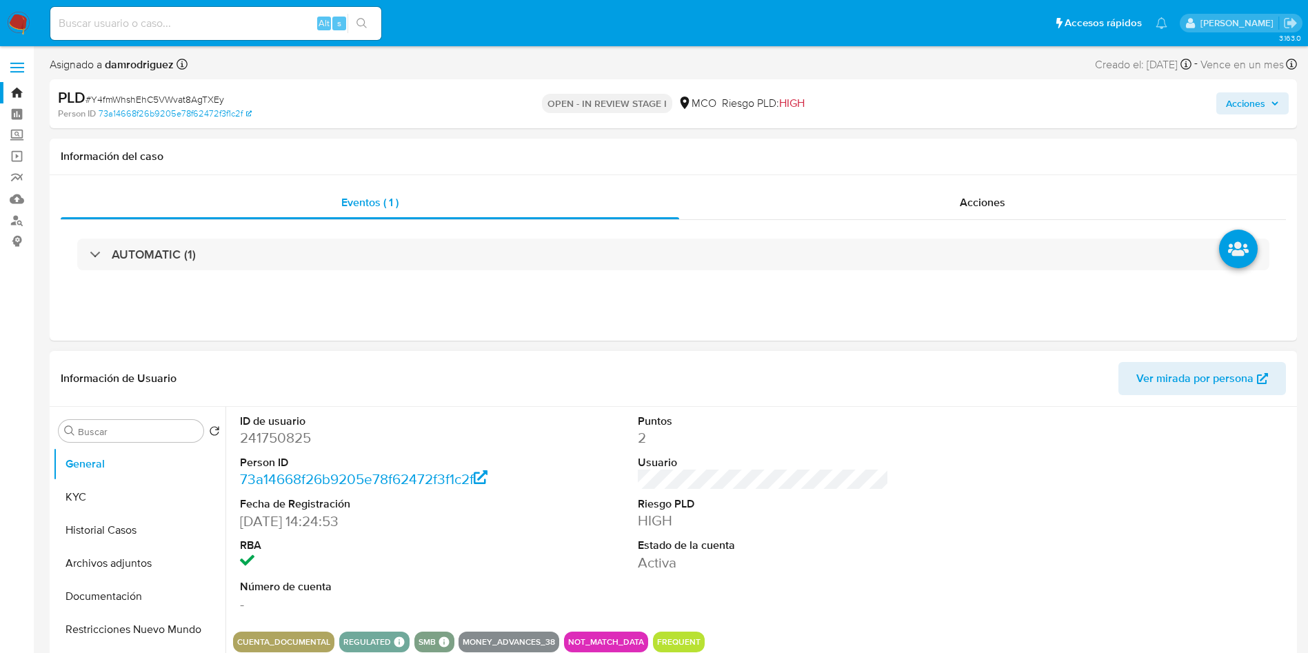
click at [258, 435] on dd "241750825" at bounding box center [366, 437] width 252 height 19
copy dd "241750825"
click at [287, 439] on dd "241750825" at bounding box center [366, 437] width 252 height 19
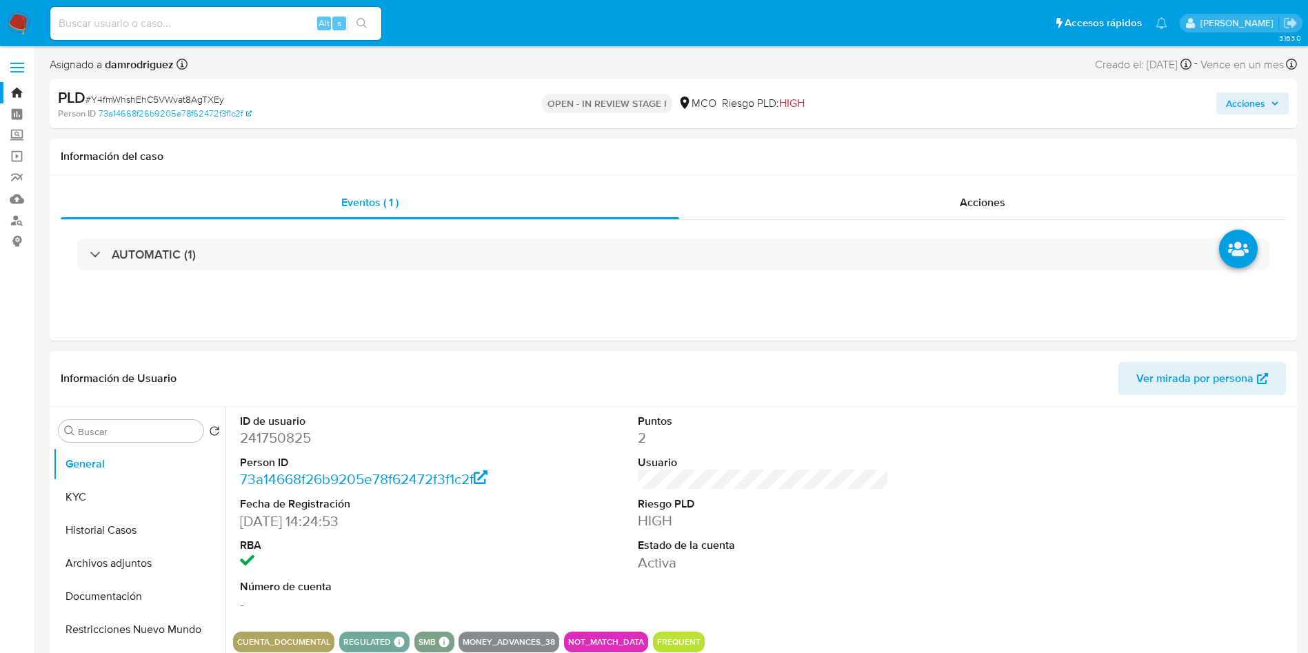
click at [561, 479] on div "ID de usuario 241750825 Person ID 73a14668f26b9205e78f62472f3f1c2f Fecha de Reg…" at bounding box center [763, 514] width 1060 height 214
click at [133, 528] on button "Historial Casos" at bounding box center [133, 530] width 161 height 33
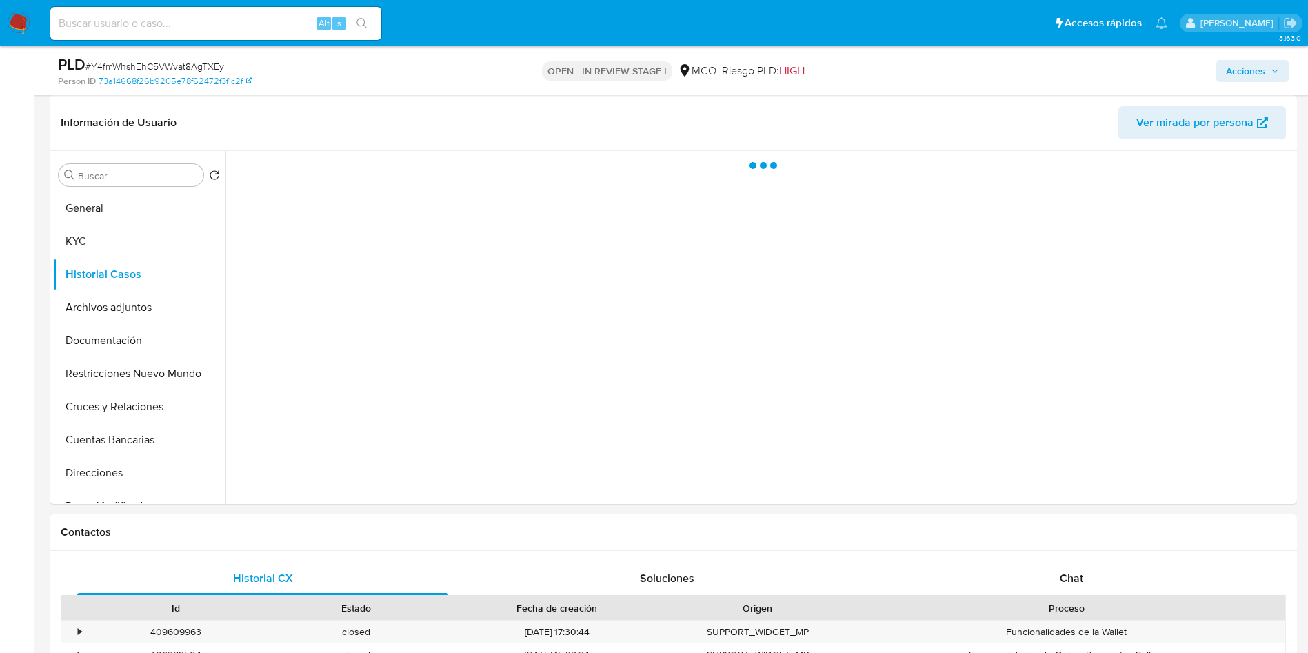
scroll to position [103, 0]
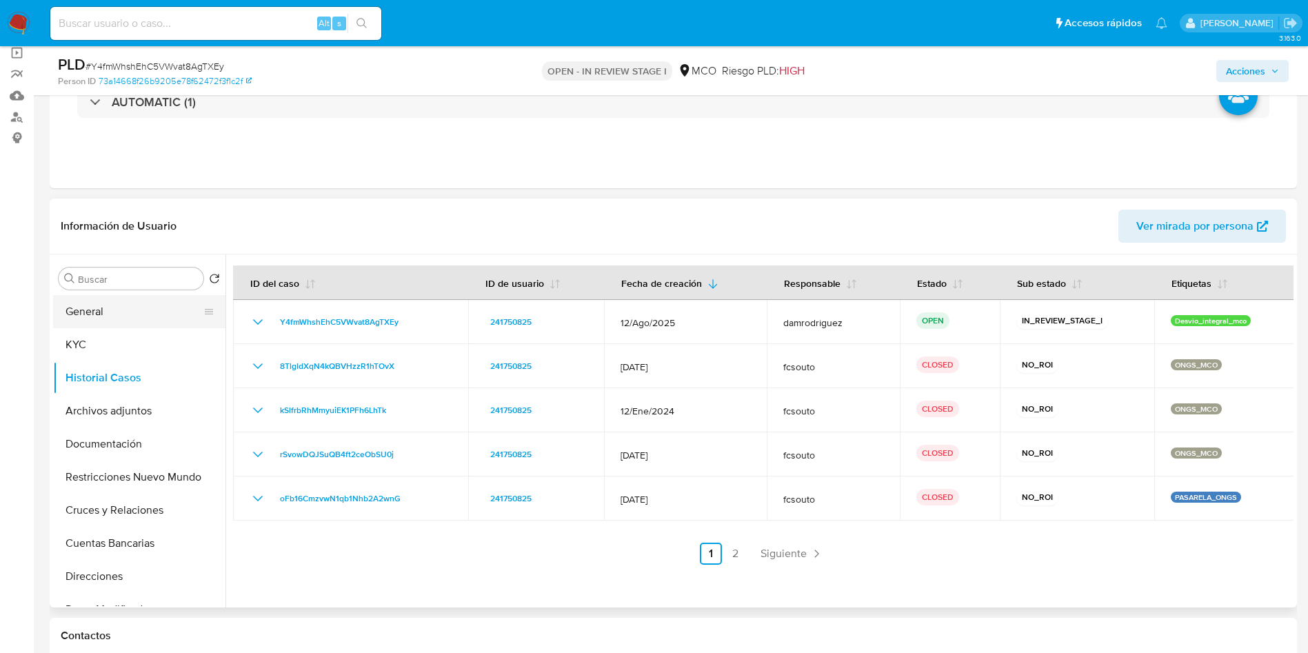
click at [84, 310] on button "General" at bounding box center [133, 311] width 161 height 33
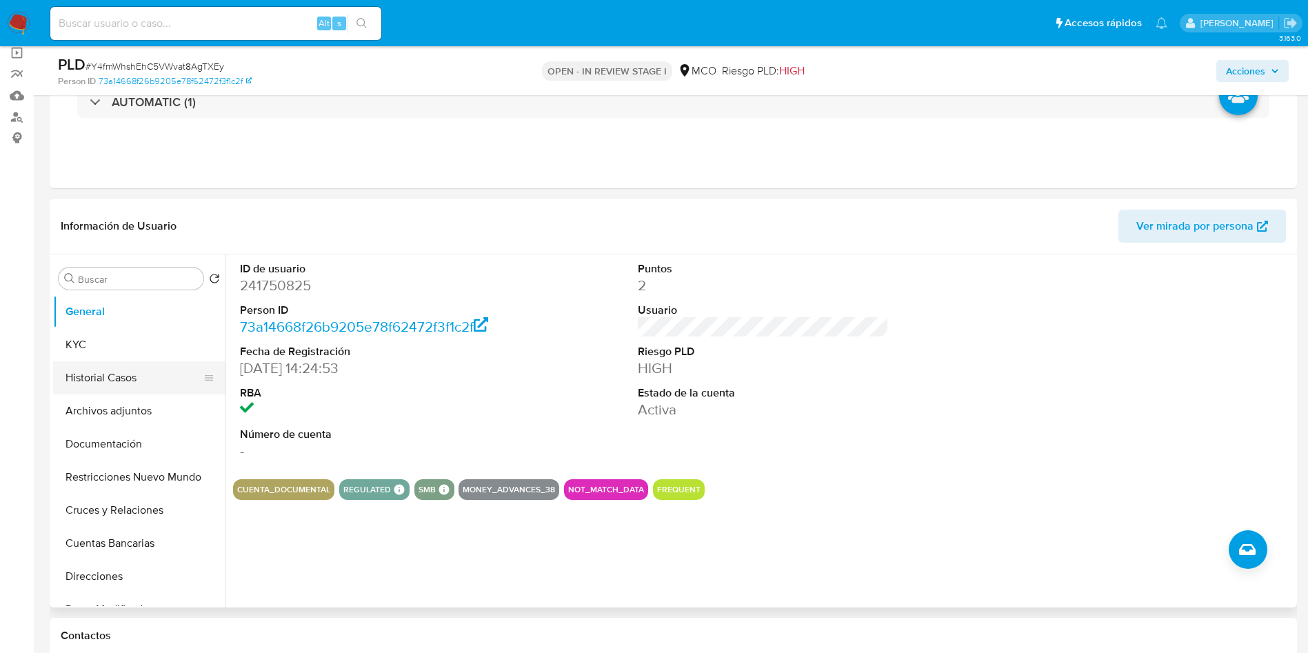
click at [104, 365] on button "Historial Casos" at bounding box center [133, 377] width 161 height 33
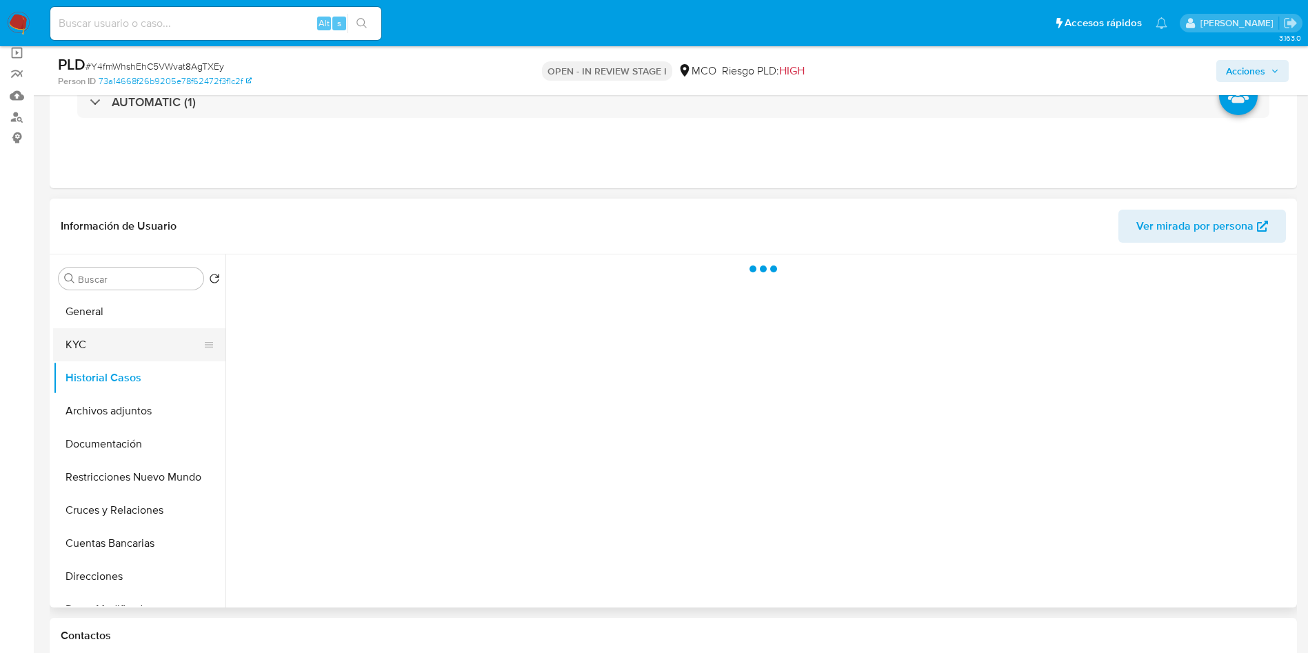
click at [112, 352] on button "KYC" at bounding box center [133, 344] width 161 height 33
click at [442, 276] on div at bounding box center [763, 427] width 1060 height 346
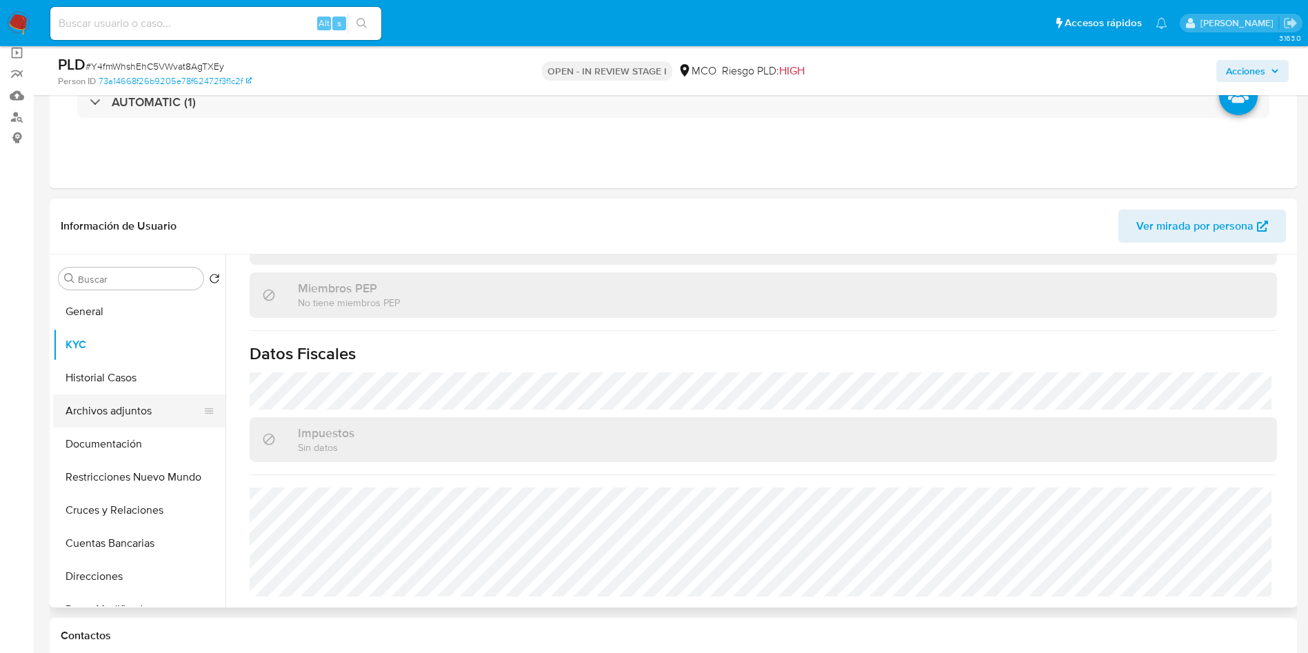
click at [98, 405] on button "Archivos adjuntos" at bounding box center [133, 410] width 161 height 33
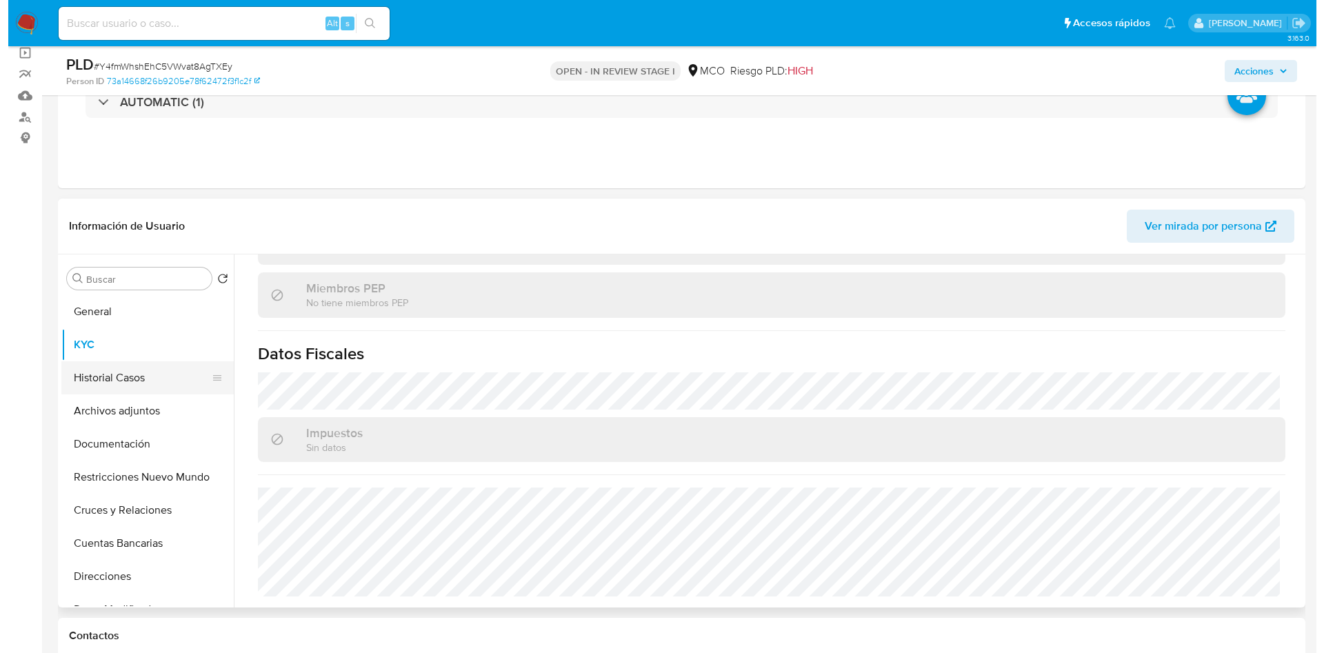
scroll to position [0, 0]
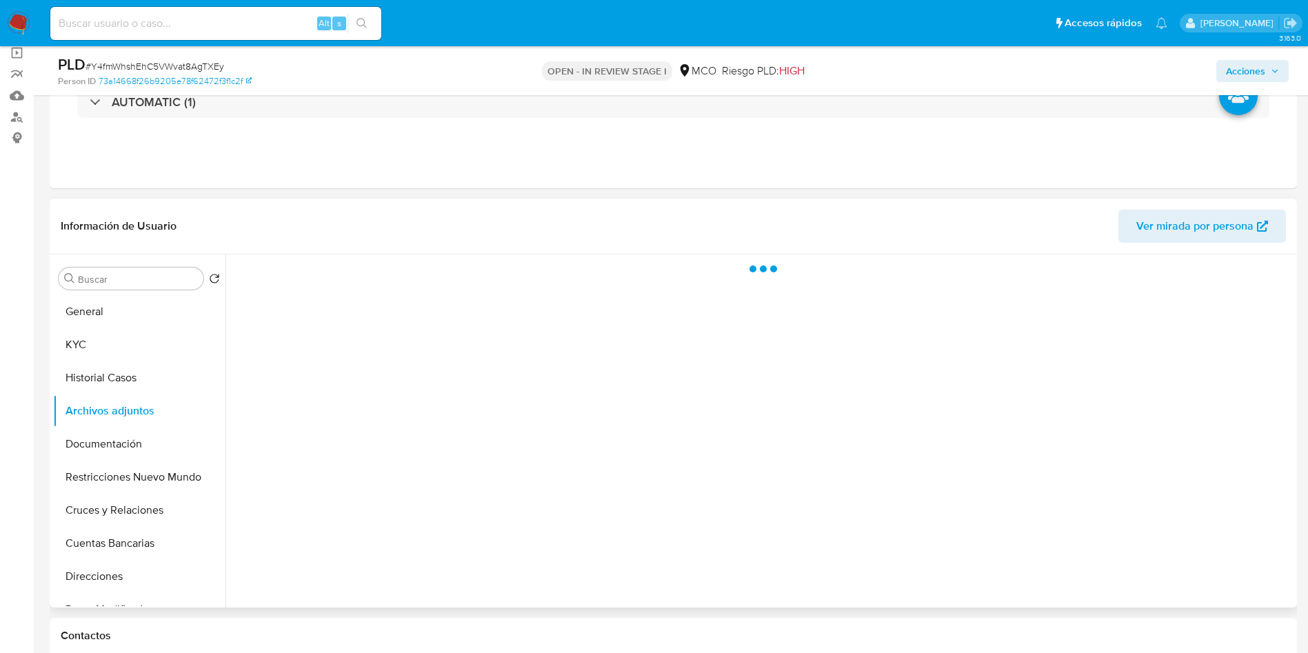
click at [276, 219] on header "Información de Usuario Ver mirada por persona" at bounding box center [673, 226] width 1225 height 33
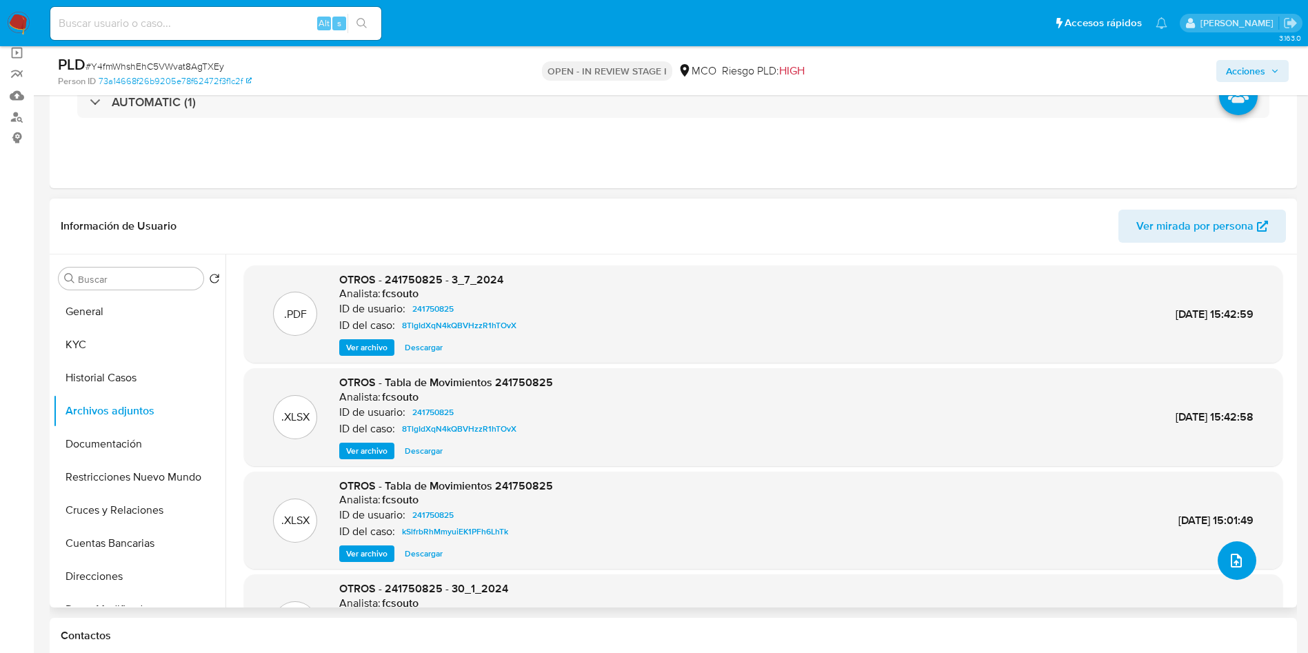
click at [1236, 558] on icon "upload-file" at bounding box center [1236, 560] width 17 height 17
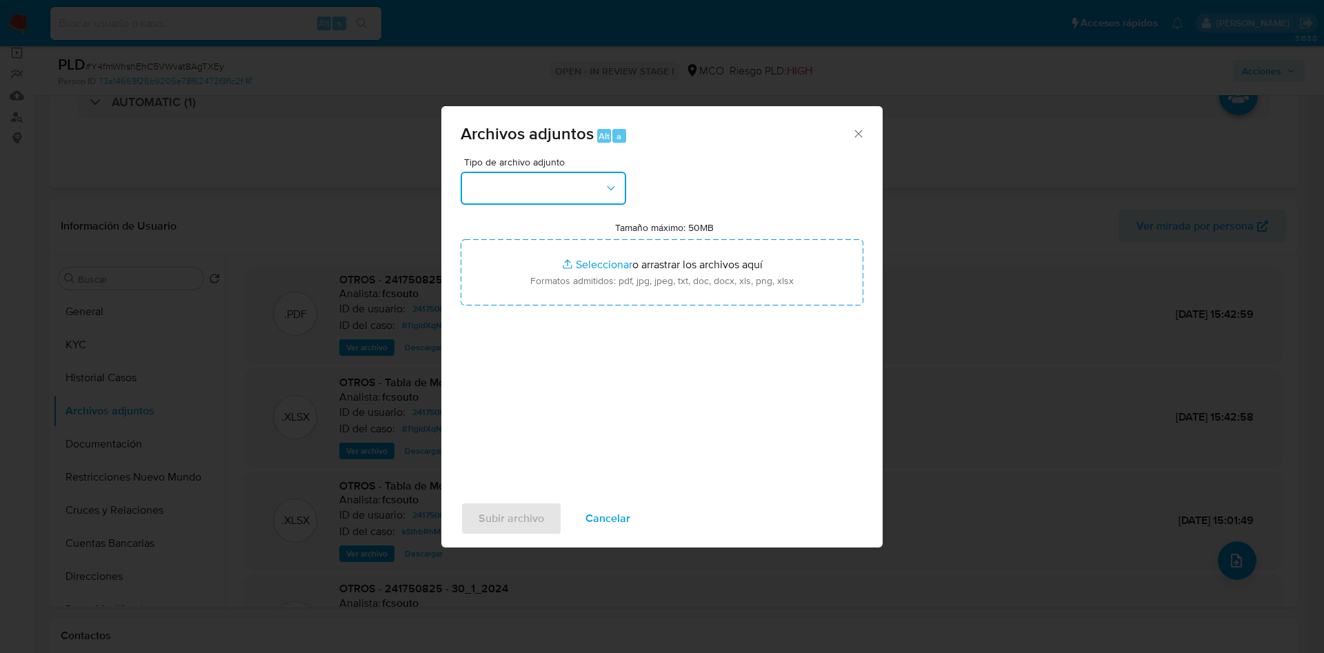
click at [545, 181] on button "button" at bounding box center [543, 188] width 165 height 33
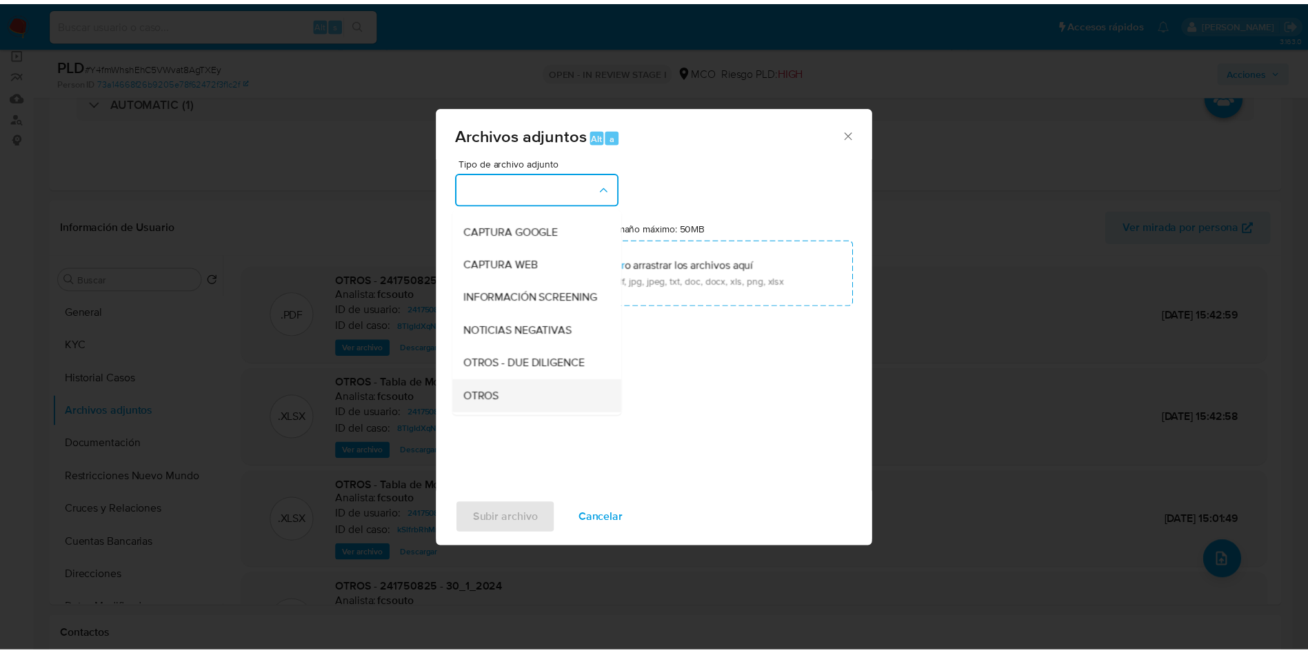
scroll to position [103, 0]
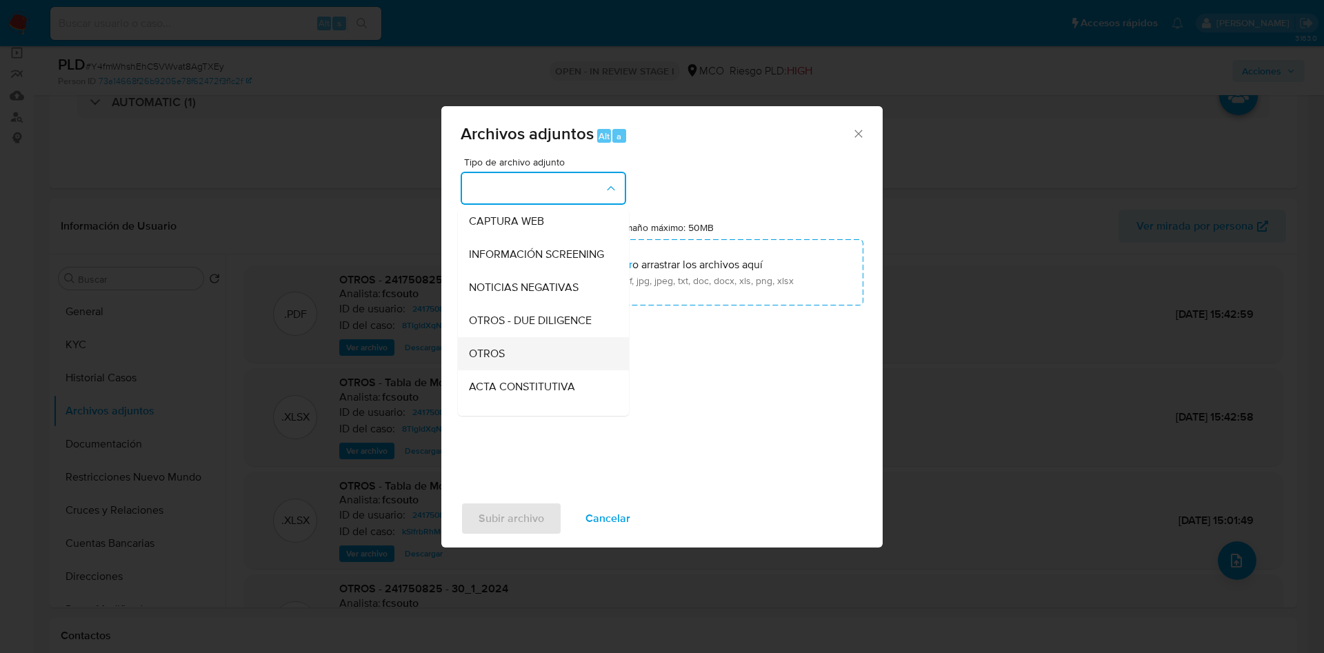
click at [518, 367] on div "OTROS" at bounding box center [539, 353] width 141 height 33
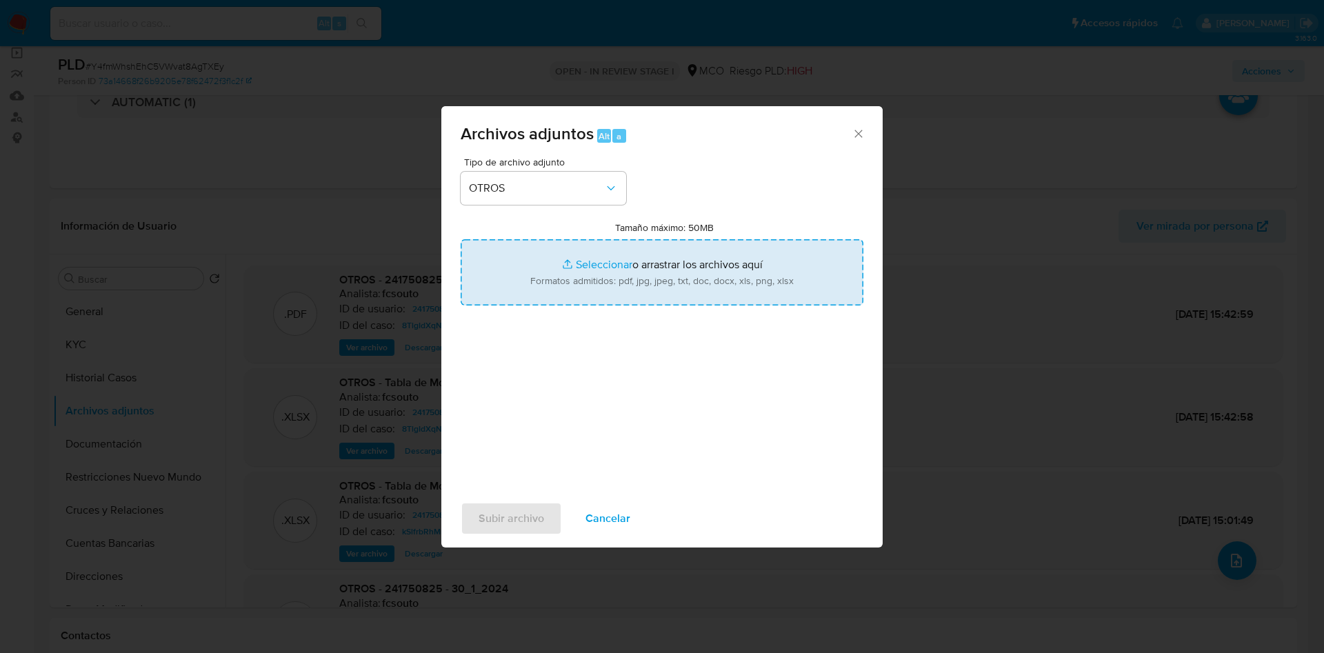
click at [653, 265] on input "Tamaño máximo: 50MB Seleccionar archivos" at bounding box center [662, 272] width 403 height 66
type input "C:\fakepath\241750825 - 15_10_2025.pdf"
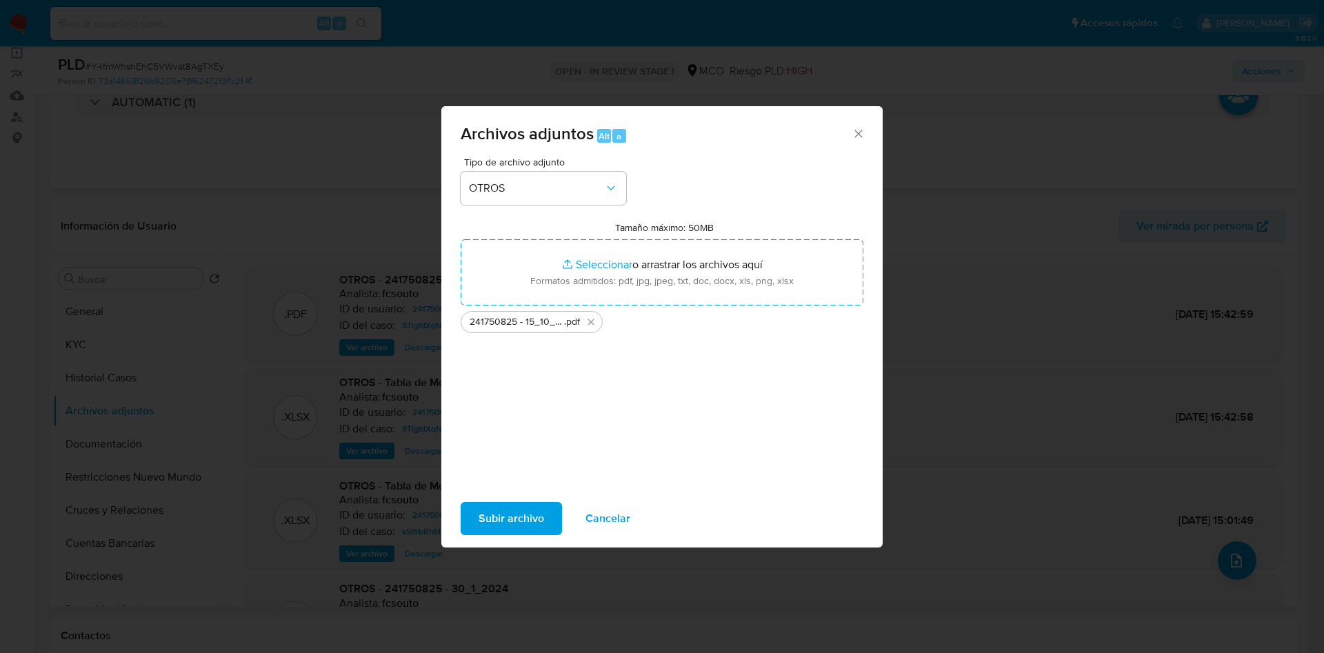
click at [506, 531] on span "Subir archivo" at bounding box center [510, 518] width 65 height 30
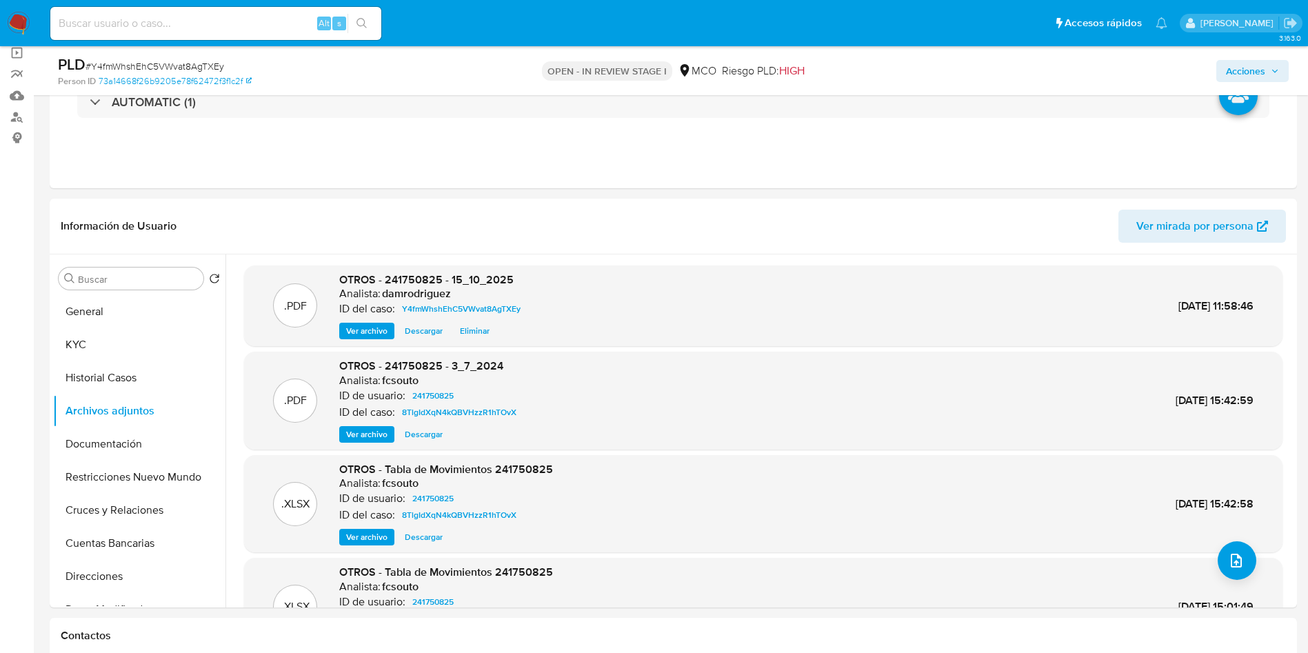
click at [1243, 73] on span "Acciones" at bounding box center [1245, 71] width 39 height 22
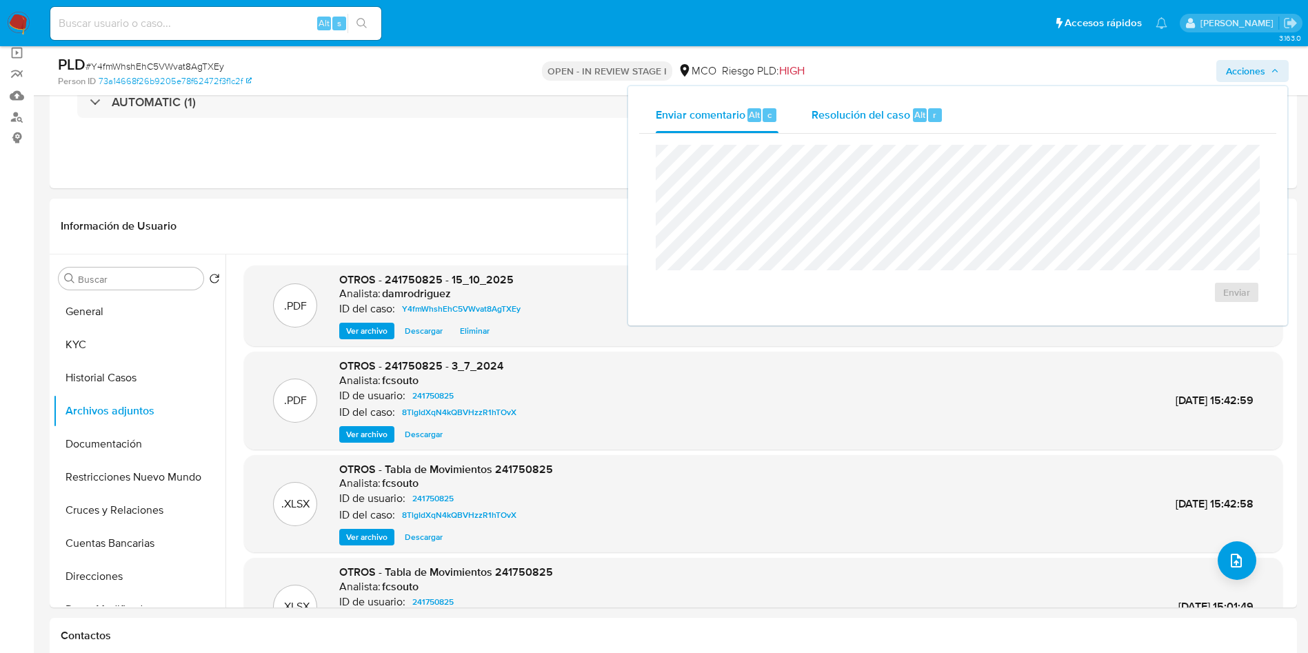
click at [862, 124] on div "Resolución del caso Alt r" at bounding box center [877, 115] width 132 height 36
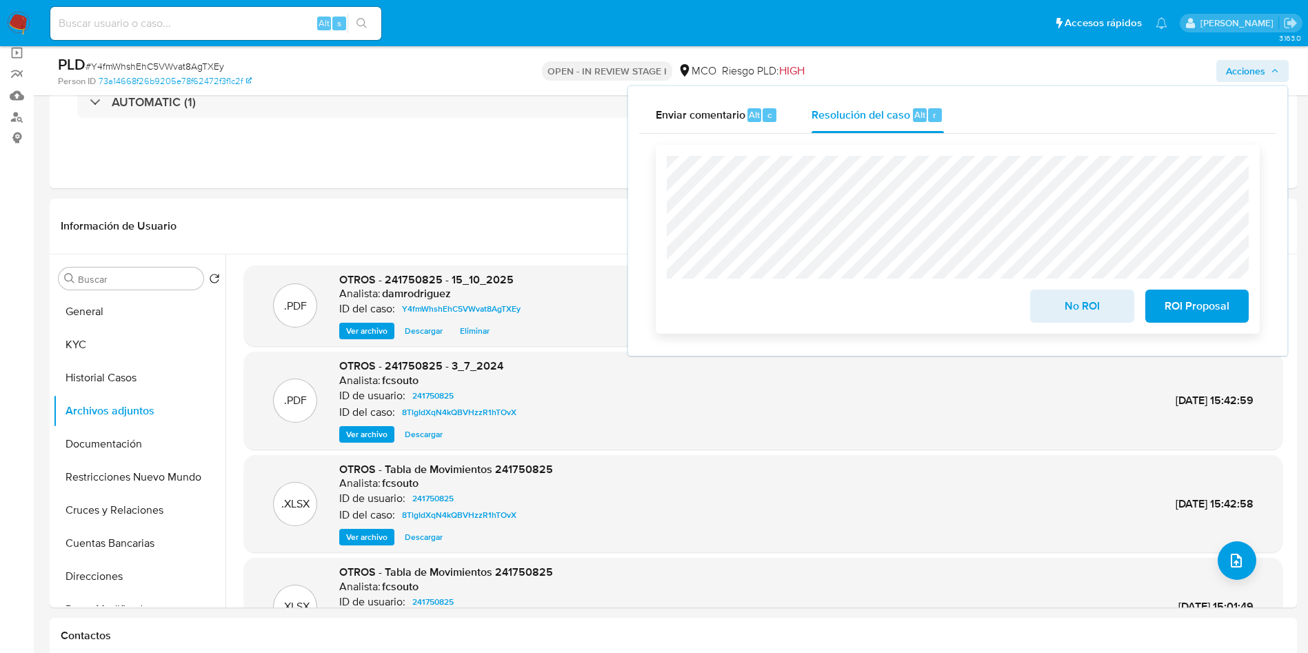
click at [1067, 299] on span "No ROI" at bounding box center [1082, 306] width 68 height 30
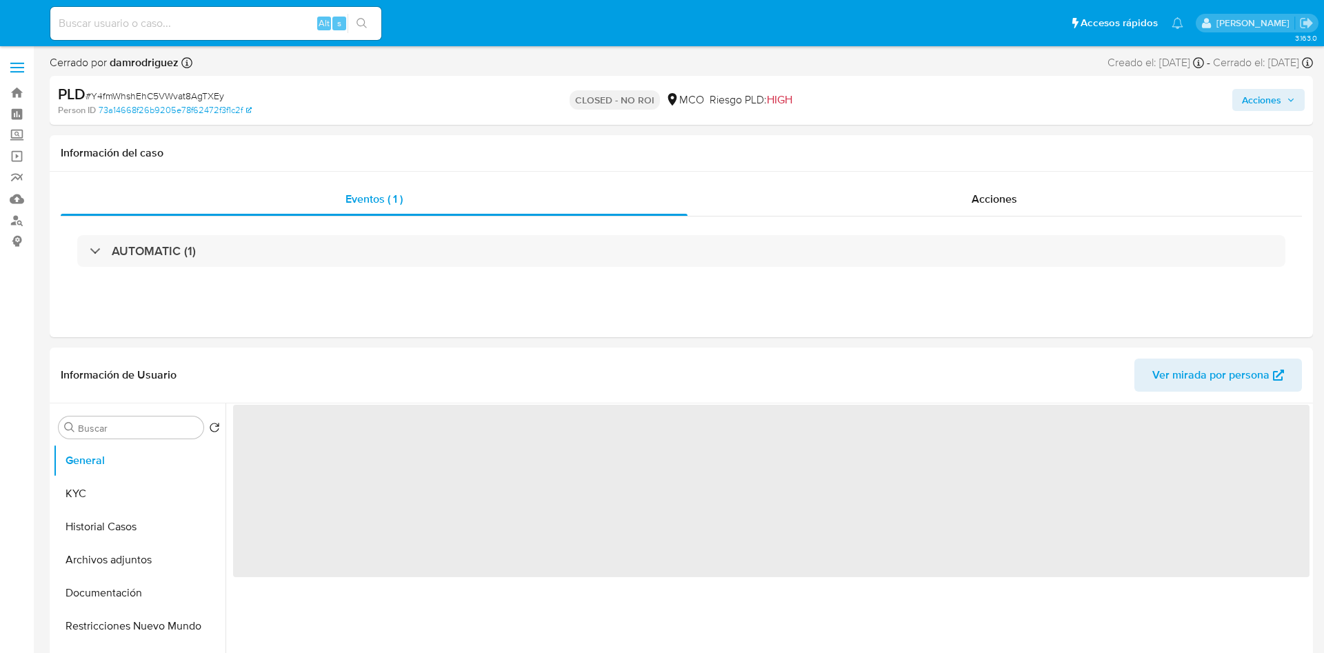
select select "10"
